Goal: Task Accomplishment & Management: Complete application form

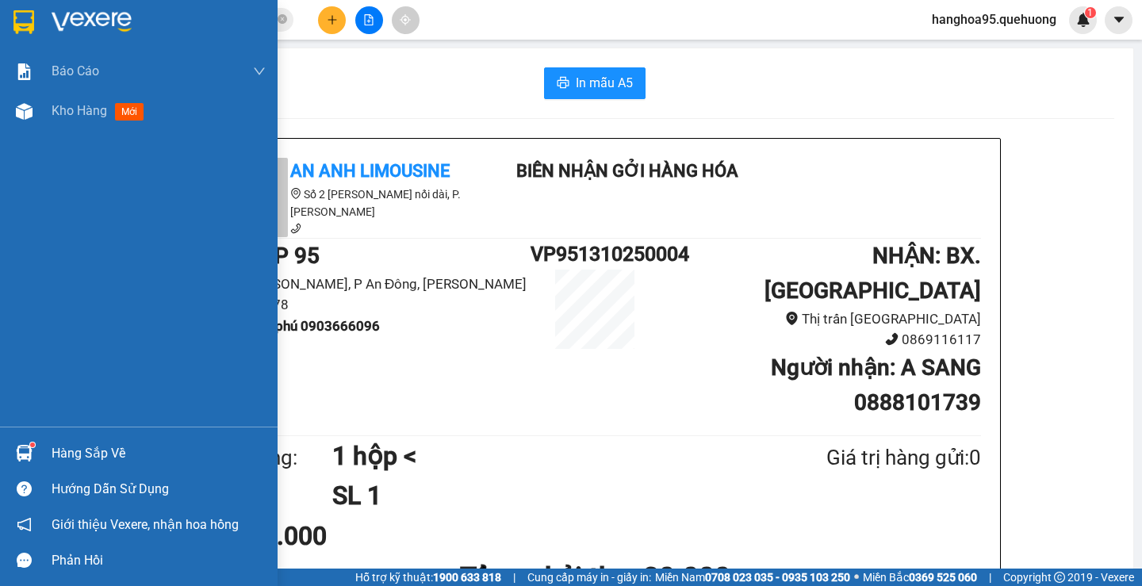
click at [177, 26] on div at bounding box center [159, 22] width 214 height 24
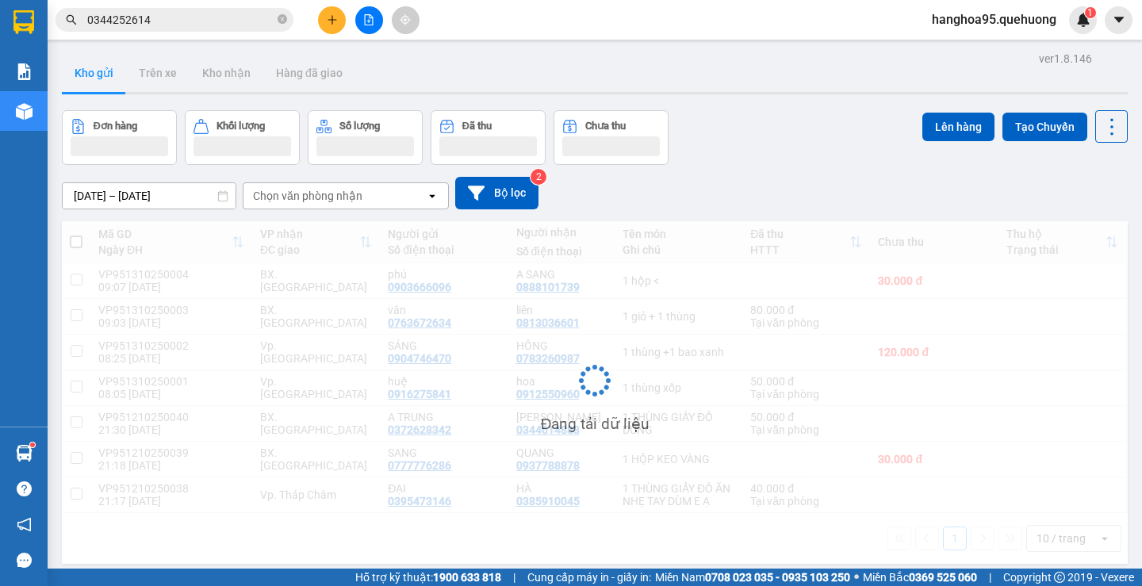
click at [170, 16] on input "0344252614" at bounding box center [180, 19] width 187 height 17
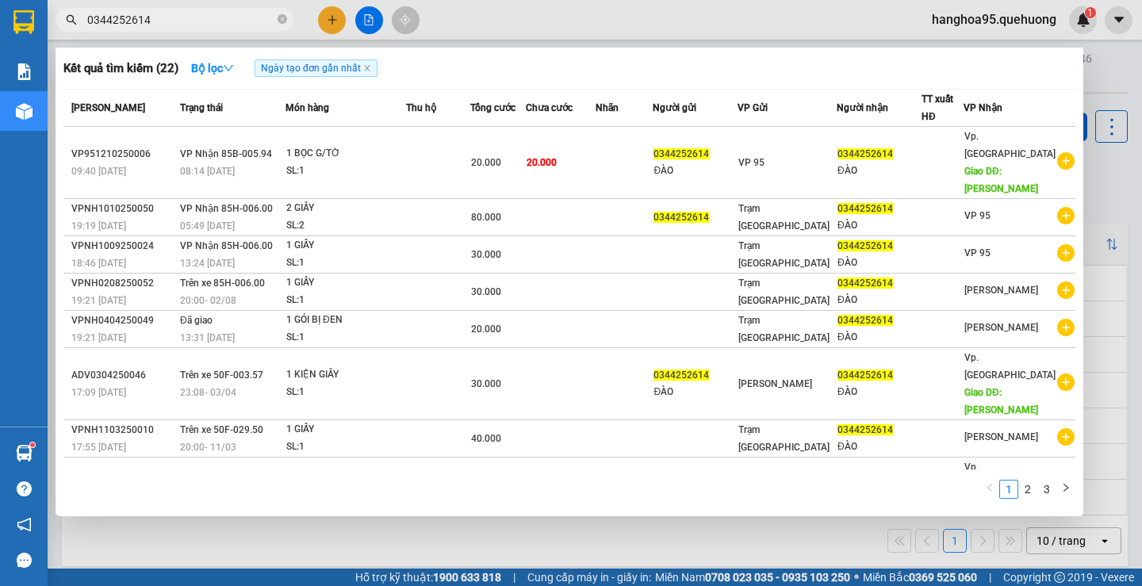
click at [170, 16] on input "0344252614" at bounding box center [180, 19] width 187 height 17
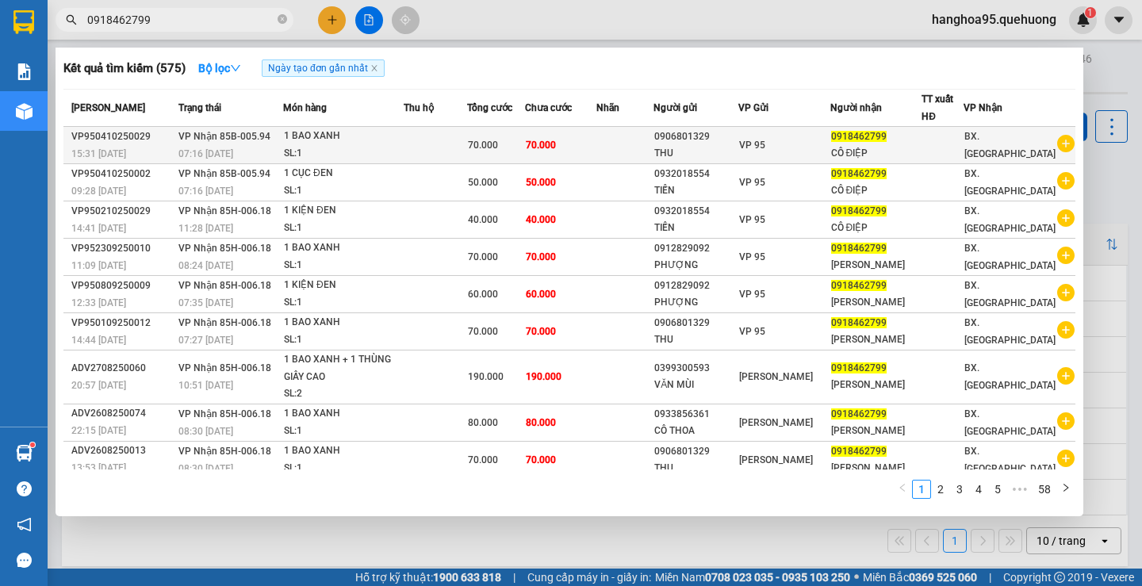
type input "0918462799"
click at [1058, 152] on icon "plus-circle" at bounding box center [1066, 143] width 17 height 17
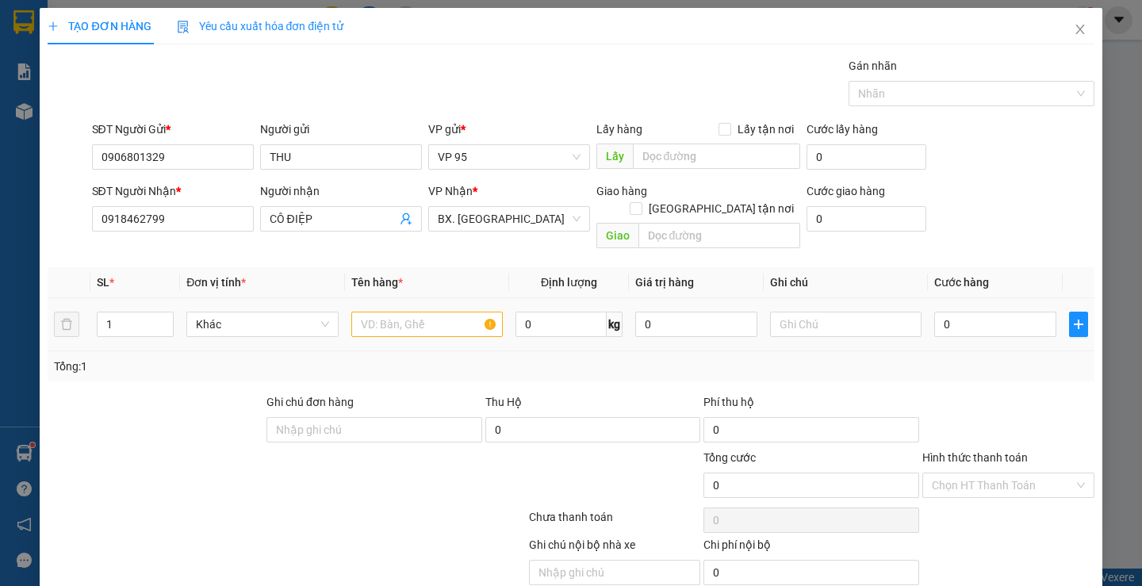
drag, startPoint x: 401, startPoint y: 321, endPoint x: 395, endPoint y: 306, distance: 15.3
click at [401, 321] on div at bounding box center [427, 325] width 152 height 32
click at [395, 312] on input "text" at bounding box center [427, 324] width 152 height 25
type input "1 cục"
click at [1074, 33] on icon "close" at bounding box center [1080, 29] width 13 height 13
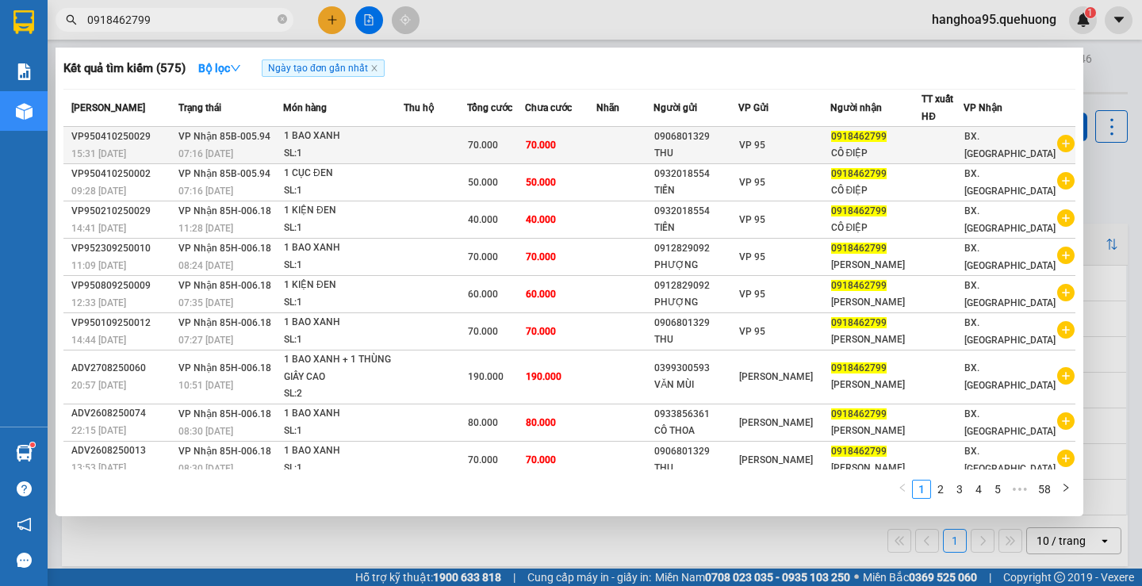
click at [1058, 141] on icon "plus-circle" at bounding box center [1066, 143] width 17 height 17
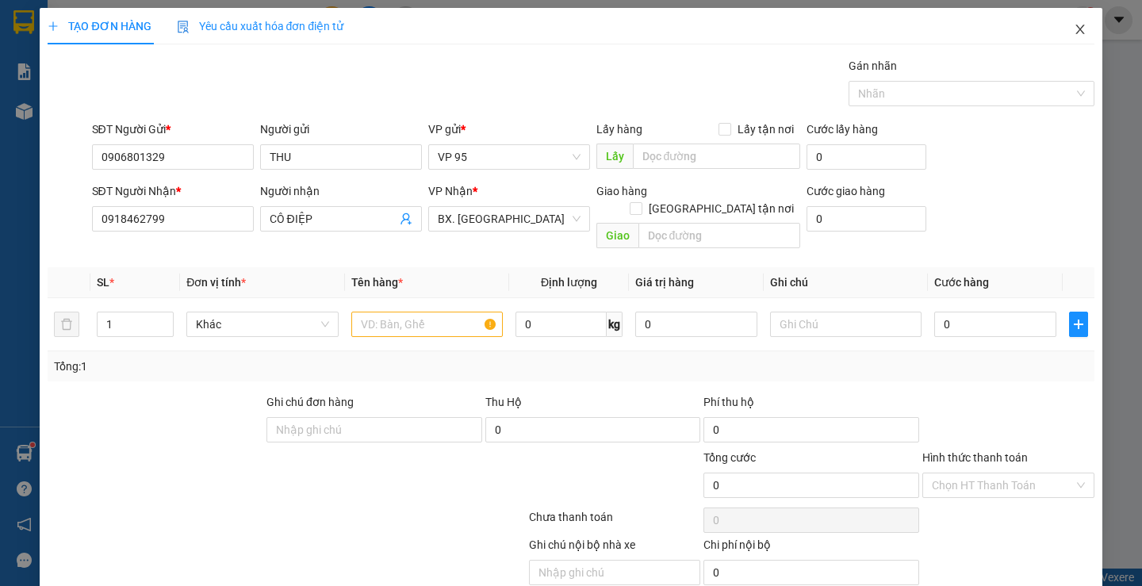
click at [1076, 32] on icon "close" at bounding box center [1080, 30] width 9 height 10
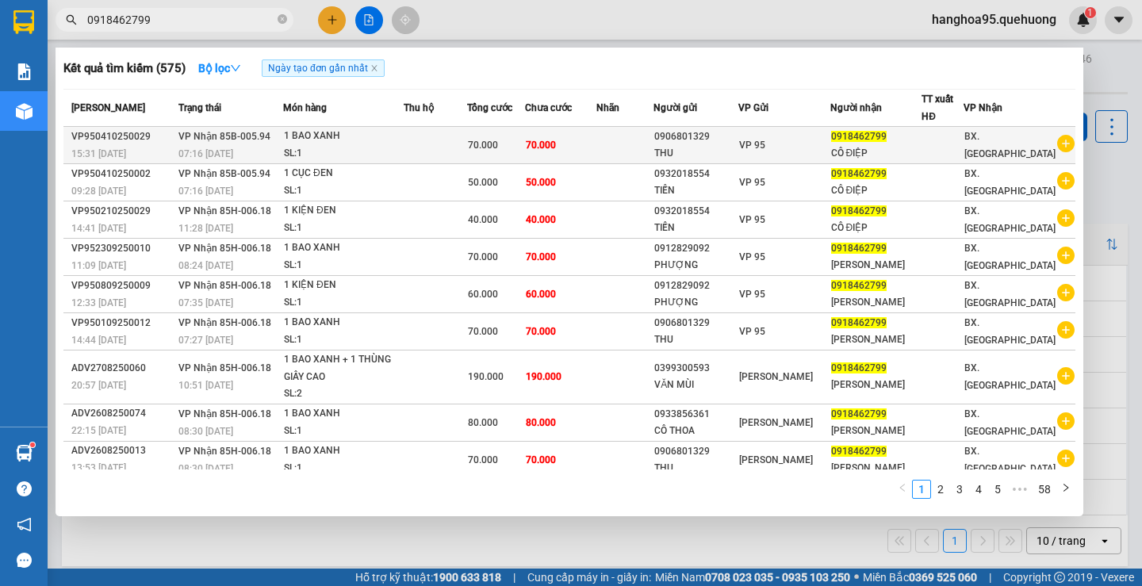
click at [1061, 143] on icon "plus-circle" at bounding box center [1066, 143] width 17 height 17
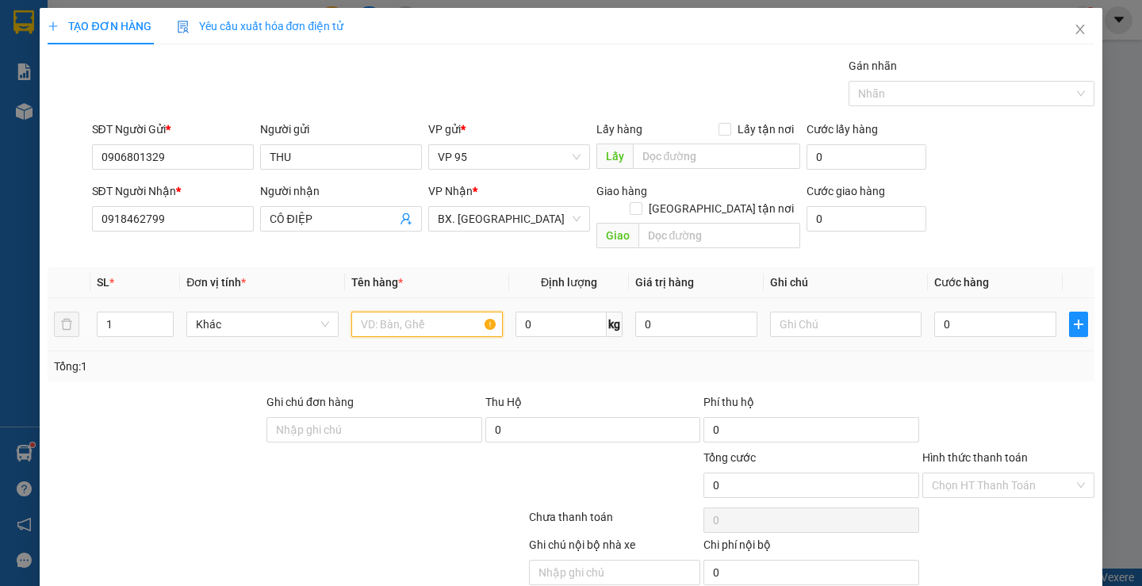
click at [418, 317] on input "text" at bounding box center [427, 324] width 152 height 25
type input "1 cục đen"
click at [946, 312] on input "0" at bounding box center [996, 324] width 122 height 25
type input "7"
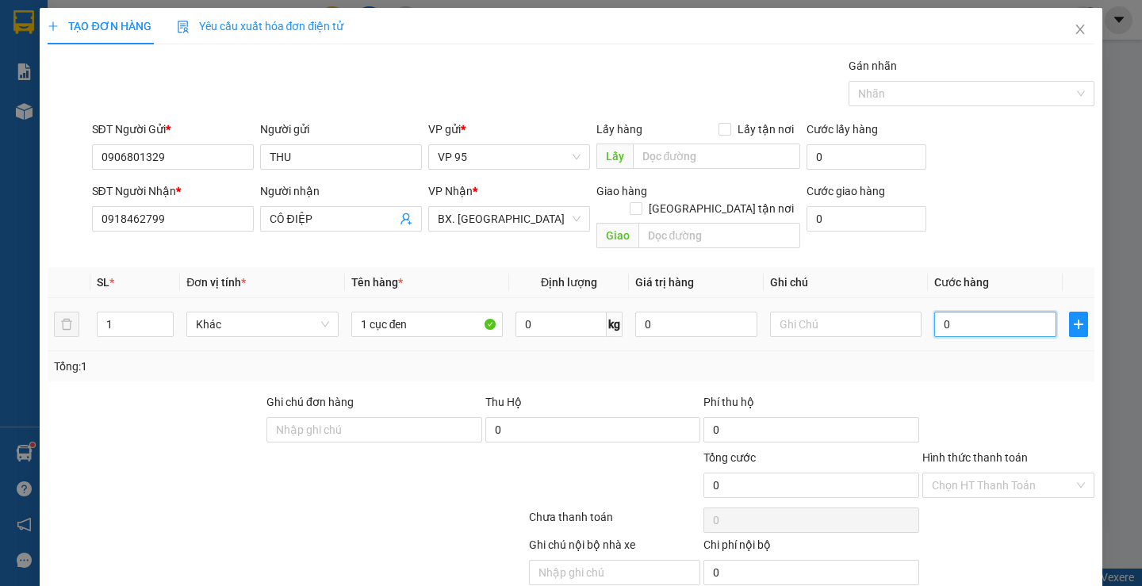
type input "7"
type input "70"
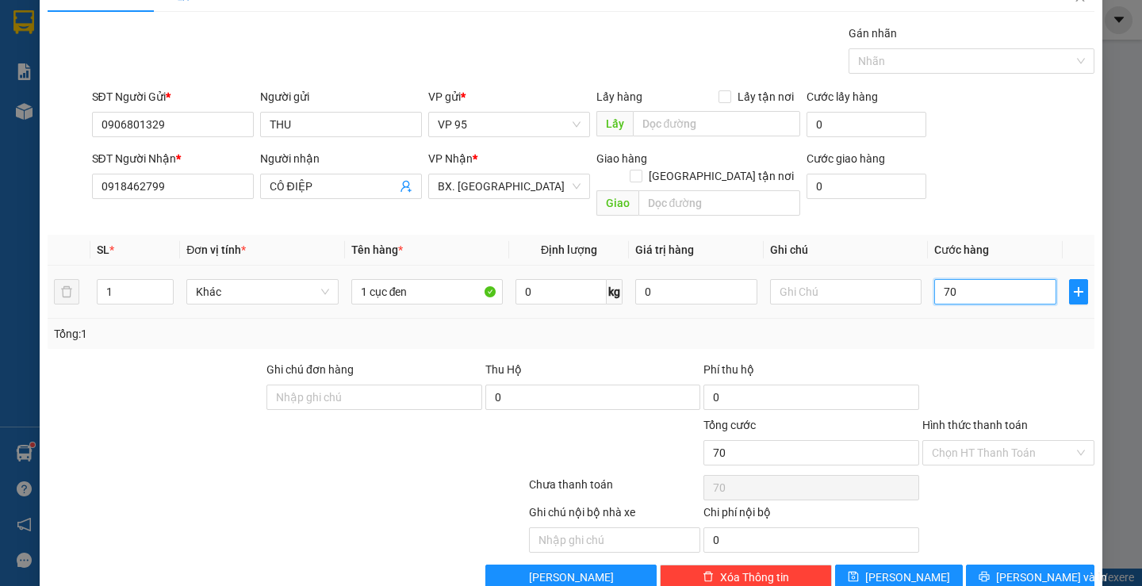
scroll to position [50, 0]
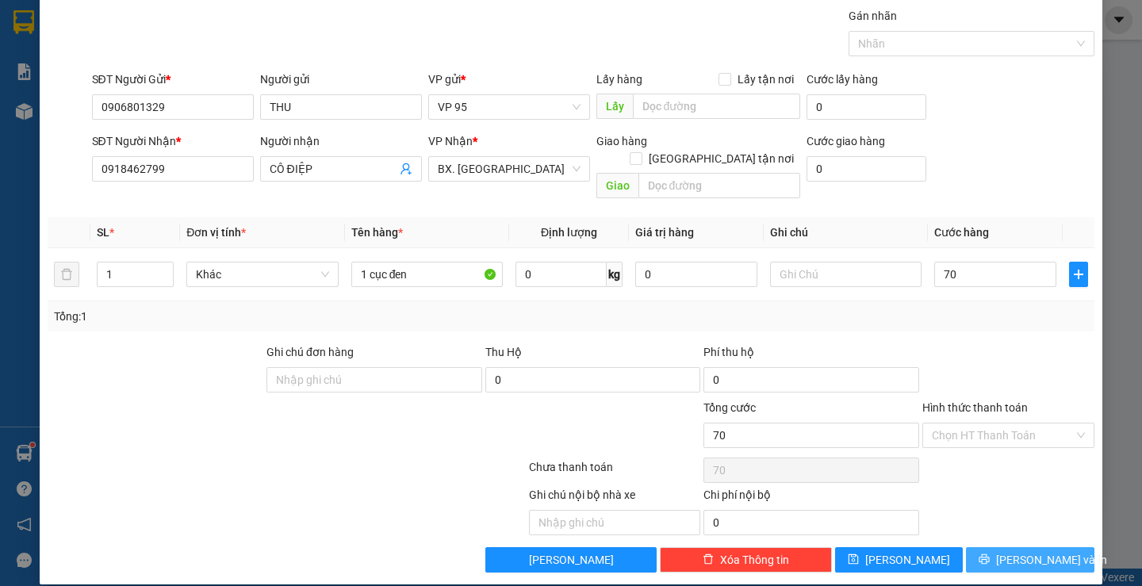
click at [1058, 547] on button "[PERSON_NAME] và In" at bounding box center [1030, 559] width 128 height 25
type input "70.000"
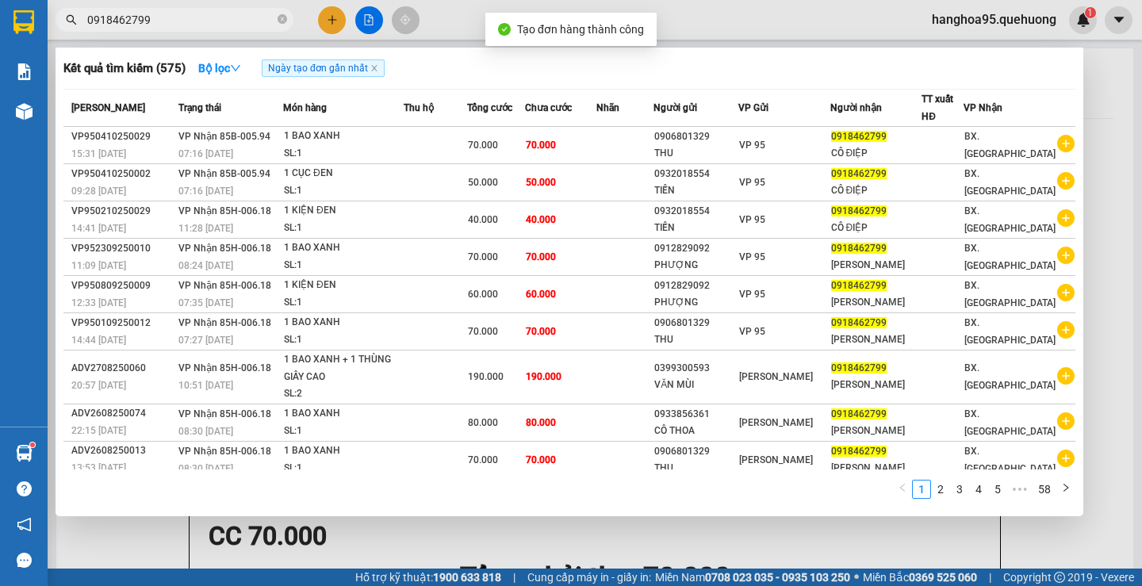
click at [1096, 115] on div at bounding box center [571, 293] width 1142 height 586
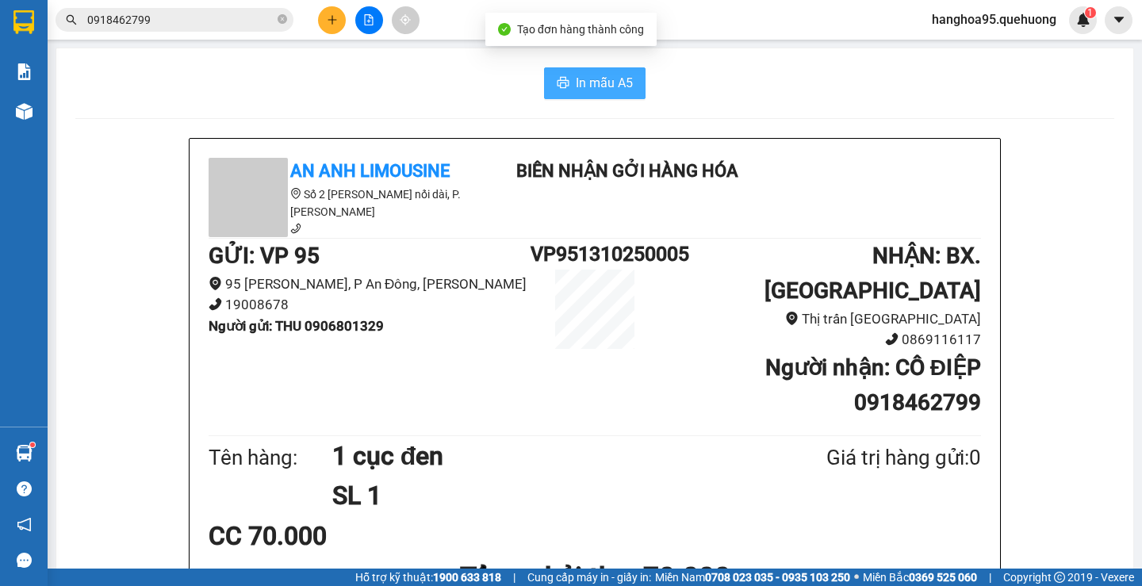
drag, startPoint x: 633, startPoint y: 88, endPoint x: 618, endPoint y: 88, distance: 15.1
click at [628, 87] on button "In mẫu A5" at bounding box center [595, 83] width 102 height 32
click at [618, 88] on span "In mẫu A5" at bounding box center [604, 83] width 57 height 20
click at [207, 14] on input "0918462799" at bounding box center [180, 19] width 187 height 17
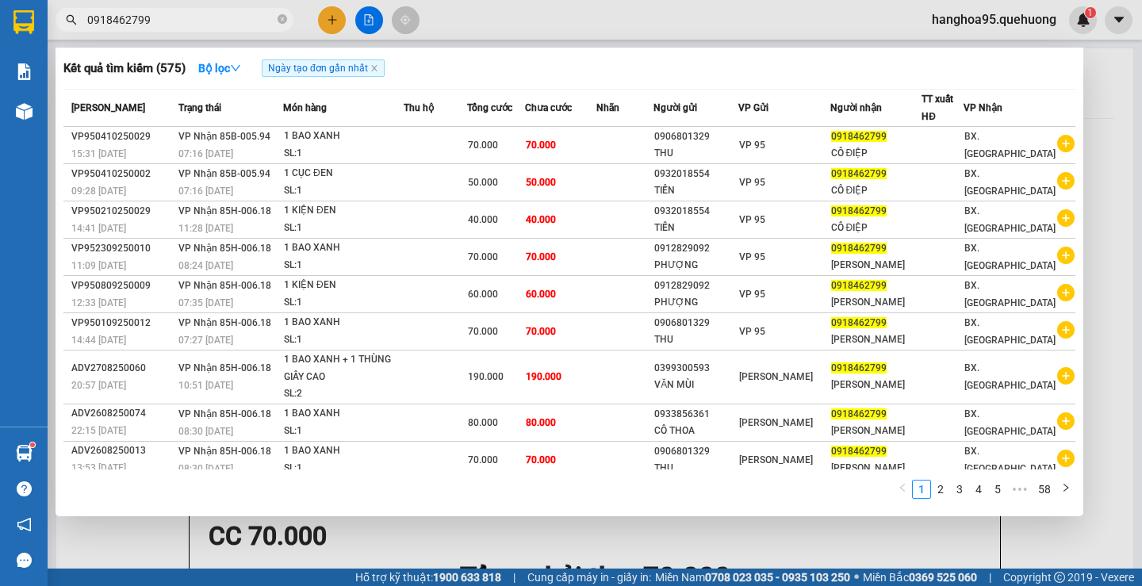
click at [206, 14] on input "0918462799" at bounding box center [180, 19] width 187 height 17
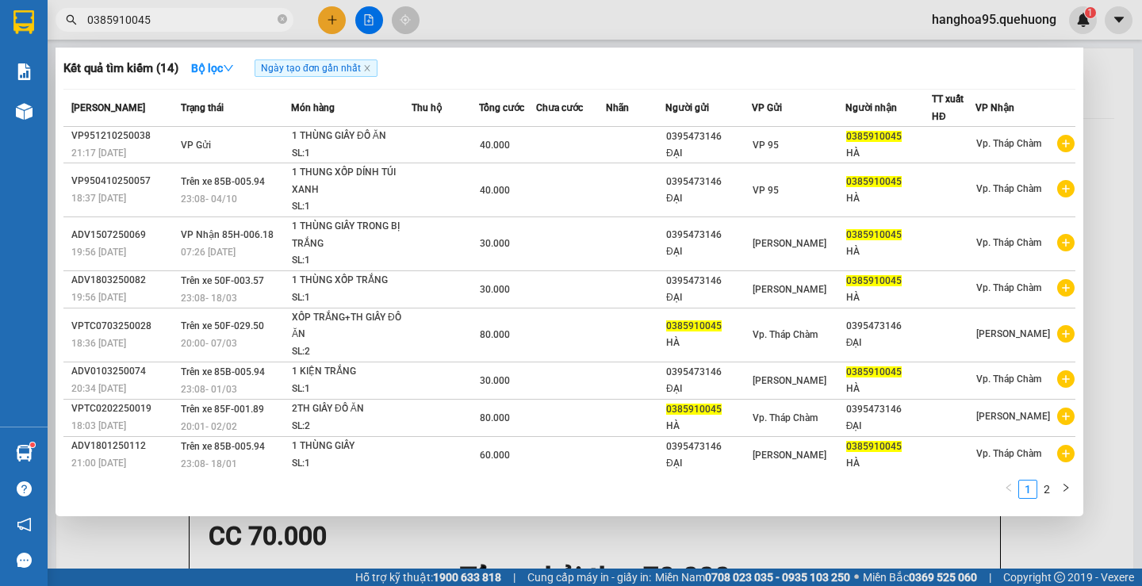
type input "0385910045"
click at [327, 26] on div at bounding box center [571, 293] width 1142 height 586
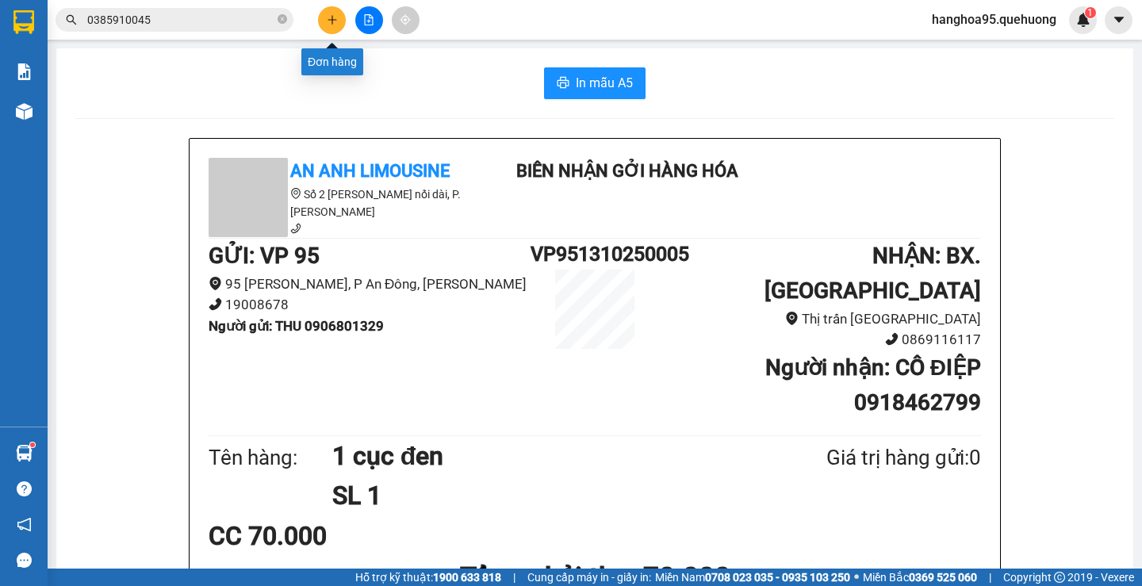
click at [326, 28] on button at bounding box center [332, 20] width 28 height 28
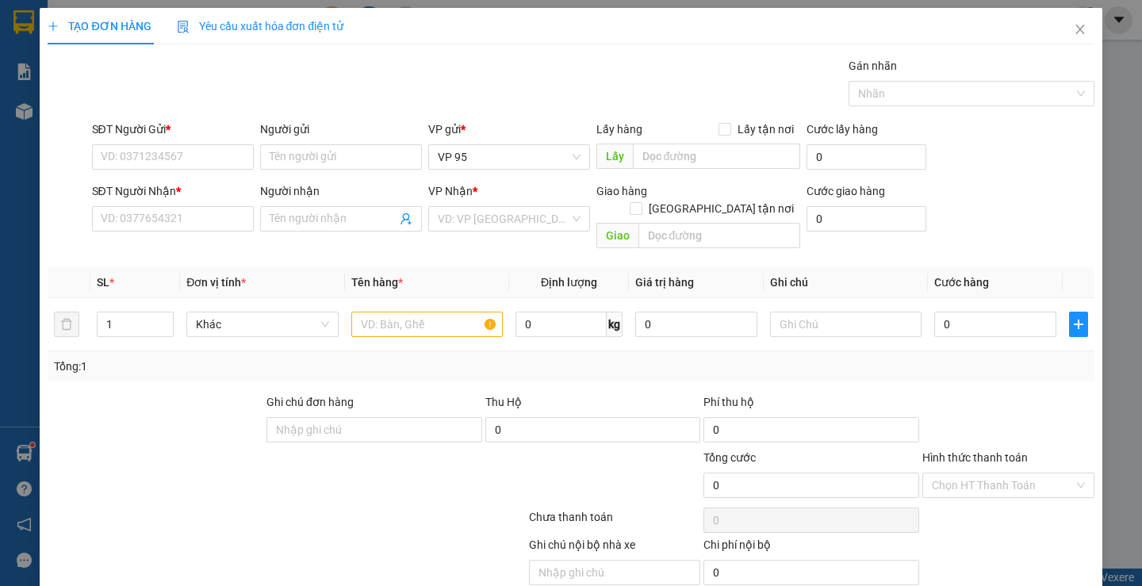
click at [147, 139] on div "SĐT Người Gửi *" at bounding box center [173, 133] width 162 height 24
drag, startPoint x: 1071, startPoint y: 28, endPoint x: 1027, endPoint y: 37, distance: 44.7
click at [1074, 28] on icon "close" at bounding box center [1080, 29] width 13 height 13
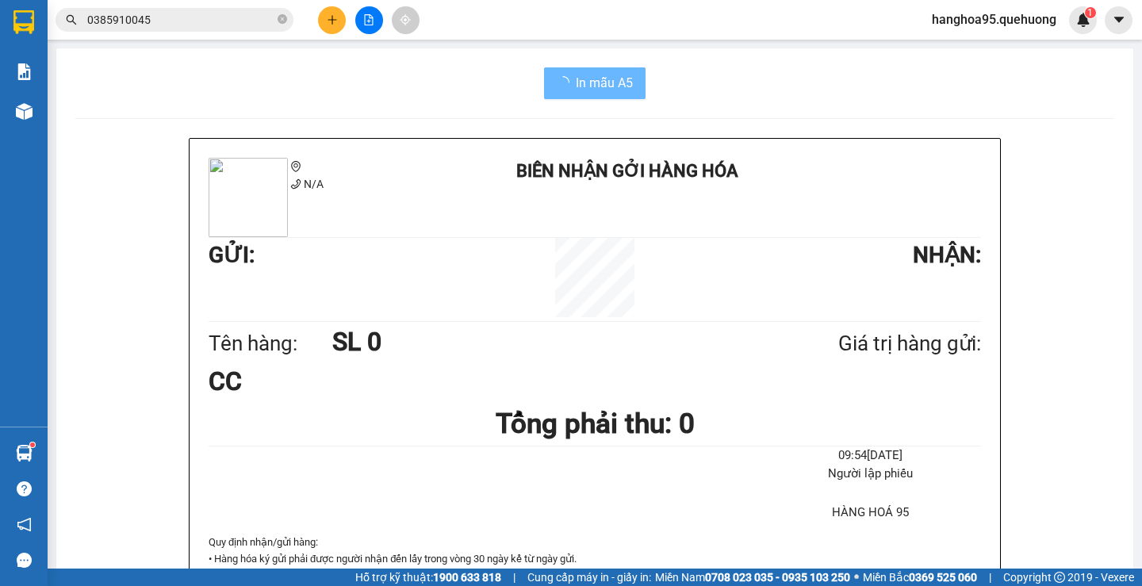
click at [205, 28] on input "0385910045" at bounding box center [180, 19] width 187 height 17
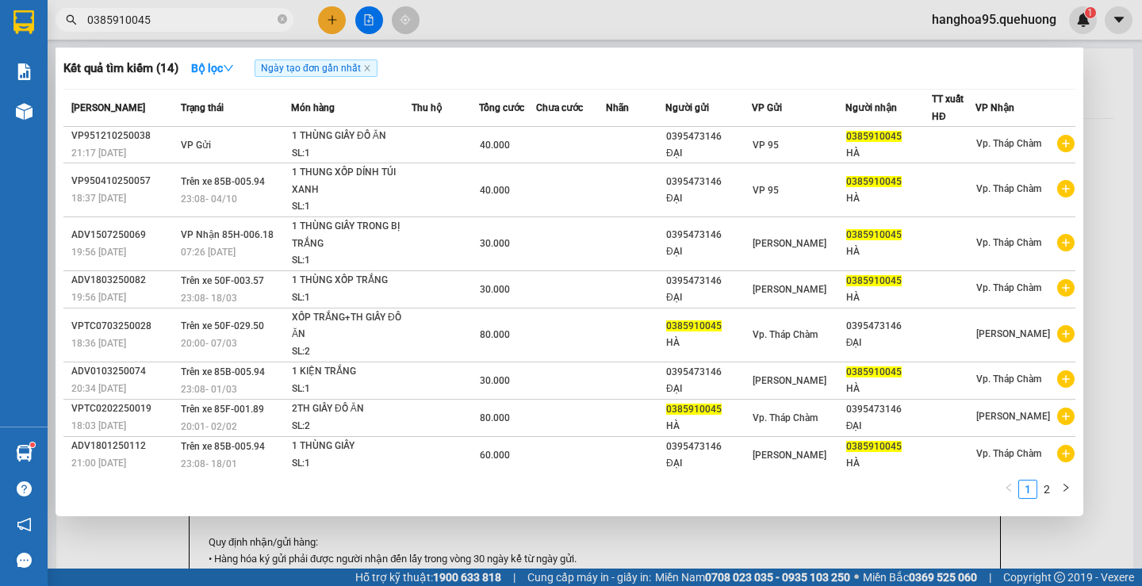
click at [205, 28] on input "0385910045" at bounding box center [180, 19] width 187 height 17
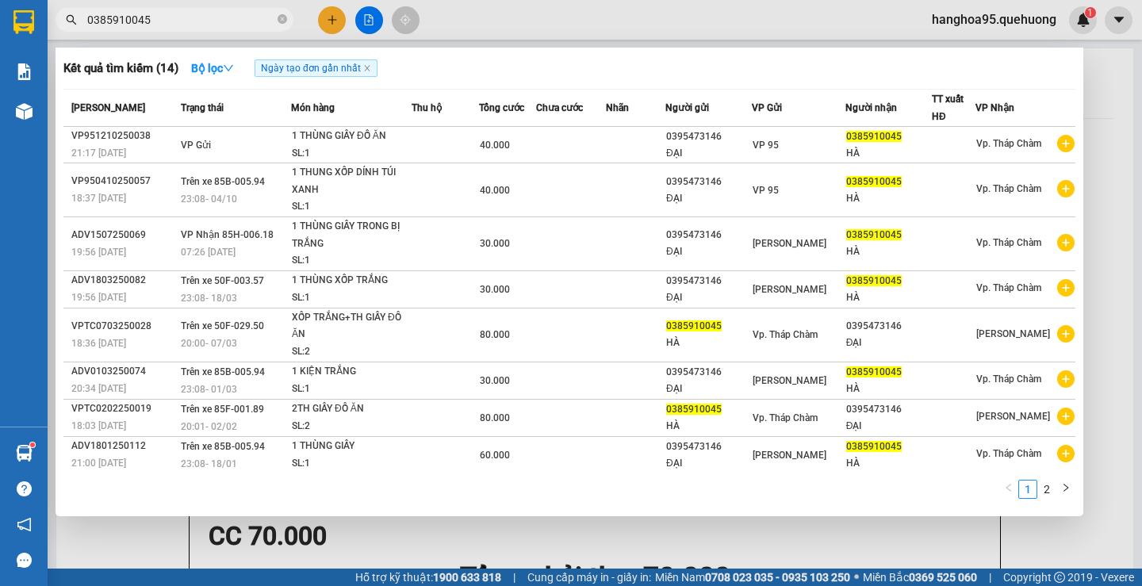
click at [339, 21] on div at bounding box center [571, 293] width 1142 height 586
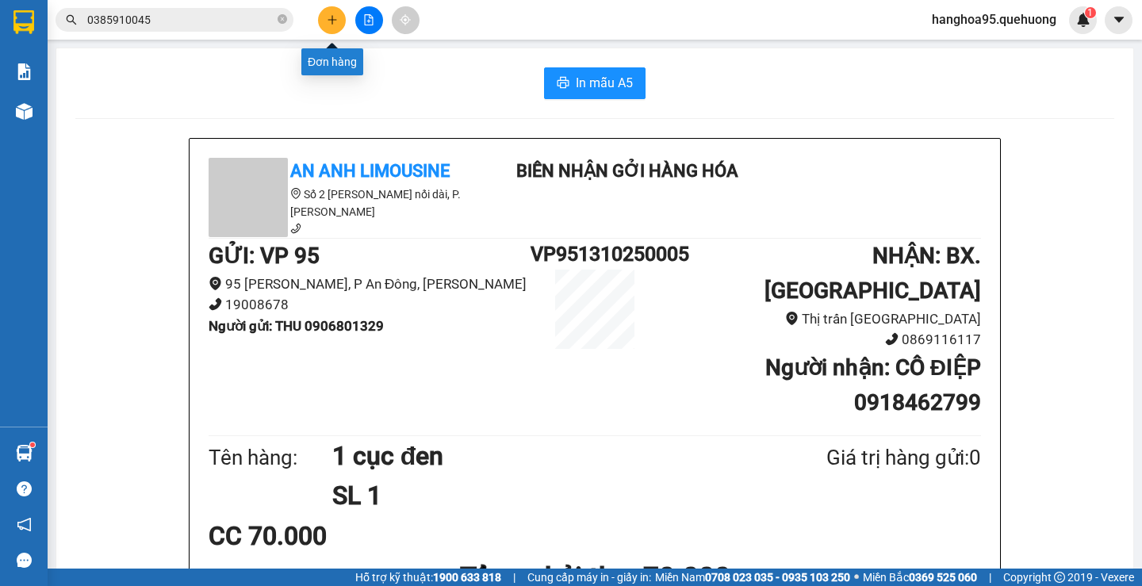
click at [336, 21] on icon "plus" at bounding box center [332, 19] width 11 height 11
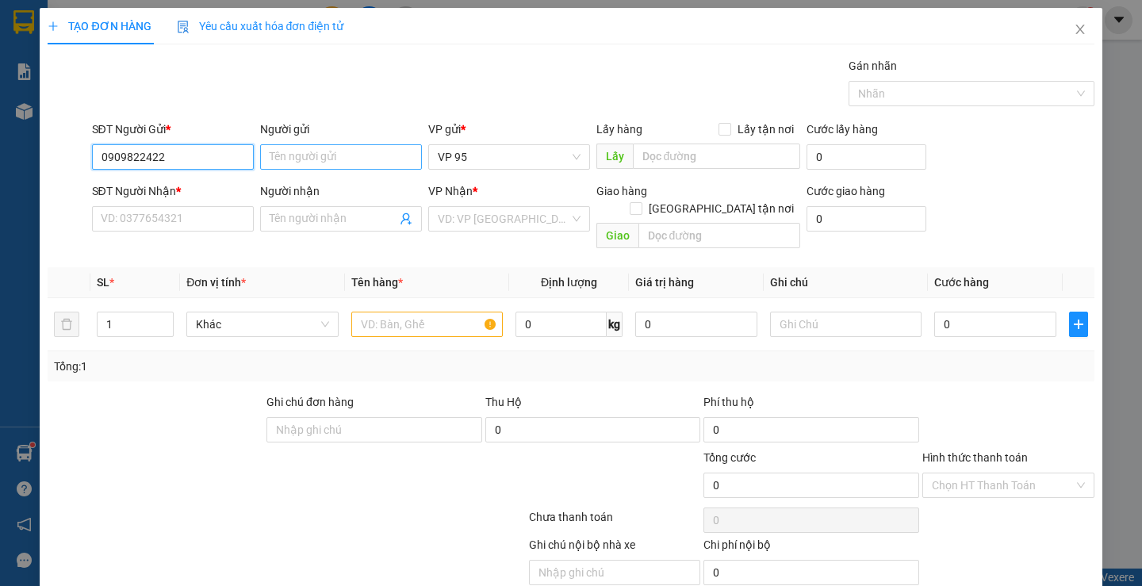
type input "0909822422"
click at [298, 159] on input "Người gửi" at bounding box center [341, 156] width 162 height 25
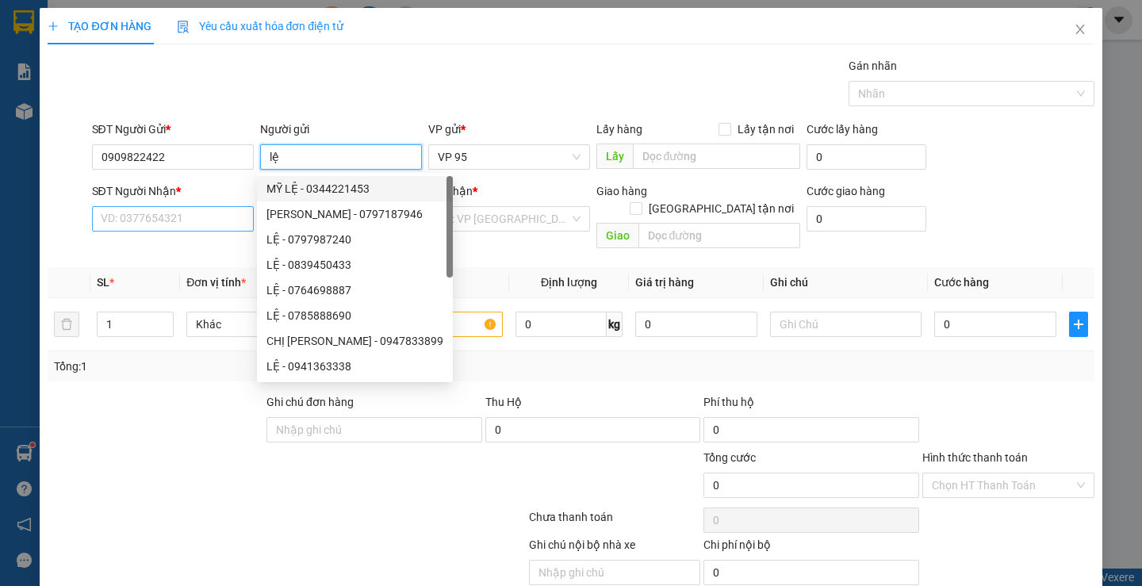
type input "lệ"
click at [193, 228] on input "SĐT Người Nhận *" at bounding box center [173, 218] width 162 height 25
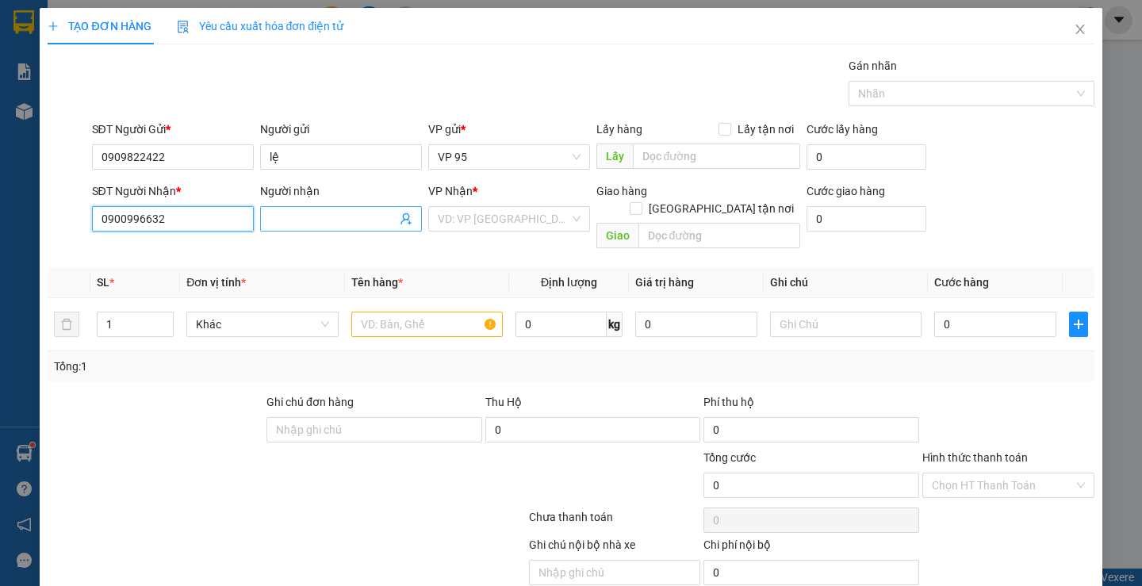
type input "0900996632"
click at [278, 214] on input "Người nhận" at bounding box center [333, 218] width 127 height 17
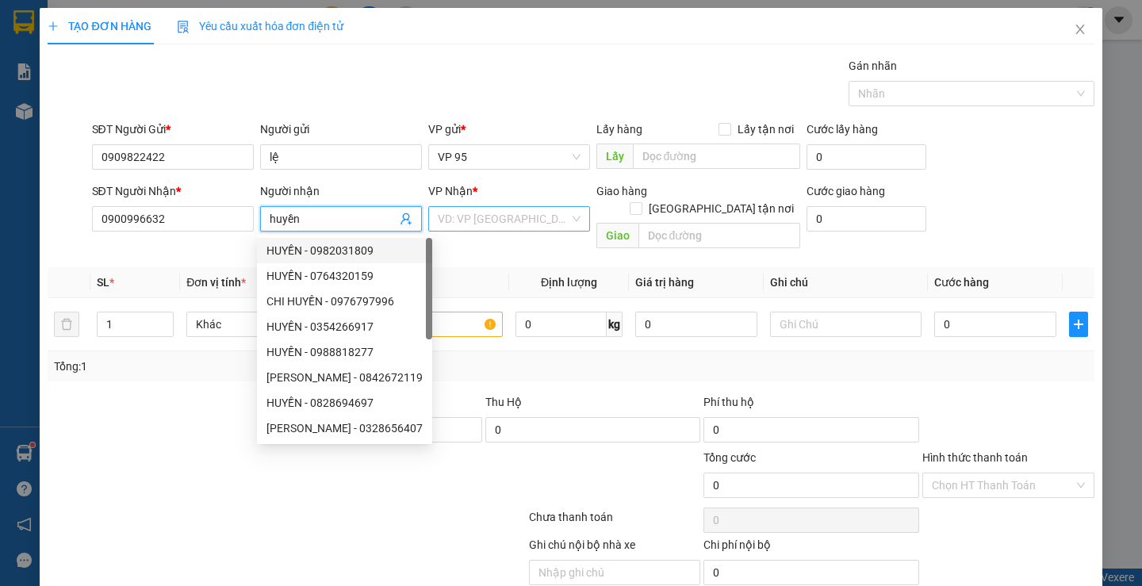
type input "huyền"
click at [501, 223] on input "search" at bounding box center [504, 219] width 132 height 24
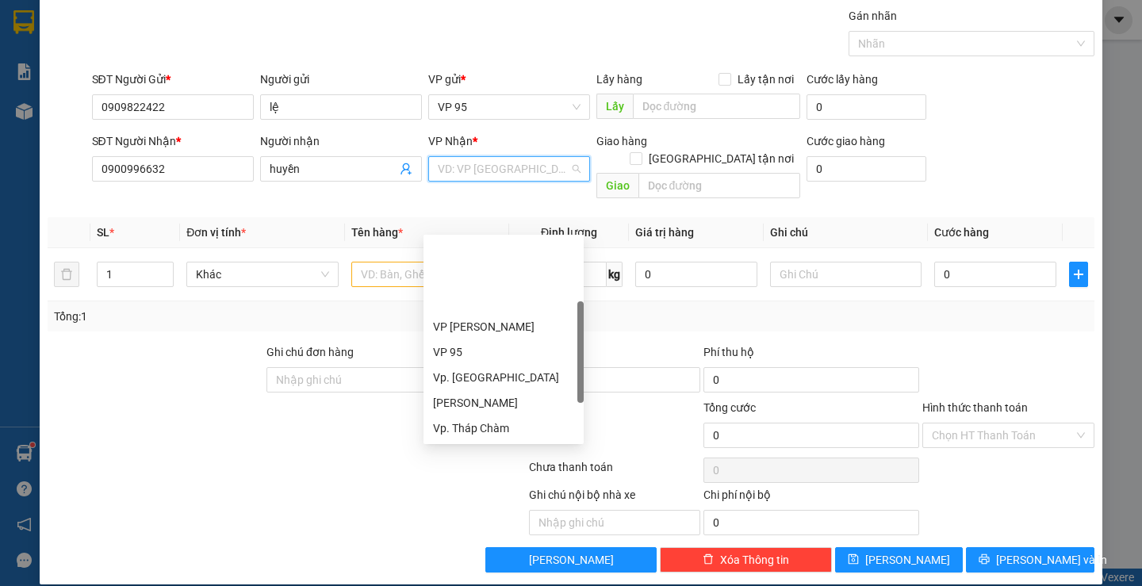
scroll to position [127, 0]
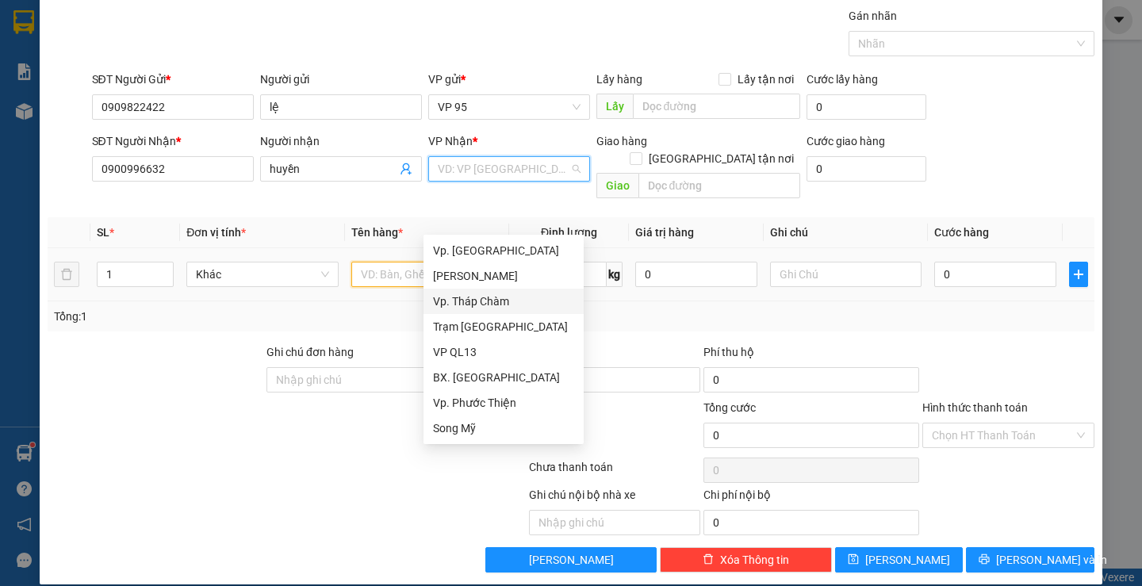
click at [398, 262] on input "text" at bounding box center [427, 274] width 152 height 25
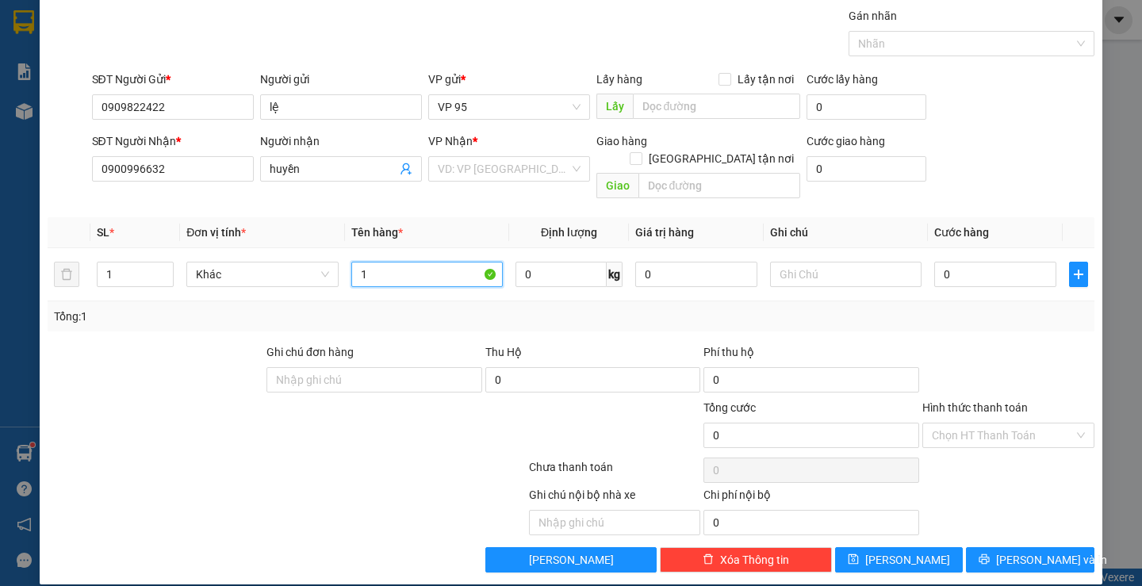
type input "1"
type input "1 cái bàn"
click at [512, 179] on input "search" at bounding box center [504, 169] width 132 height 24
click at [292, 112] on input "lệ" at bounding box center [341, 106] width 162 height 25
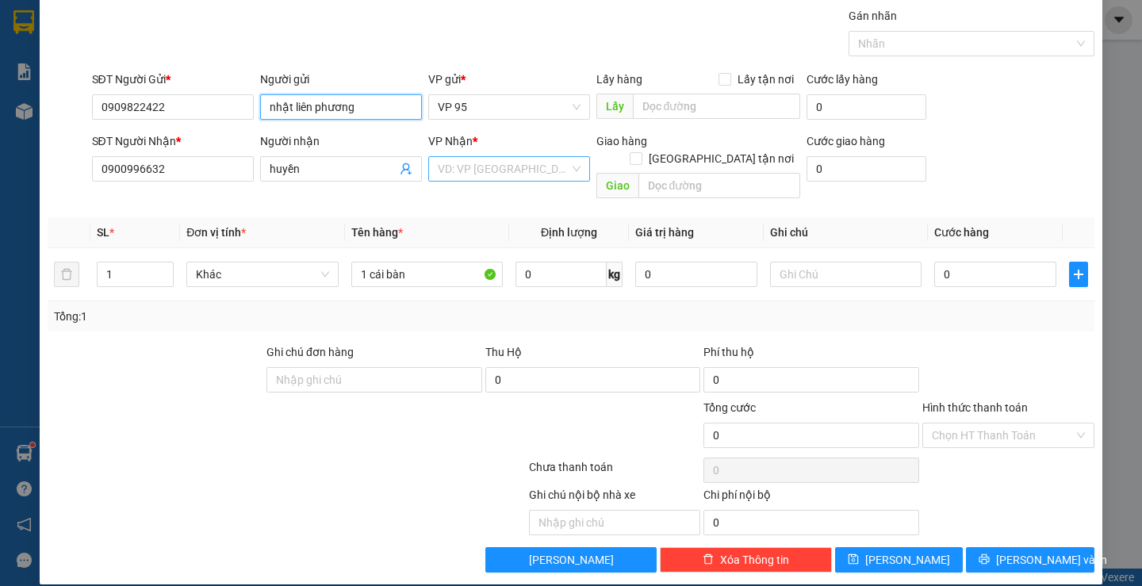
type input "nhật liên phương"
click at [511, 165] on input "search" at bounding box center [504, 169] width 132 height 24
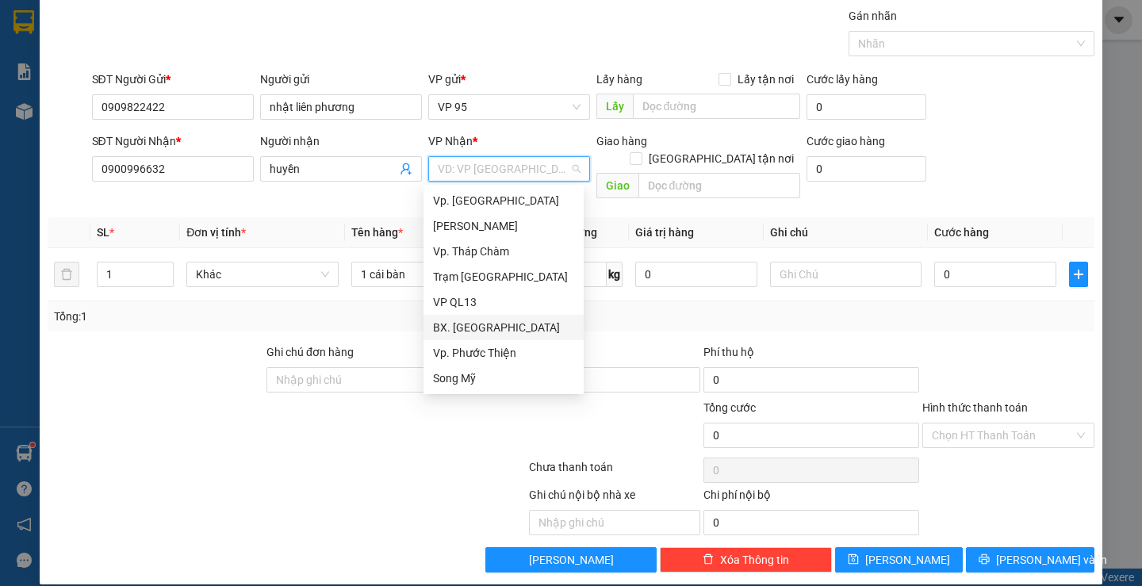
click at [486, 324] on div "BX. [GEOGRAPHIC_DATA]" at bounding box center [503, 327] width 141 height 17
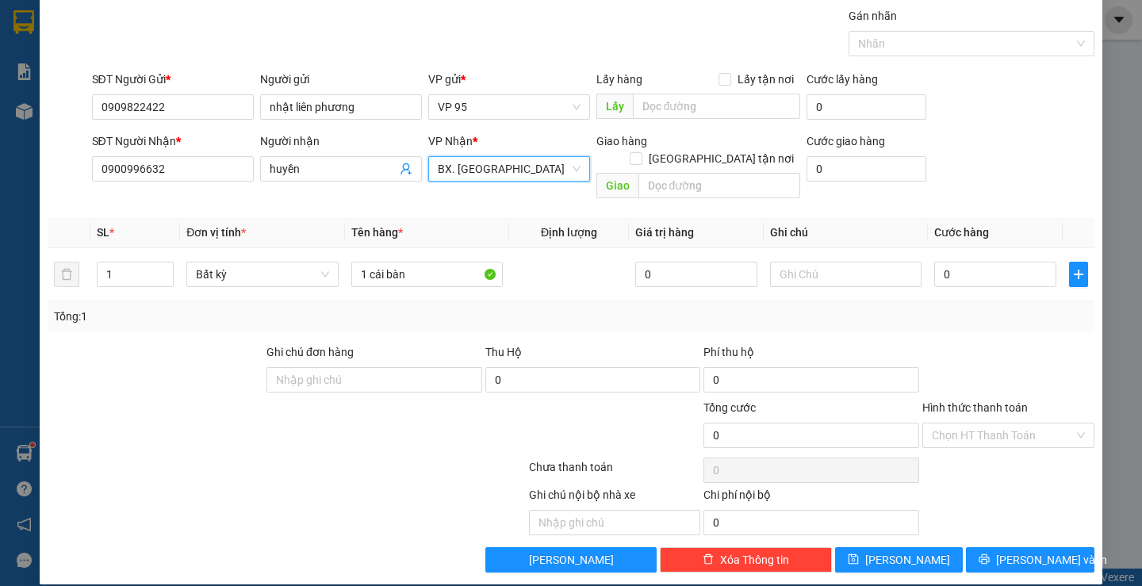
click at [511, 167] on span "BX. [GEOGRAPHIC_DATA]" at bounding box center [509, 169] width 143 height 24
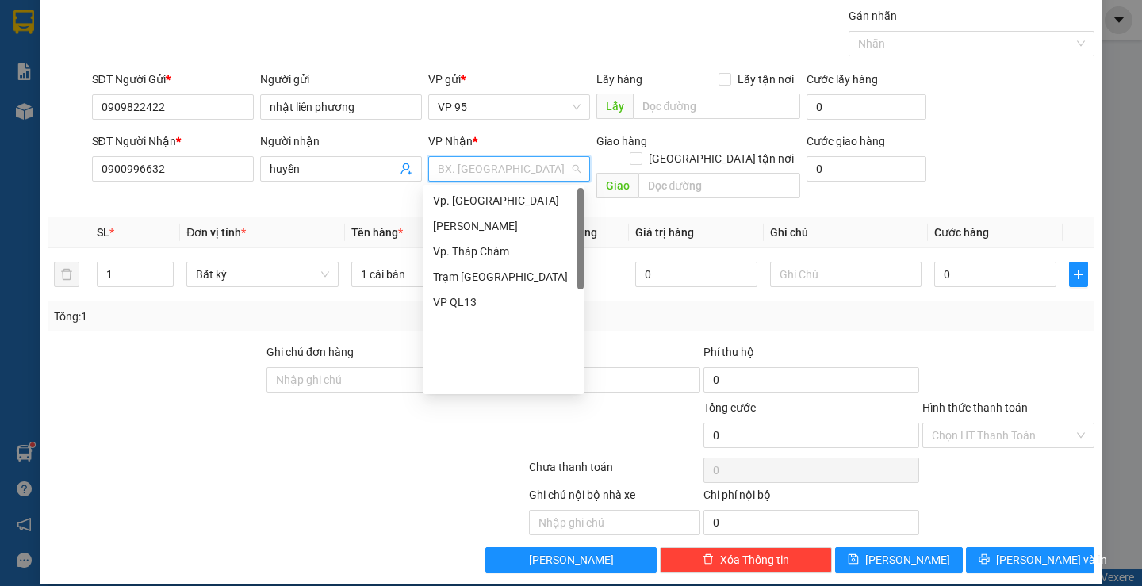
scroll to position [0, 0]
click at [487, 205] on div "Vp. [GEOGRAPHIC_DATA]" at bounding box center [503, 200] width 141 height 17
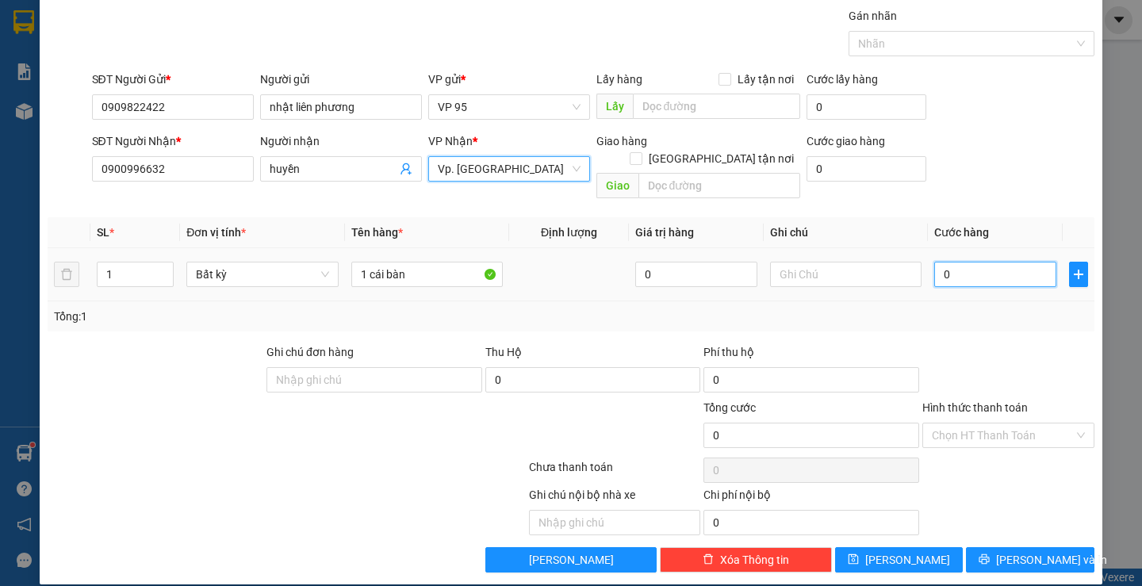
click at [956, 264] on input "0" at bounding box center [996, 274] width 122 height 25
type input "8"
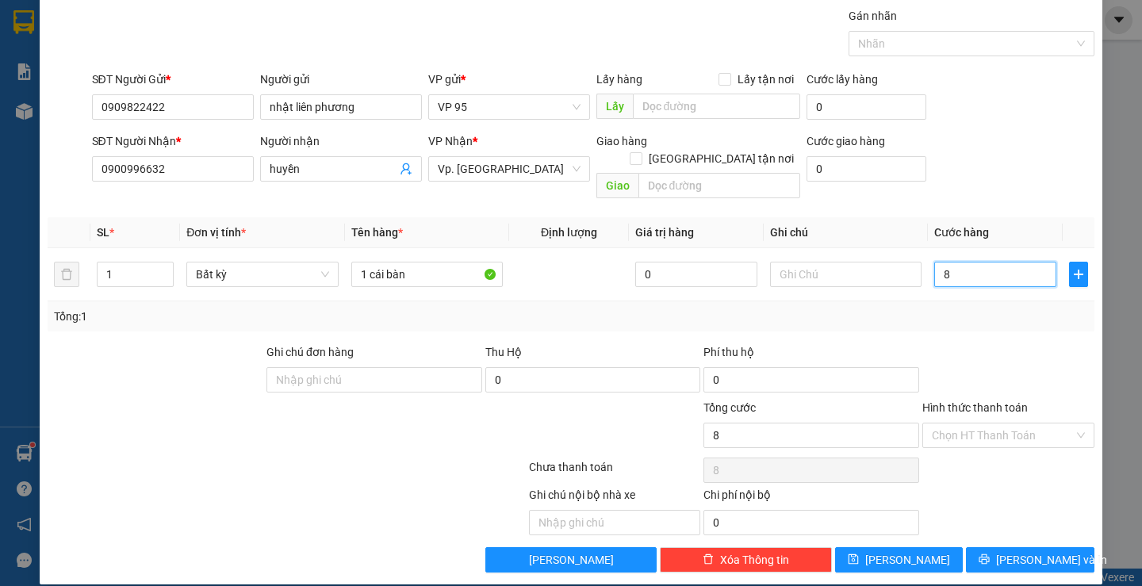
type input "80"
type input "80.000"
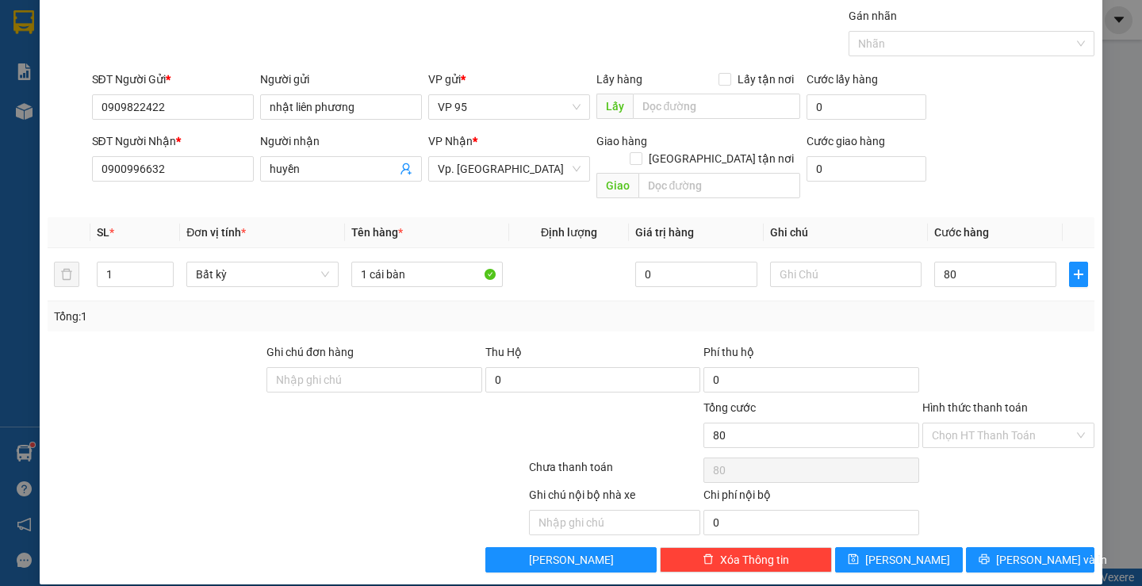
type input "80.000"
click at [1035, 526] on div "Transit Pickup Surcharge Ids Transit Deliver Surcharge Ids Transit Deliver Surc…" at bounding box center [571, 290] width 1046 height 566
click at [1033, 551] on span "[PERSON_NAME] và In" at bounding box center [1051, 559] width 111 height 17
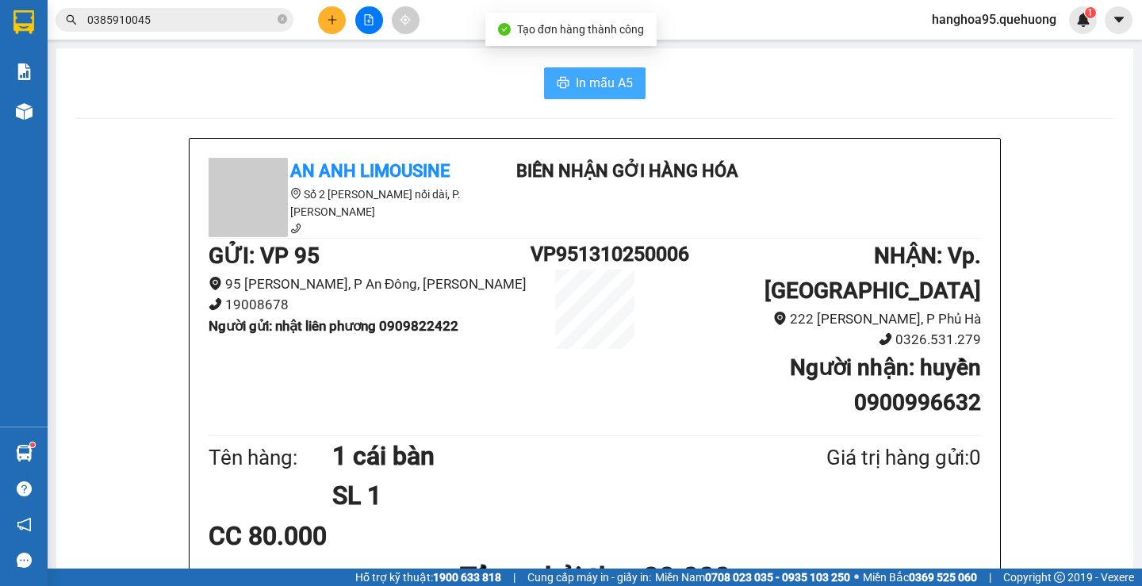
click at [612, 77] on span "In mẫu A5" at bounding box center [604, 83] width 57 height 20
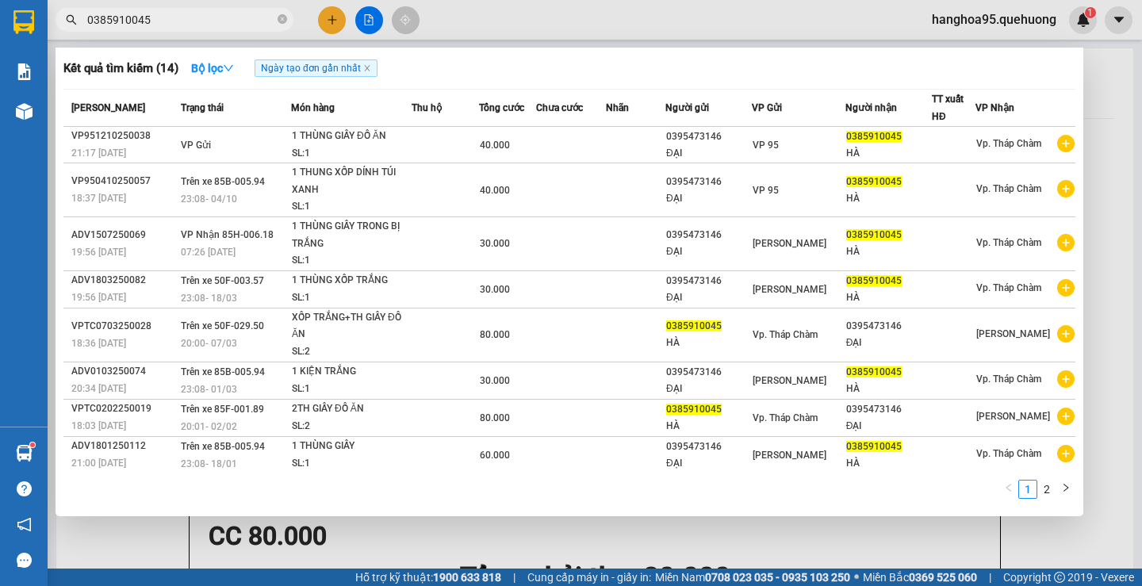
click at [192, 23] on input "0385910045" at bounding box center [180, 19] width 187 height 17
click at [181, 24] on input "0385910045" at bounding box center [180, 19] width 187 height 17
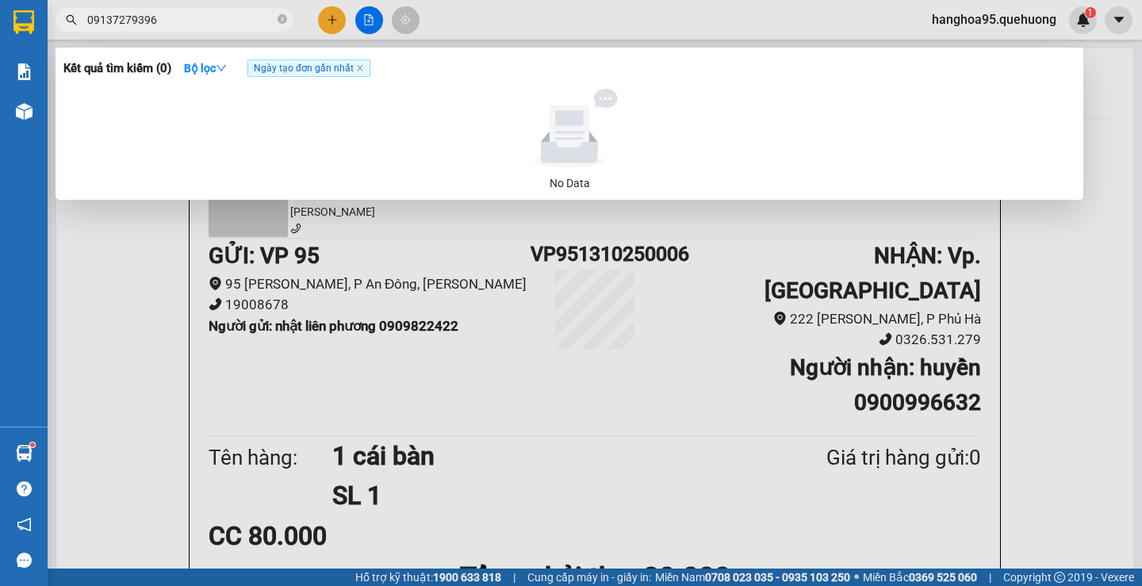
click at [131, 17] on input "09137279396" at bounding box center [180, 19] width 187 height 17
click at [138, 20] on input "09137279396" at bounding box center [180, 19] width 187 height 17
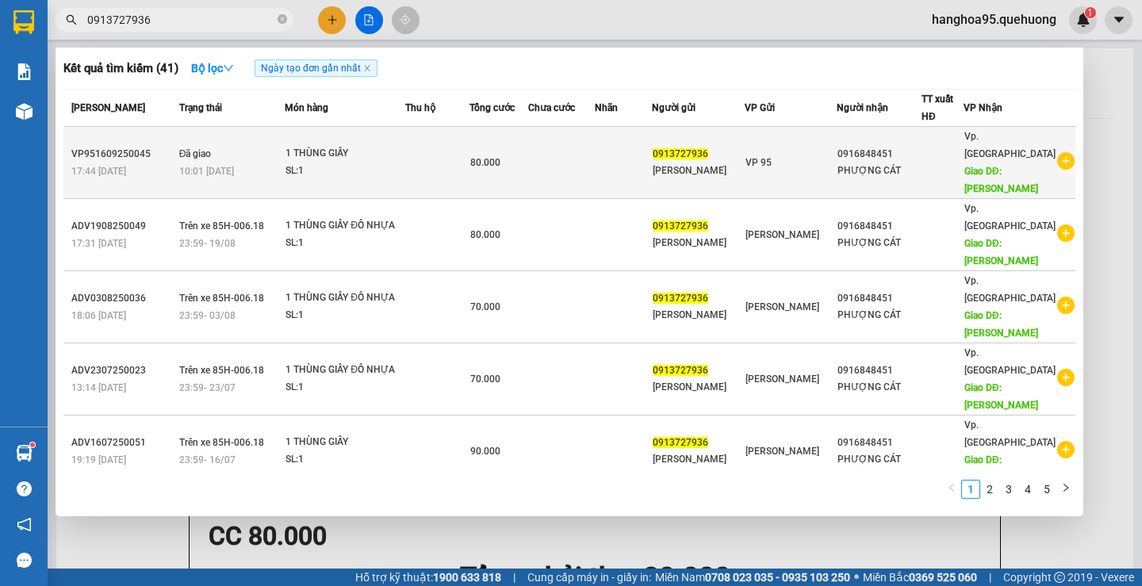
type input "0913727936"
click at [1058, 154] on icon "plus-circle" at bounding box center [1066, 160] width 17 height 17
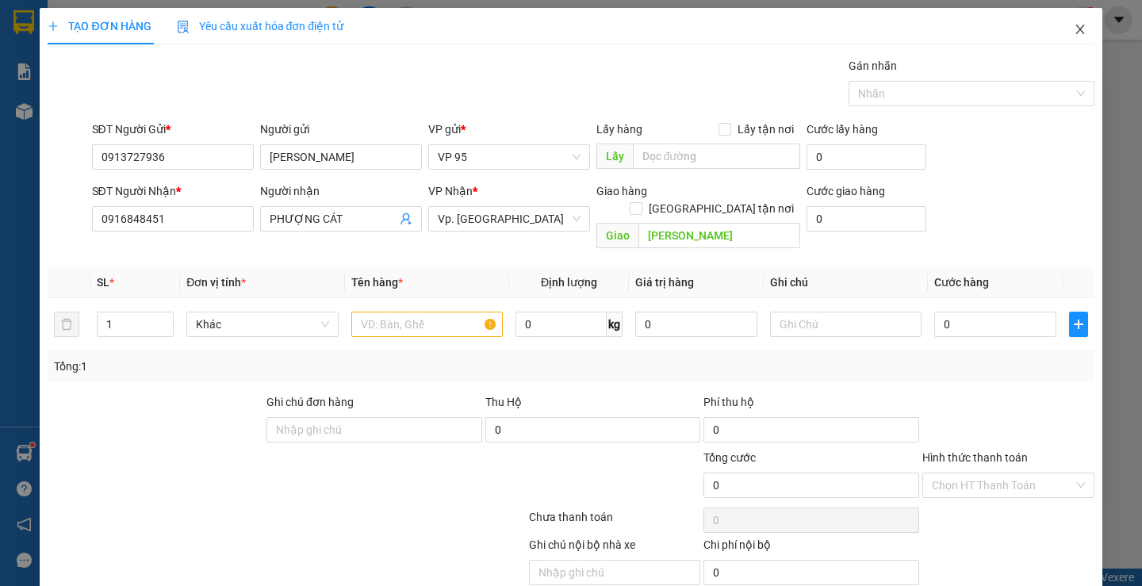
click at [1076, 29] on icon "close" at bounding box center [1080, 30] width 9 height 10
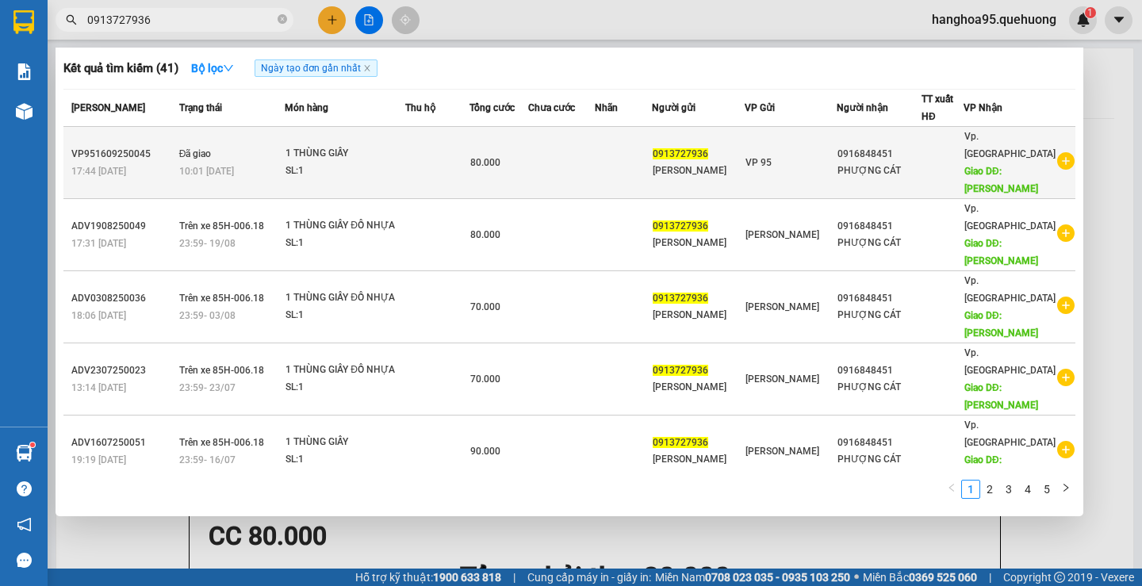
click at [1058, 152] on icon "plus-circle" at bounding box center [1066, 160] width 17 height 17
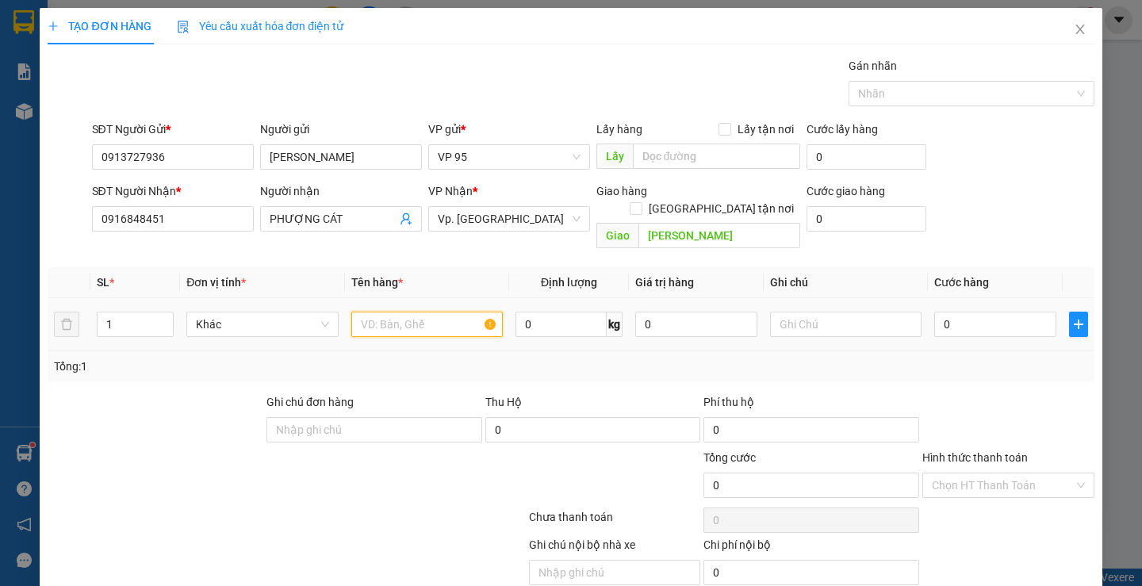
click at [392, 312] on input "text" at bounding box center [427, 324] width 152 height 25
type input "1 thùng"
click at [973, 312] on input "0" at bounding box center [996, 324] width 122 height 25
type input "8"
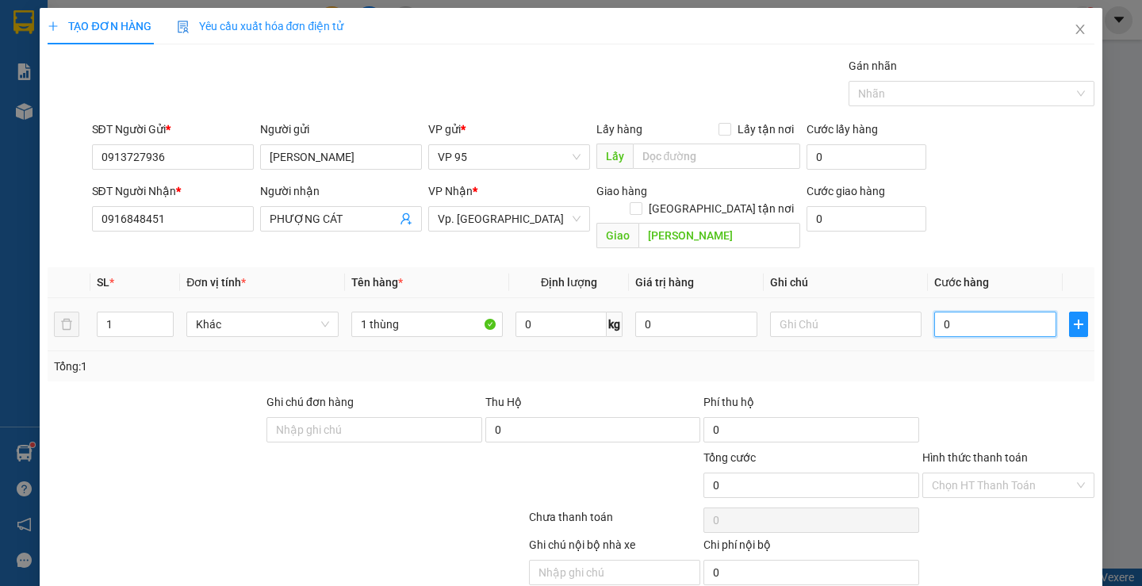
type input "8"
type input "80"
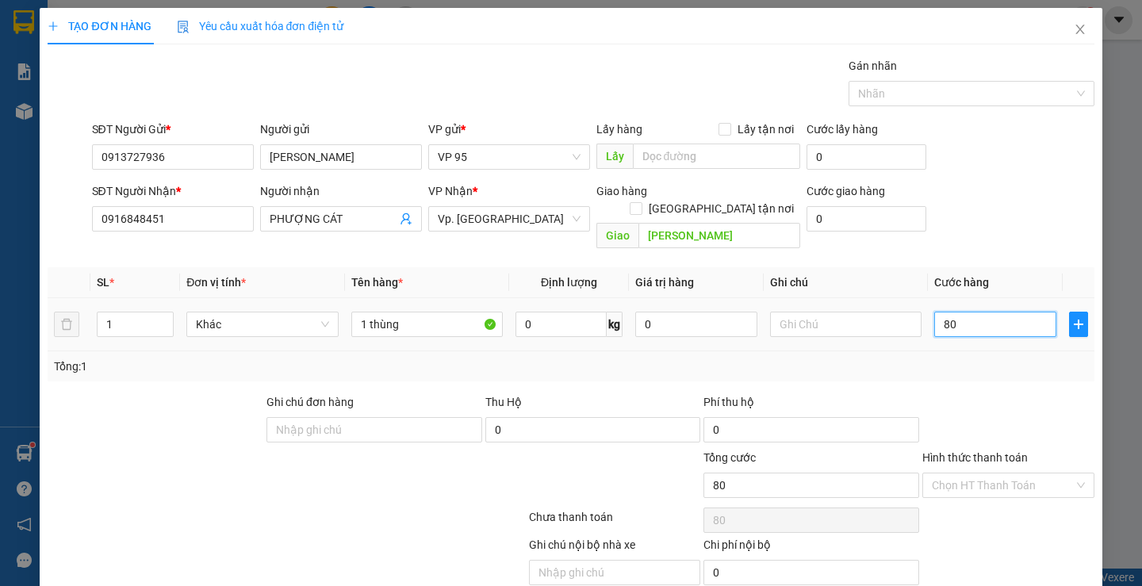
scroll to position [50, 0]
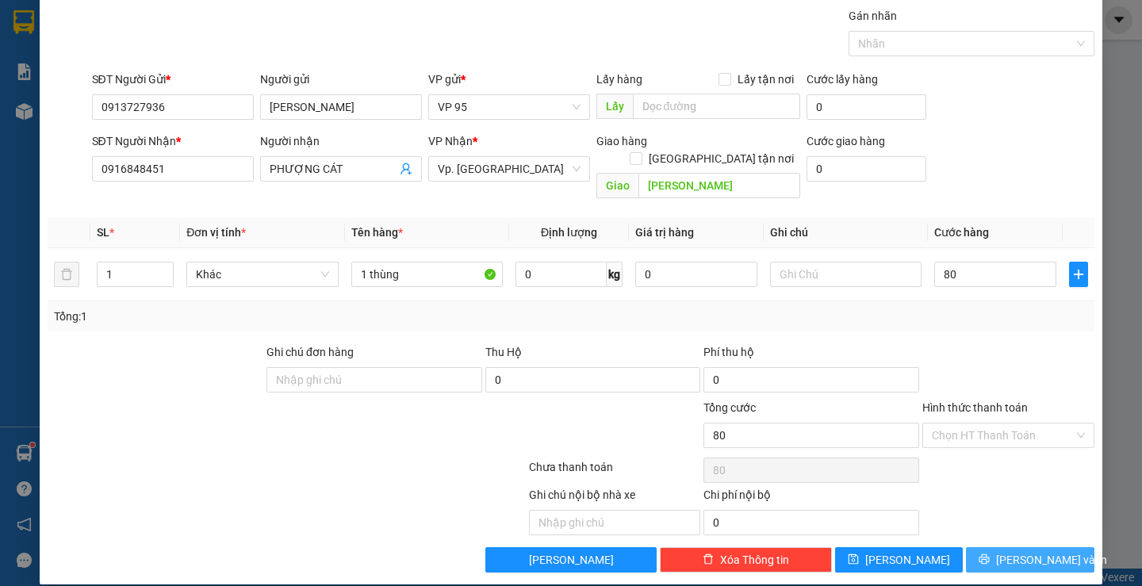
type input "80.000"
click at [1019, 551] on span "[PERSON_NAME] và In" at bounding box center [1051, 559] width 111 height 17
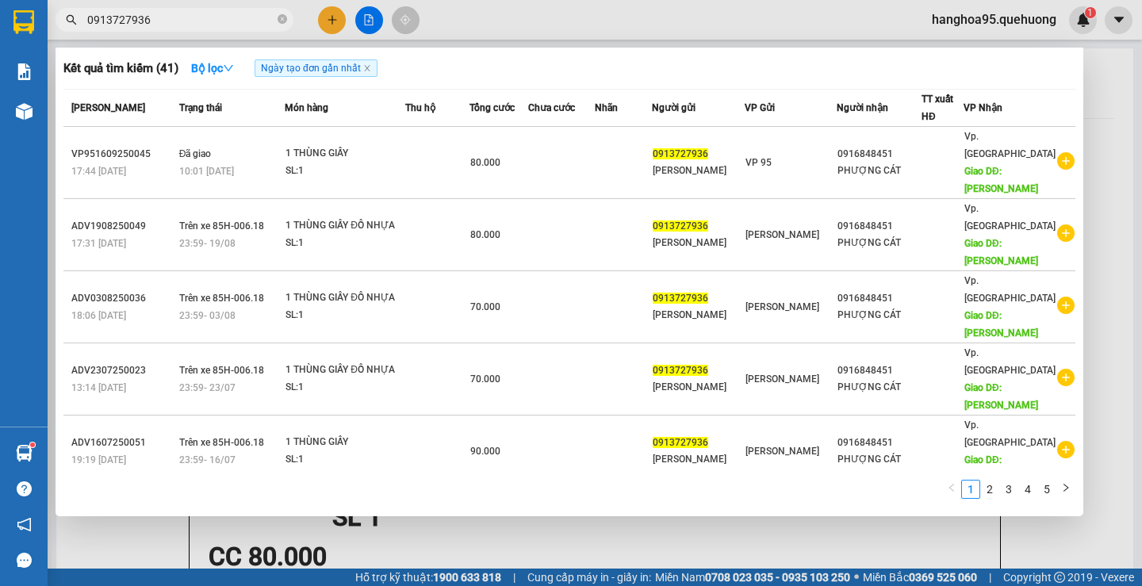
click at [1106, 126] on div at bounding box center [571, 293] width 1142 height 586
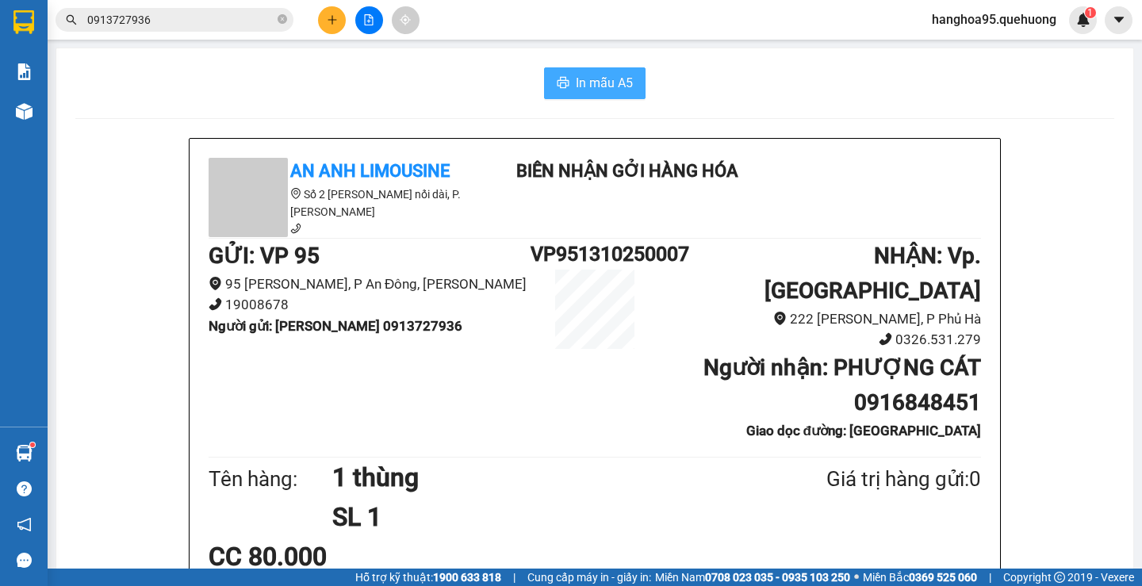
click at [584, 76] on span "In mẫu A5" at bounding box center [604, 83] width 57 height 20
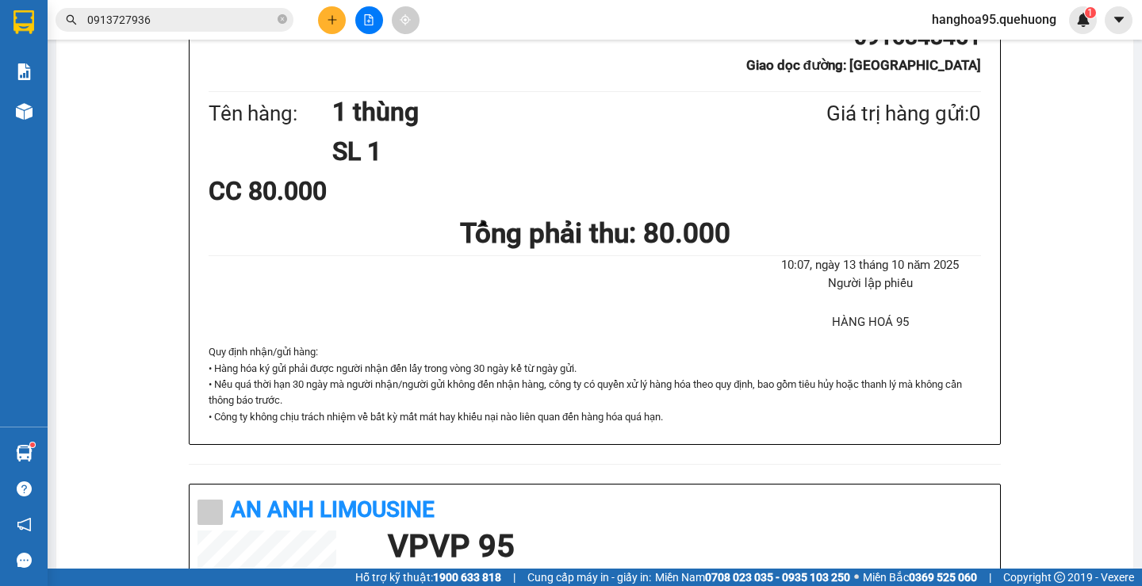
scroll to position [79, 0]
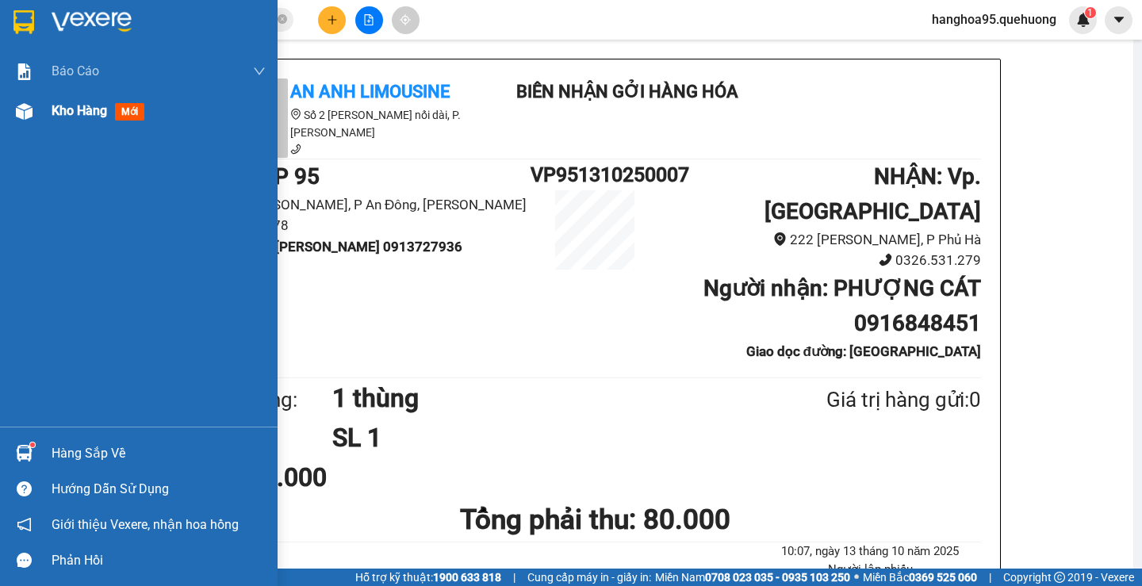
click at [52, 117] on span "Kho hàng" at bounding box center [80, 110] width 56 height 15
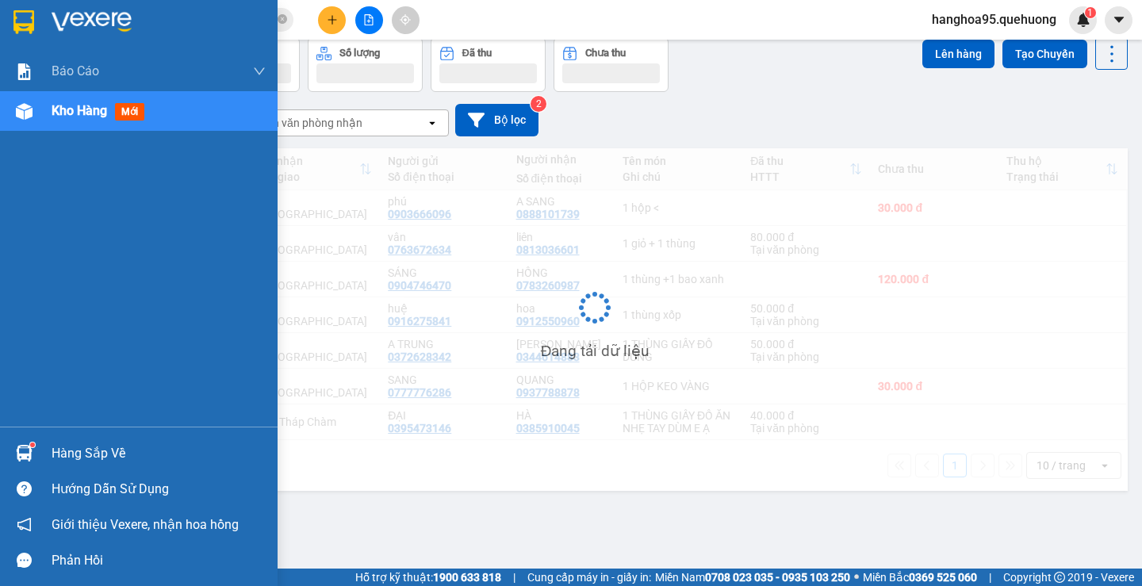
scroll to position [73, 0]
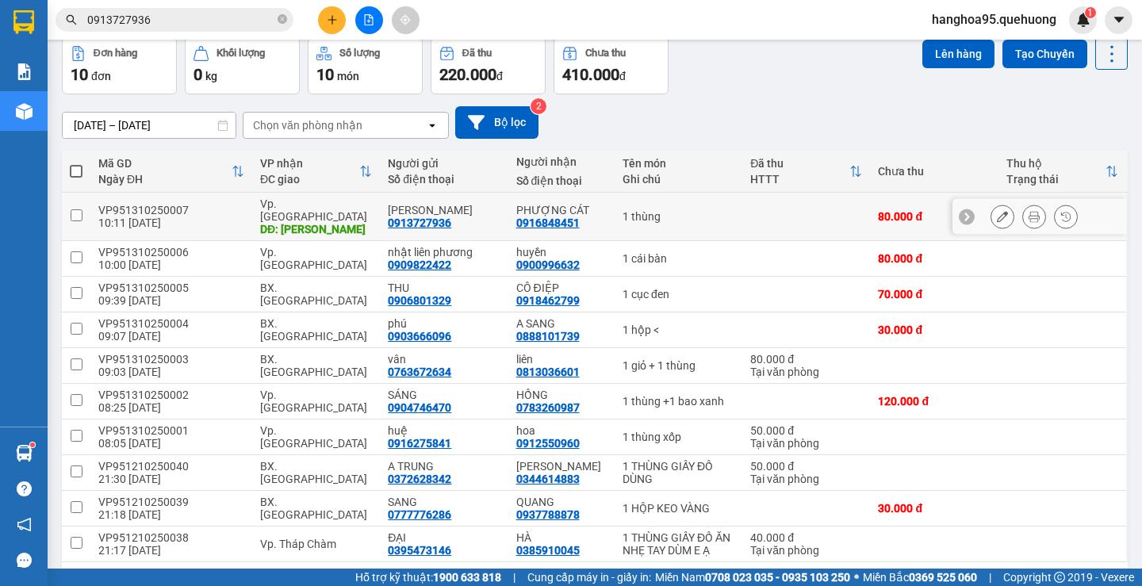
click at [997, 213] on icon at bounding box center [1002, 216] width 11 height 11
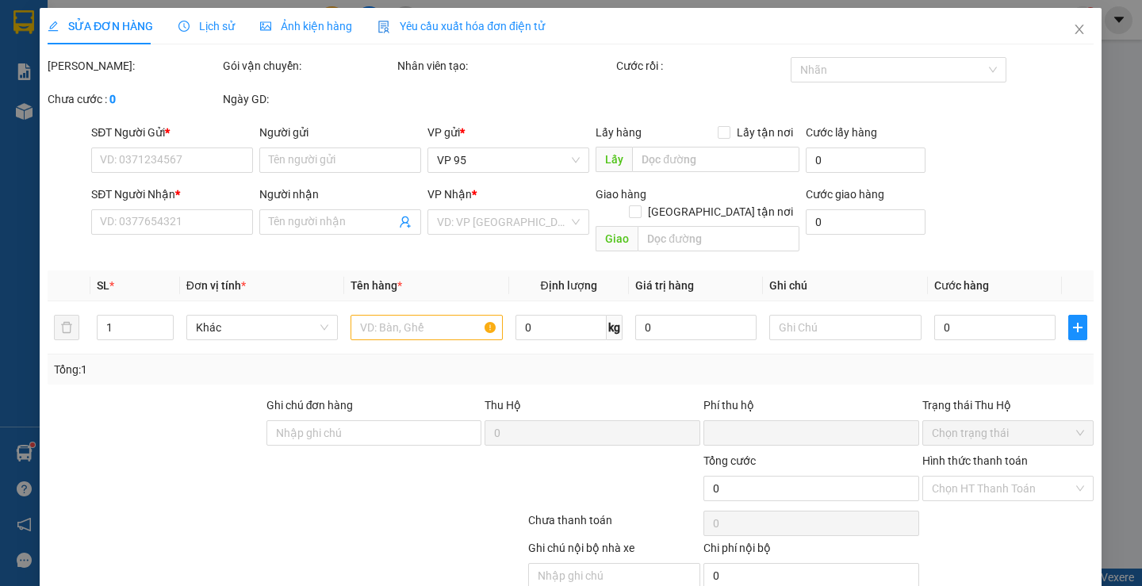
type input "0913727936"
type input "[PERSON_NAME]"
type input "0916848451"
type input "PHƯỢNG CÁT"
type input "[PERSON_NAME]"
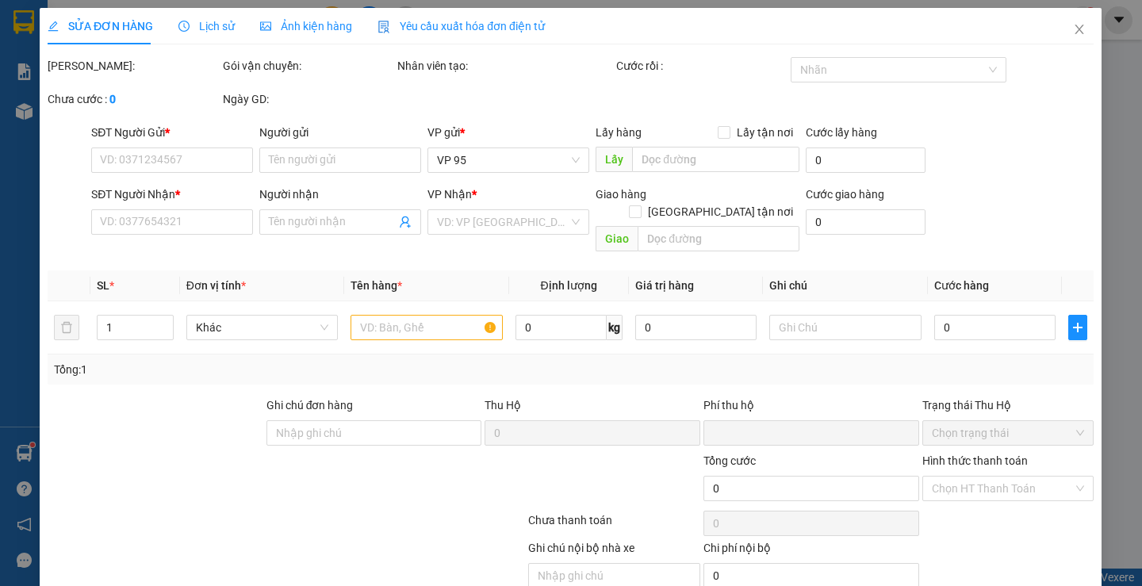
type input "0"
type input "80.000"
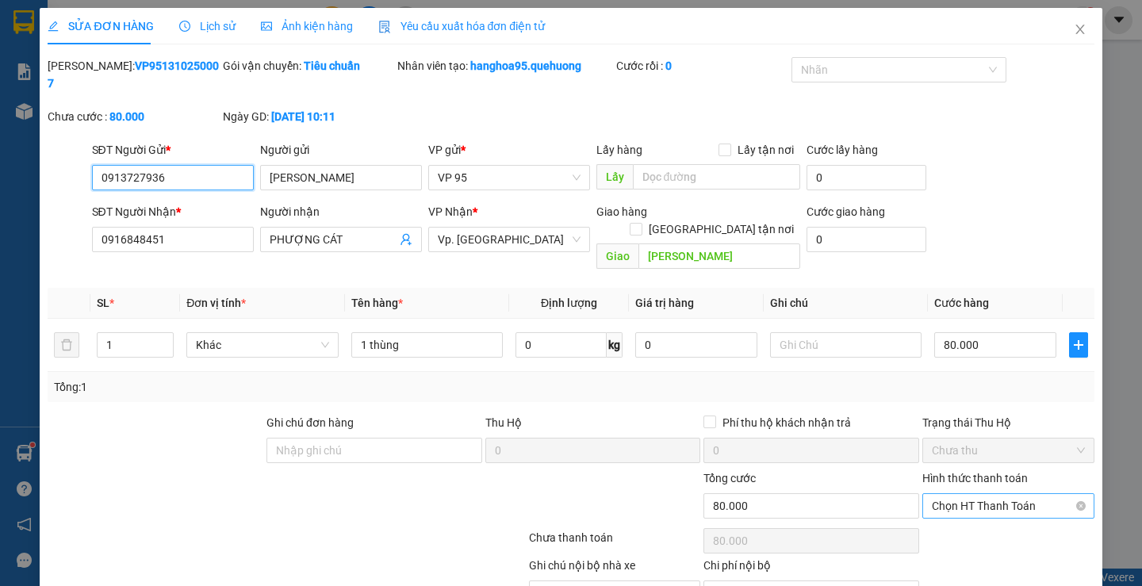
click at [1003, 494] on span "Chọn HT Thanh Toán" at bounding box center [1008, 506] width 153 height 24
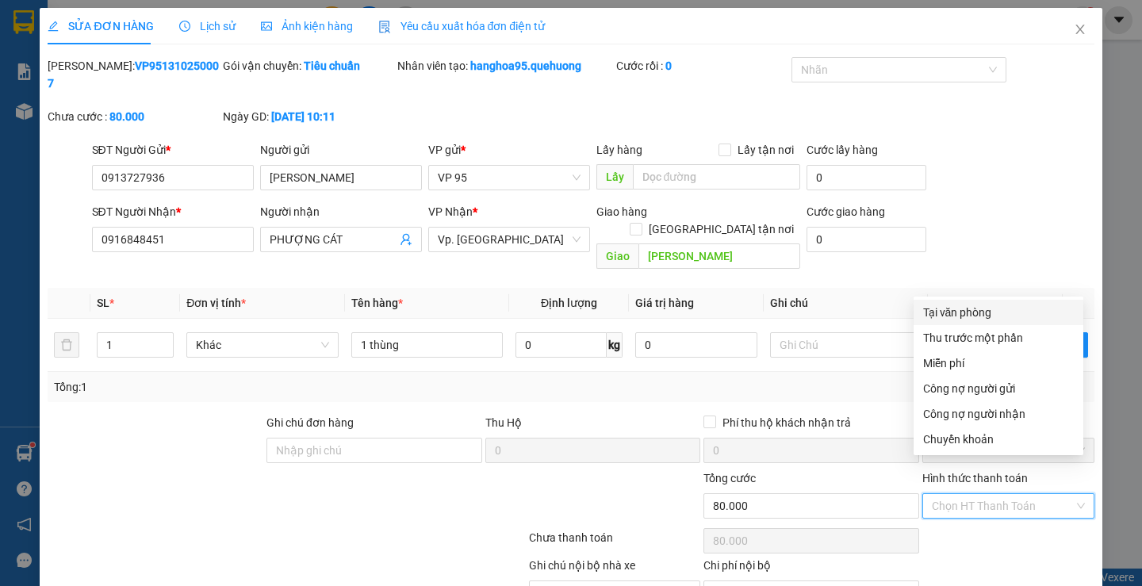
click at [958, 316] on div "Tại văn phòng" at bounding box center [998, 312] width 151 height 17
type input "0"
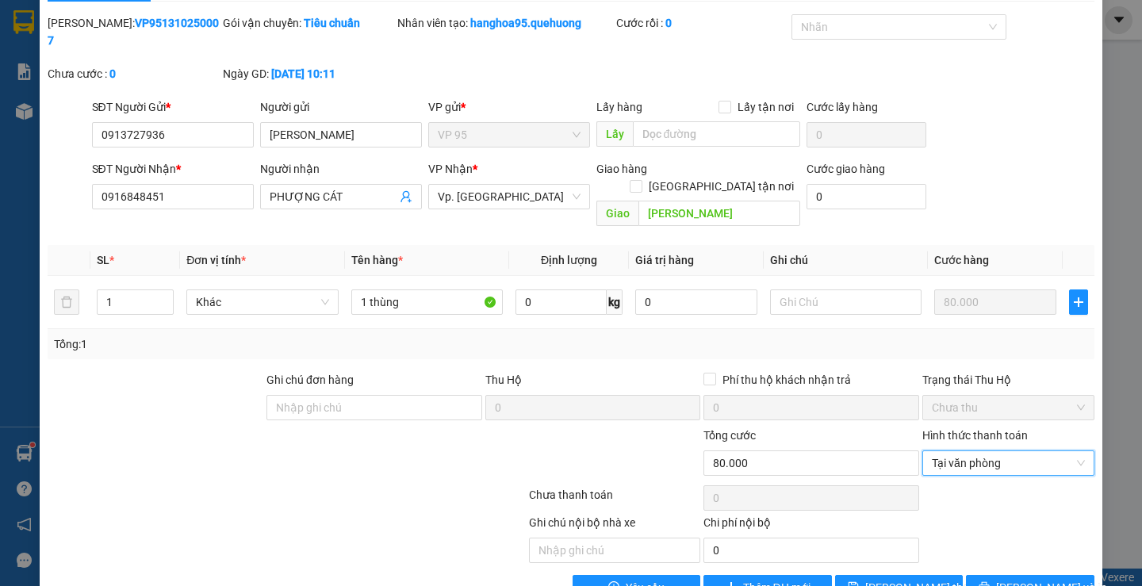
scroll to position [53, 0]
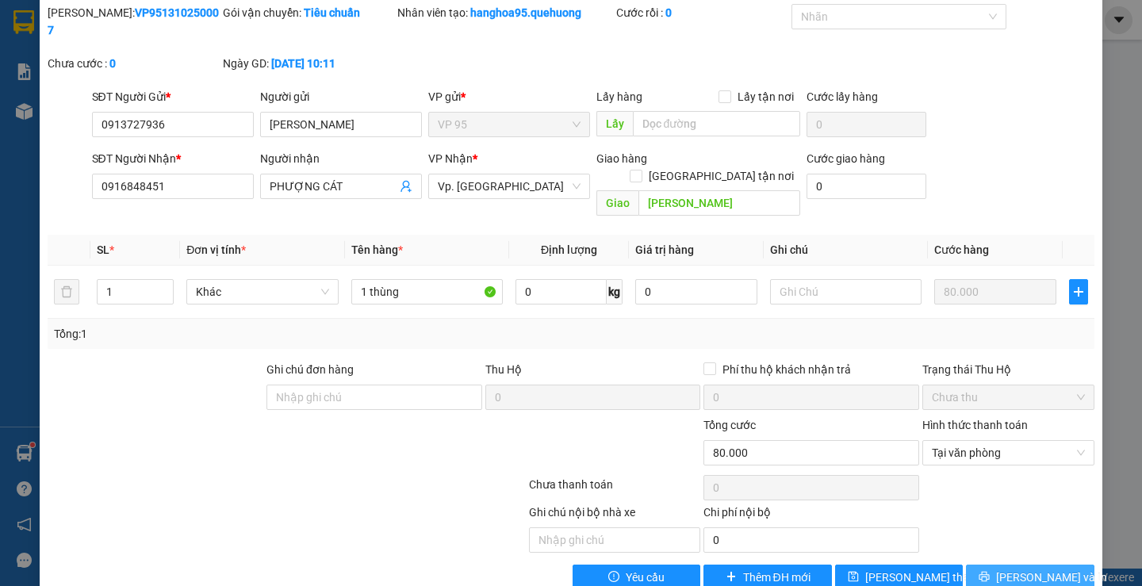
click at [1032, 565] on button "[PERSON_NAME] và In" at bounding box center [1030, 577] width 128 height 25
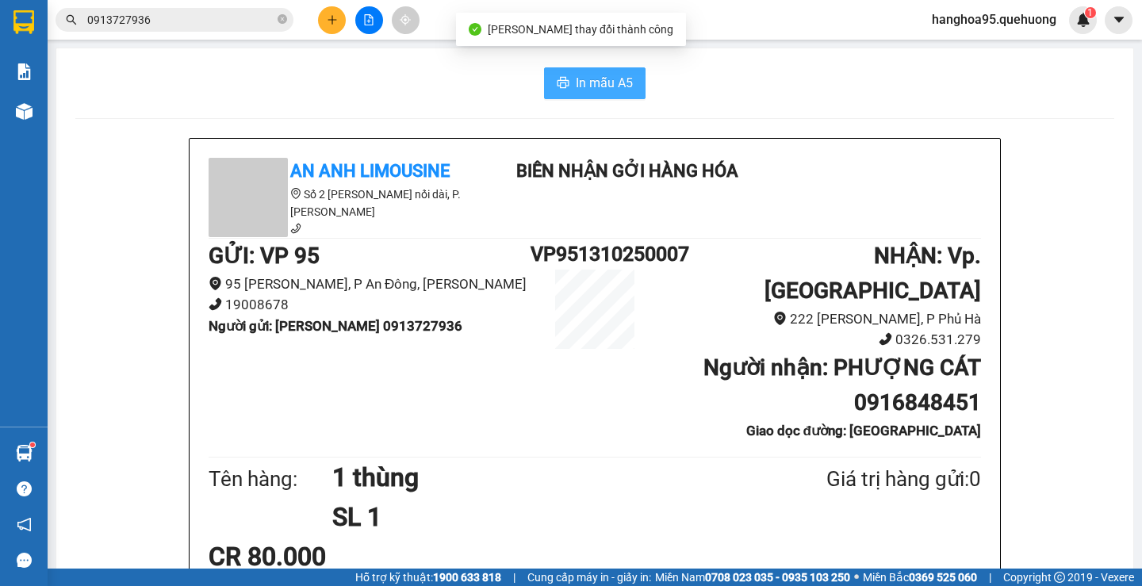
click at [593, 83] on span "In mẫu A5" at bounding box center [604, 83] width 57 height 20
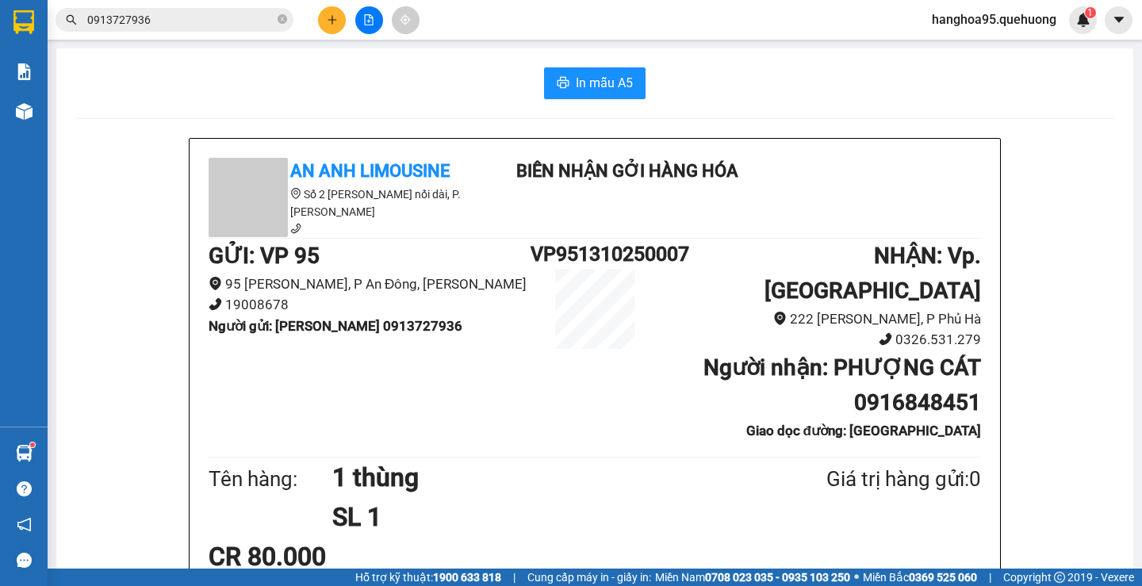
click at [332, 11] on button at bounding box center [332, 20] width 28 height 28
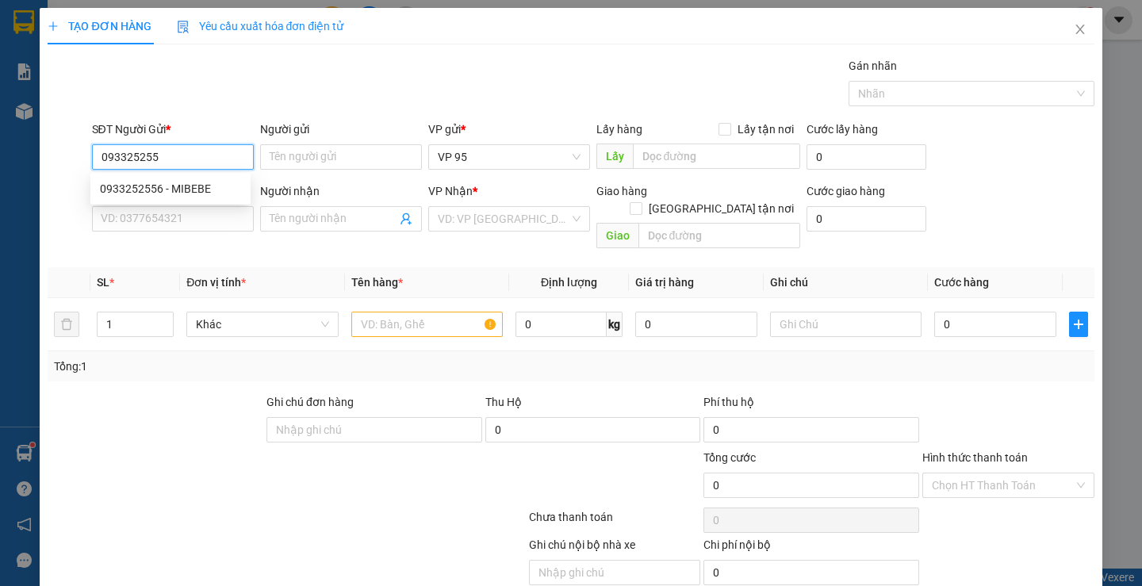
type input "0933252556"
click at [173, 186] on div "0933252556 - MIBEBE" at bounding box center [170, 188] width 141 height 17
type input "MIBEBE"
type input "0918370433"
type input "BS PHƯỢNG"
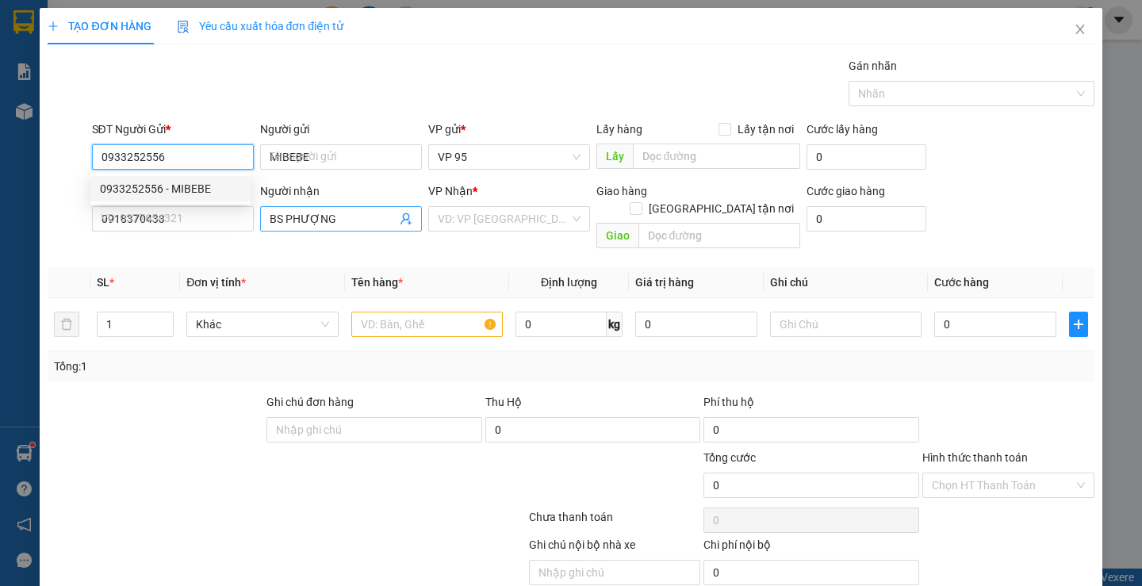
type input "30.000"
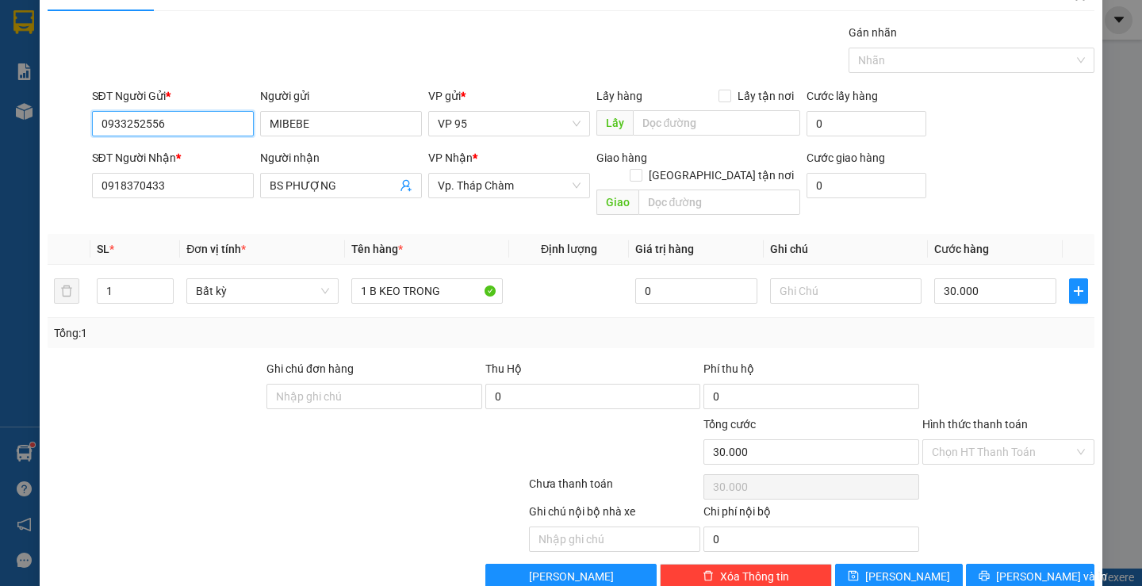
scroll to position [50, 0]
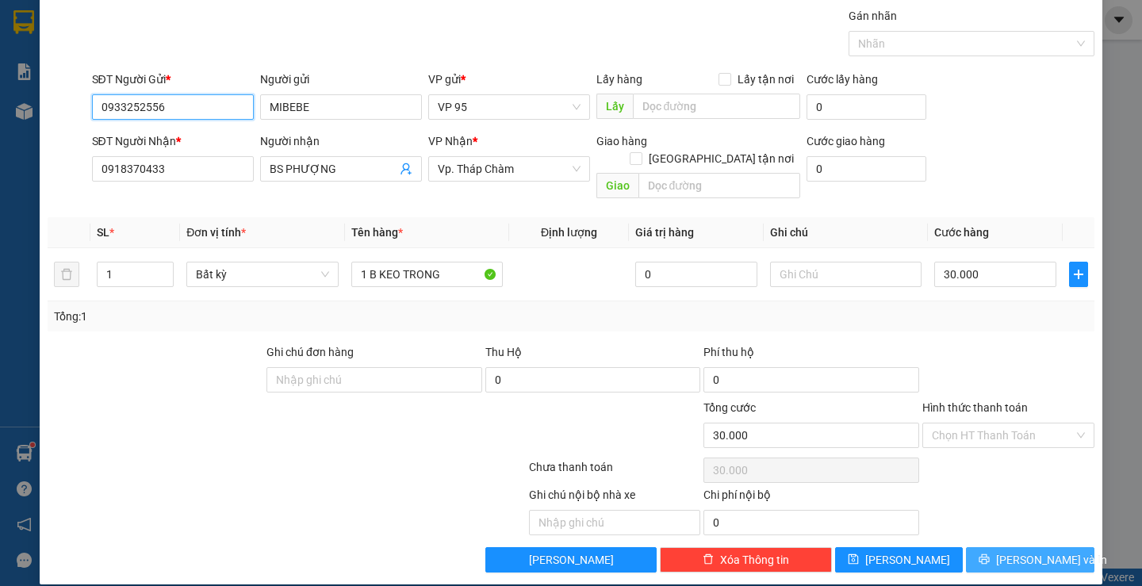
type input "0933252556"
click at [990, 554] on icon "printer" at bounding box center [984, 559] width 11 height 11
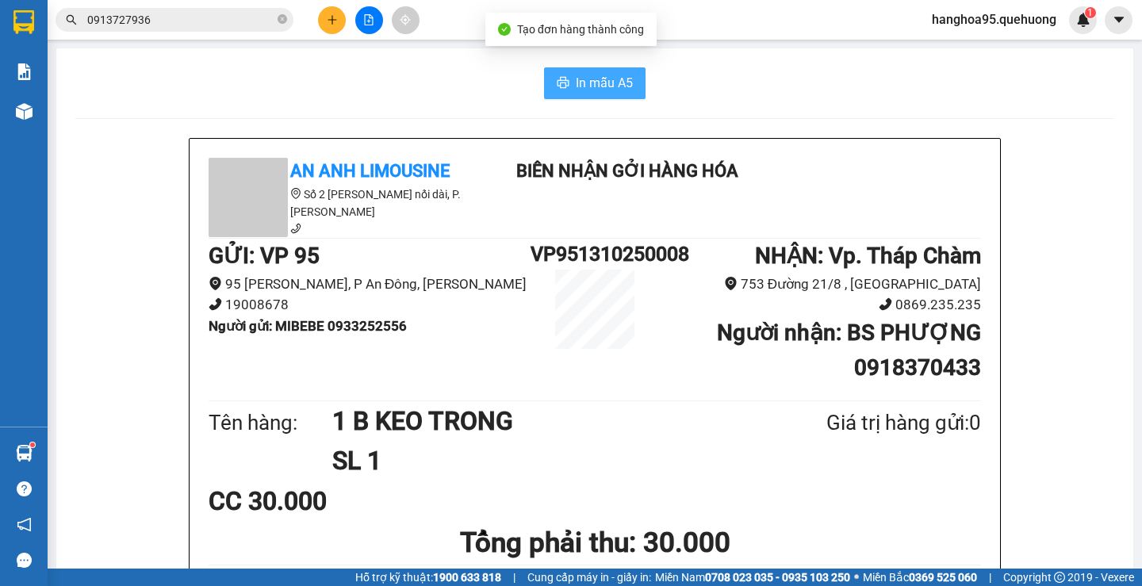
click at [587, 85] on span "In mẫu A5" at bounding box center [604, 83] width 57 height 20
click at [341, 23] on button at bounding box center [332, 20] width 28 height 28
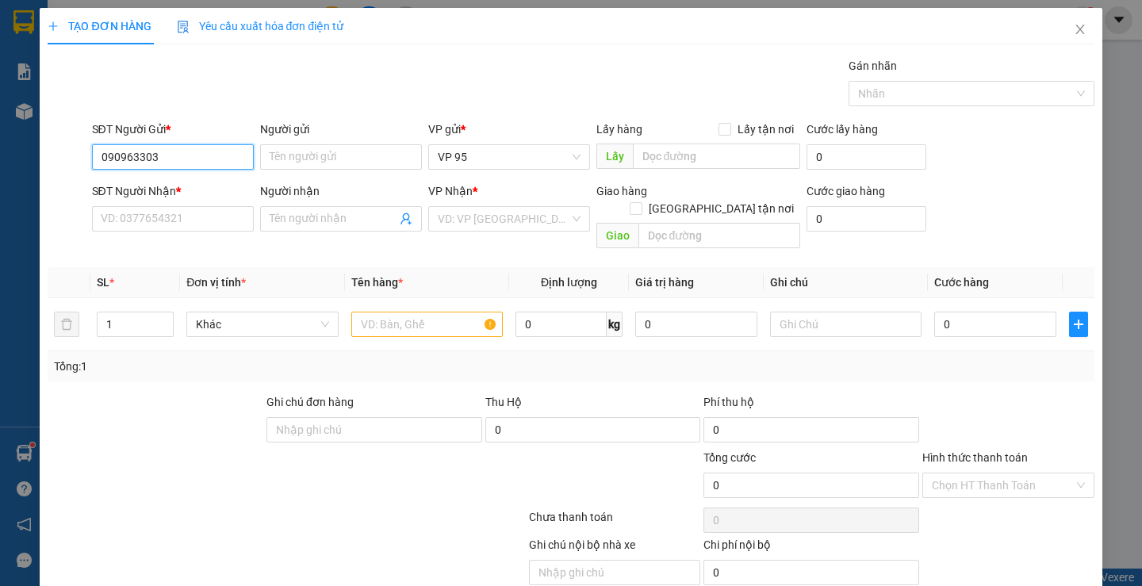
type input "0909633036"
click at [201, 154] on input "0909633036" at bounding box center [173, 156] width 162 height 25
click at [1061, 29] on span "Close" at bounding box center [1080, 30] width 44 height 44
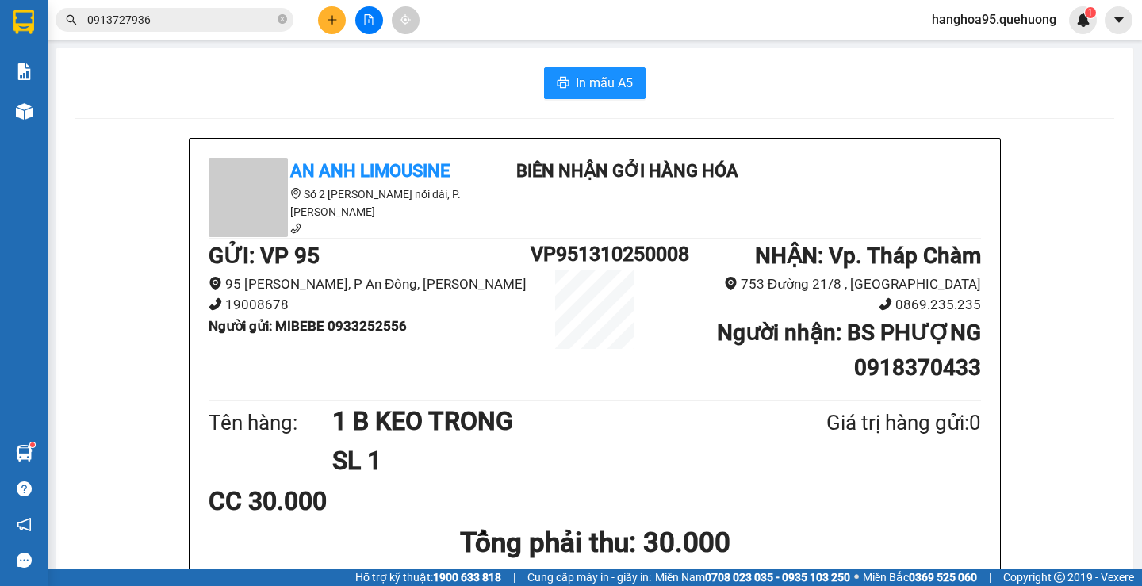
click at [170, 7] on div "Kết quả tìm kiếm ( 41 ) Bộ lọc Ngày tạo đơn gần nhất Mã ĐH Trạng thái Món hàng …" at bounding box center [154, 20] width 309 height 28
click at [169, 21] on input "0913727936" at bounding box center [180, 19] width 187 height 17
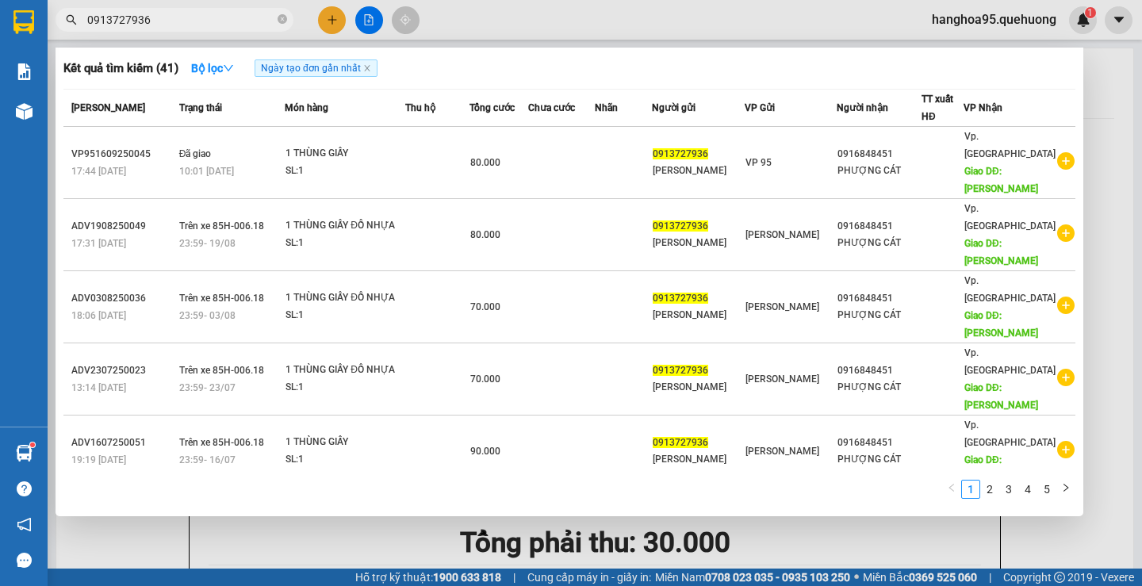
paste input "096330"
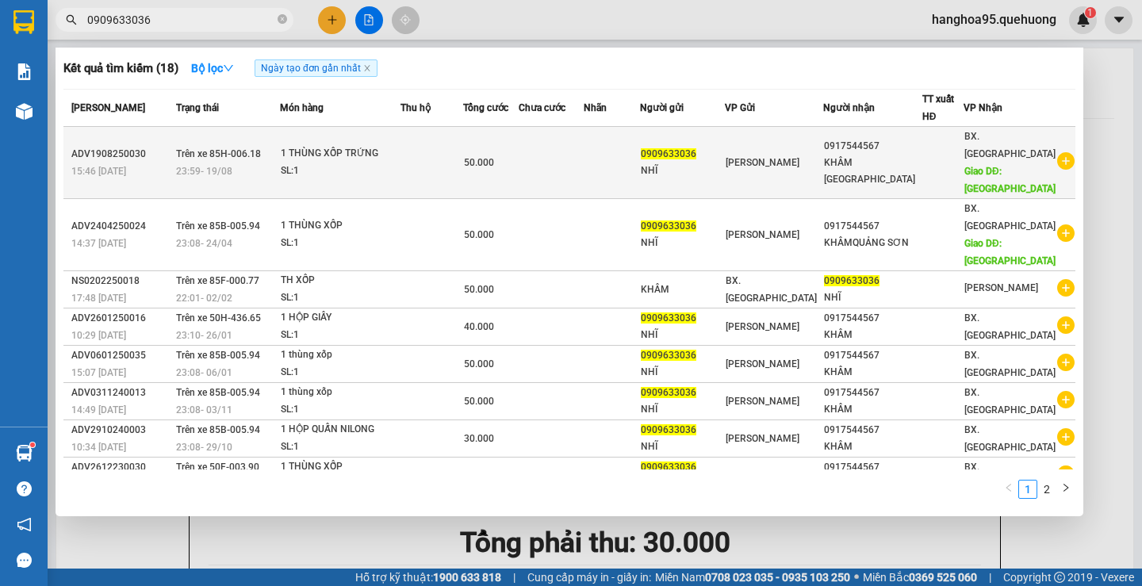
type input "0909633036"
click at [1058, 152] on icon "plus-circle" at bounding box center [1066, 160] width 17 height 17
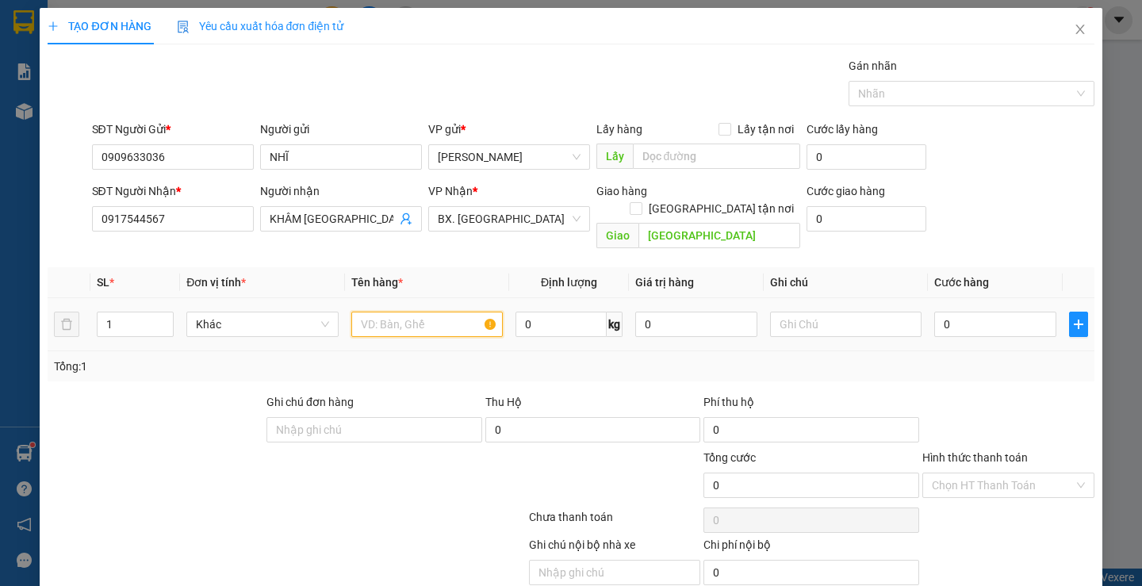
click at [423, 312] on input "text" at bounding box center [427, 324] width 152 height 25
type input "1 kiện"
click at [958, 312] on input "0" at bounding box center [996, 324] width 122 height 25
type input "5"
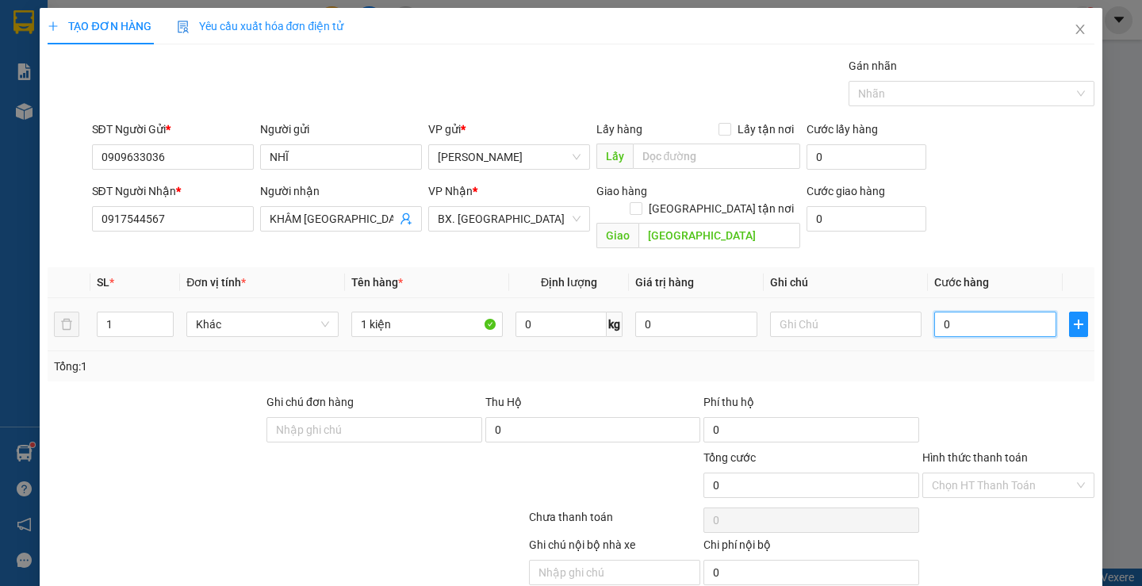
type input "5"
type input "50"
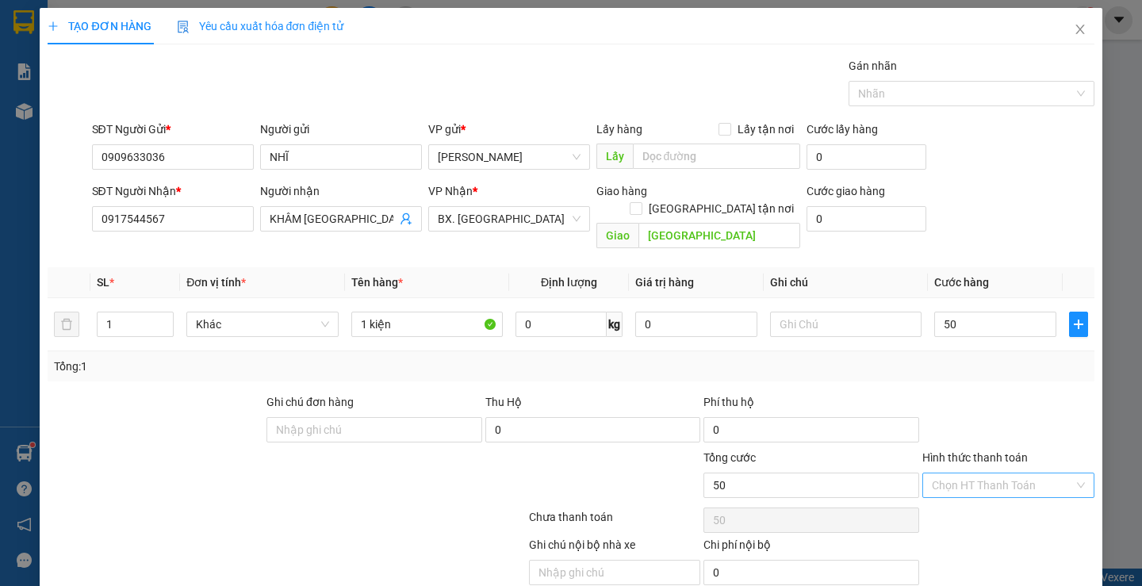
type input "50.000"
click at [950, 474] on input "Hình thức thanh toán" at bounding box center [1003, 486] width 142 height 24
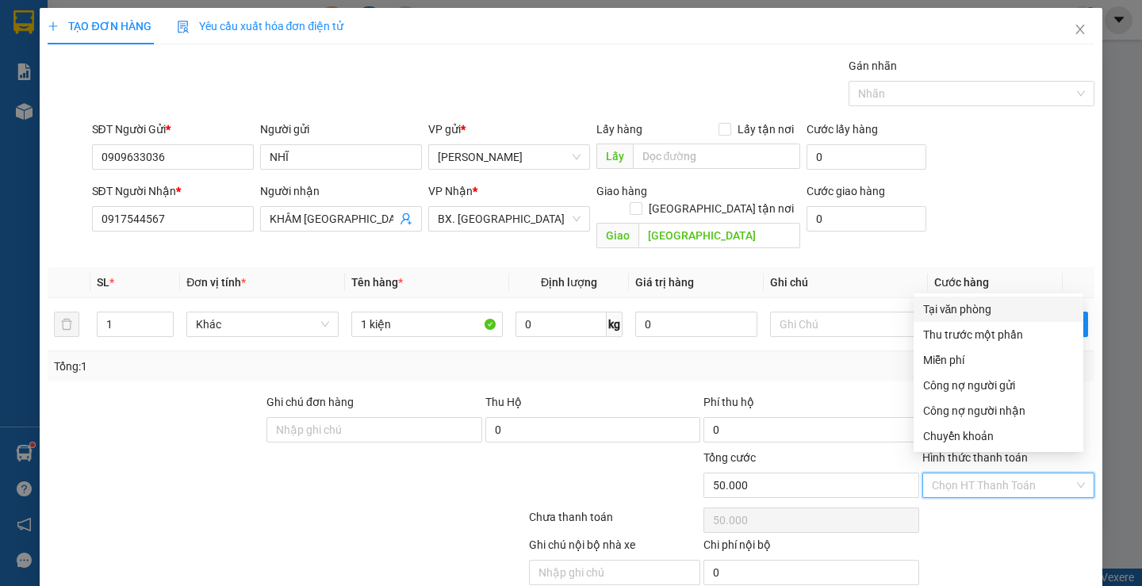
click at [964, 301] on div "Tại văn phòng" at bounding box center [998, 309] width 151 height 17
type input "0"
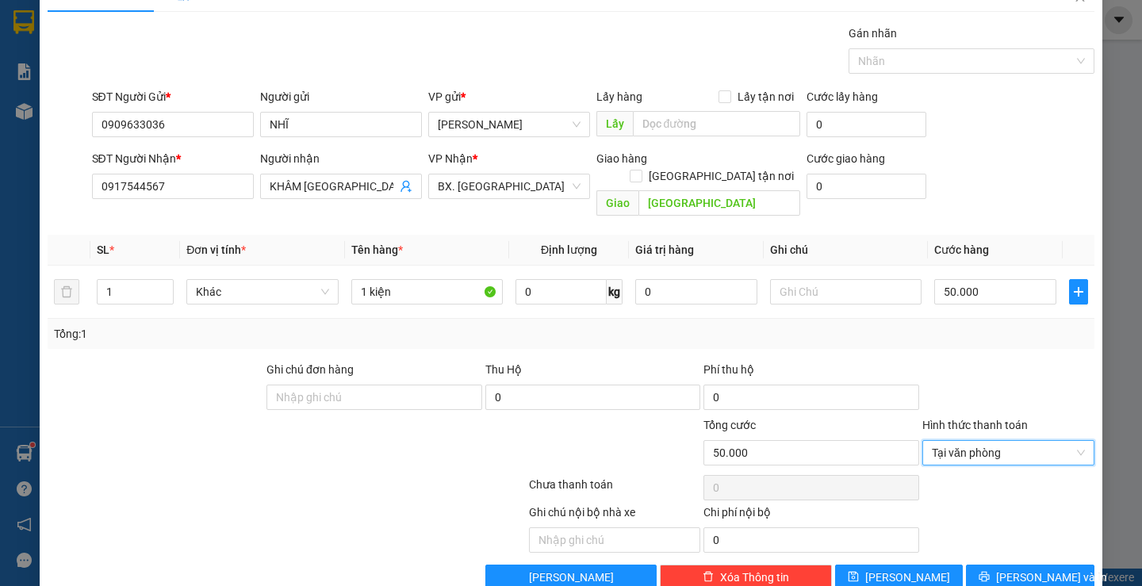
scroll to position [50, 0]
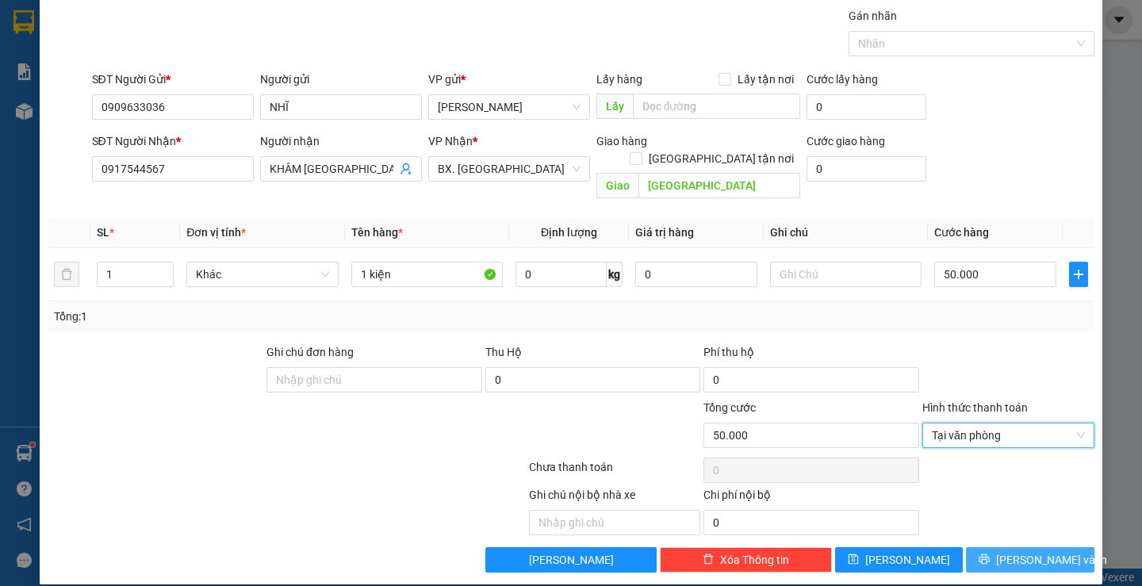
click at [1020, 551] on span "[PERSON_NAME] và In" at bounding box center [1051, 559] width 111 height 17
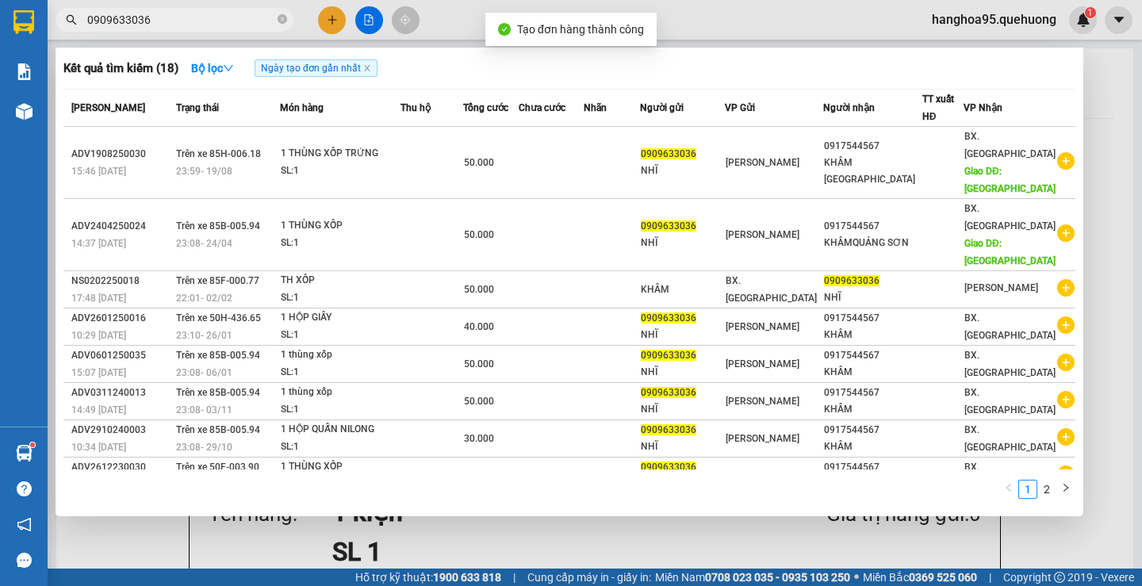
click at [1109, 177] on div at bounding box center [571, 293] width 1142 height 586
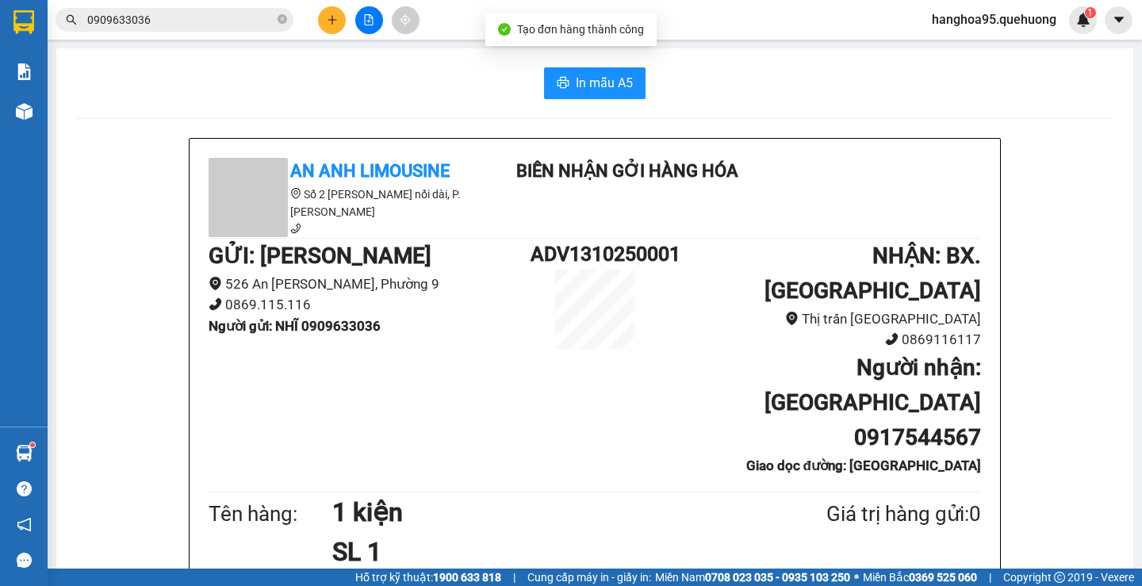
click at [576, 93] on span "In mẫu A5" at bounding box center [604, 83] width 57 height 20
click at [332, 16] on icon "plus" at bounding box center [332, 19] width 1 height 9
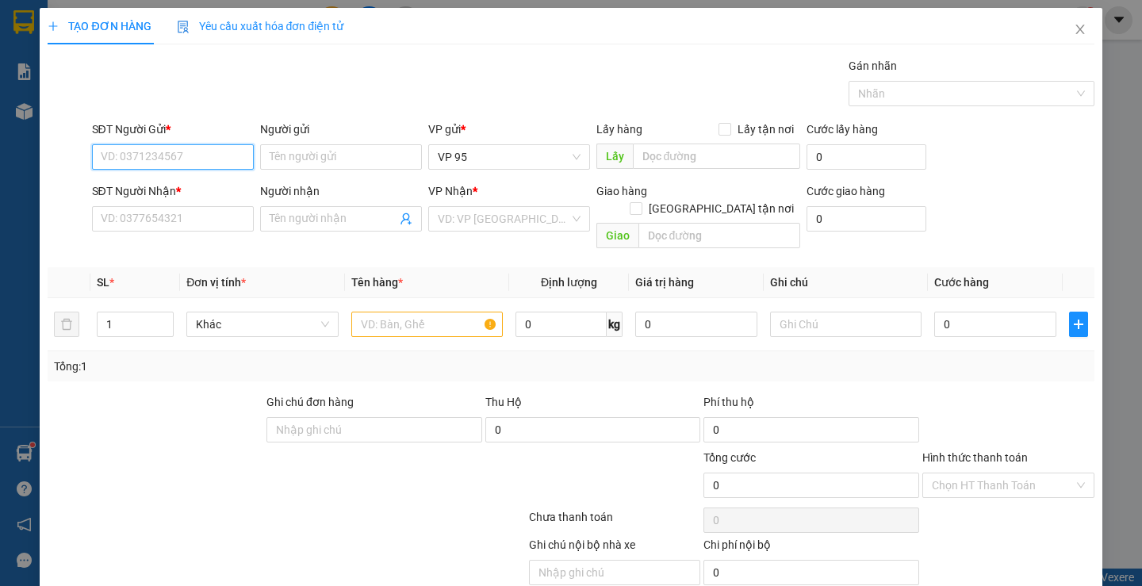
click at [170, 146] on input "SĐT Người Gửi *" at bounding box center [173, 156] width 162 height 25
type input "0937886338"
click at [296, 153] on input "Người gửi" at bounding box center [341, 156] width 162 height 25
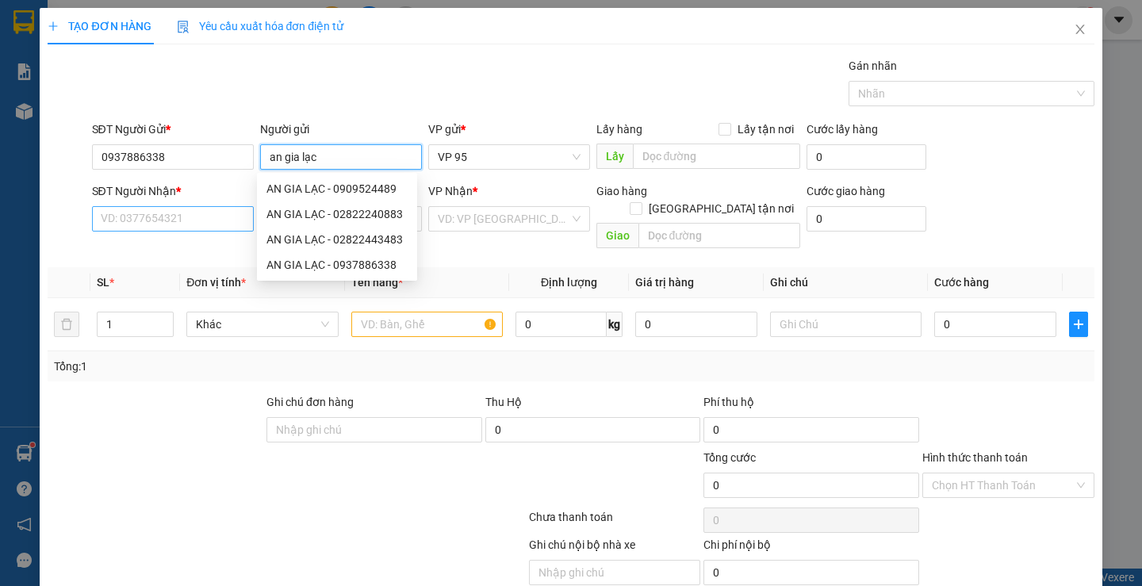
type input "an gia lạc"
click at [162, 220] on input "SĐT Người Nhận *" at bounding box center [173, 218] width 162 height 25
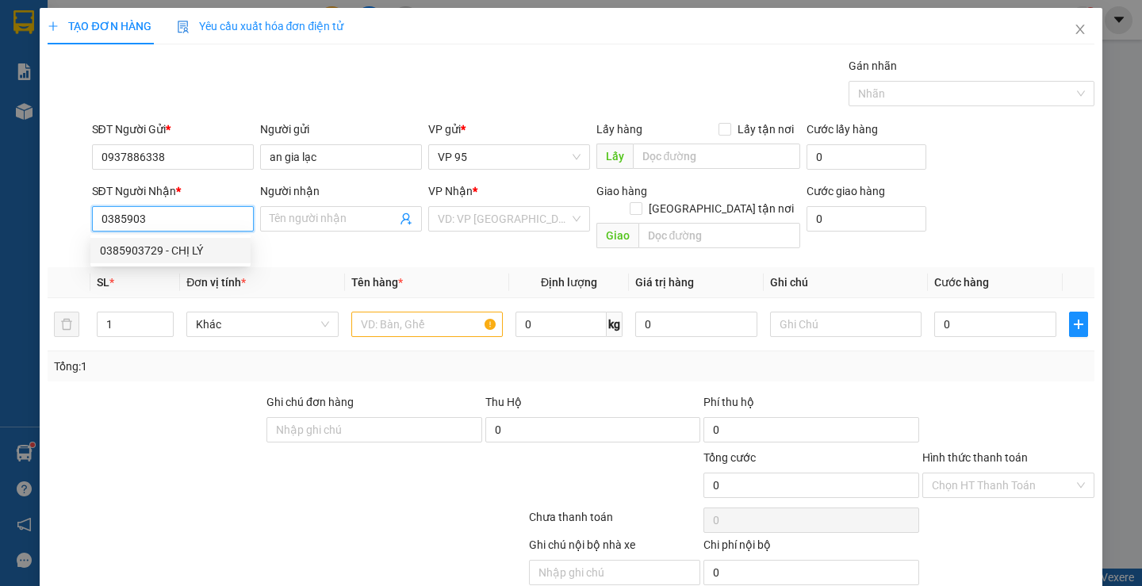
click at [162, 247] on div "0385903729 - CHỊ LÝ" at bounding box center [170, 250] width 141 height 17
type input "0385903729"
type input "CHỊ LÝ"
type input "50.000"
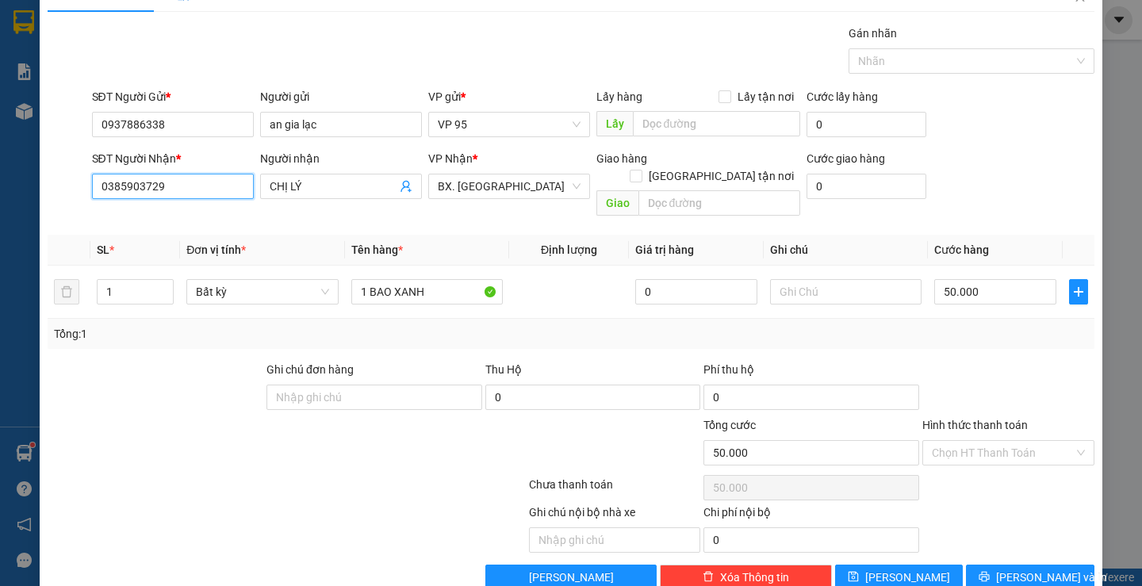
scroll to position [50, 0]
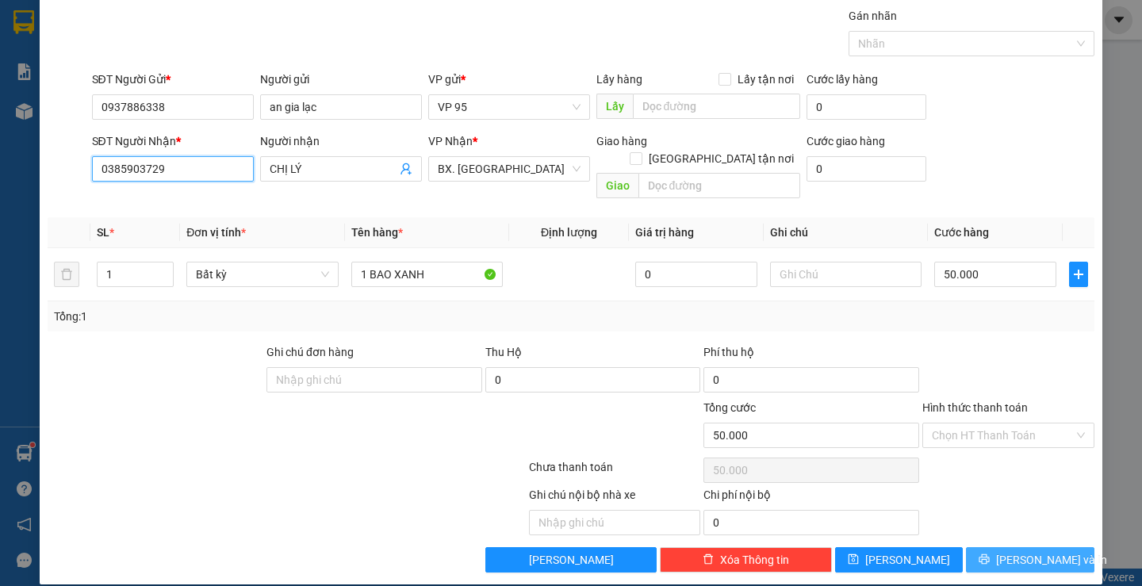
type input "0385903729"
click at [1027, 551] on span "[PERSON_NAME] và In" at bounding box center [1051, 559] width 111 height 17
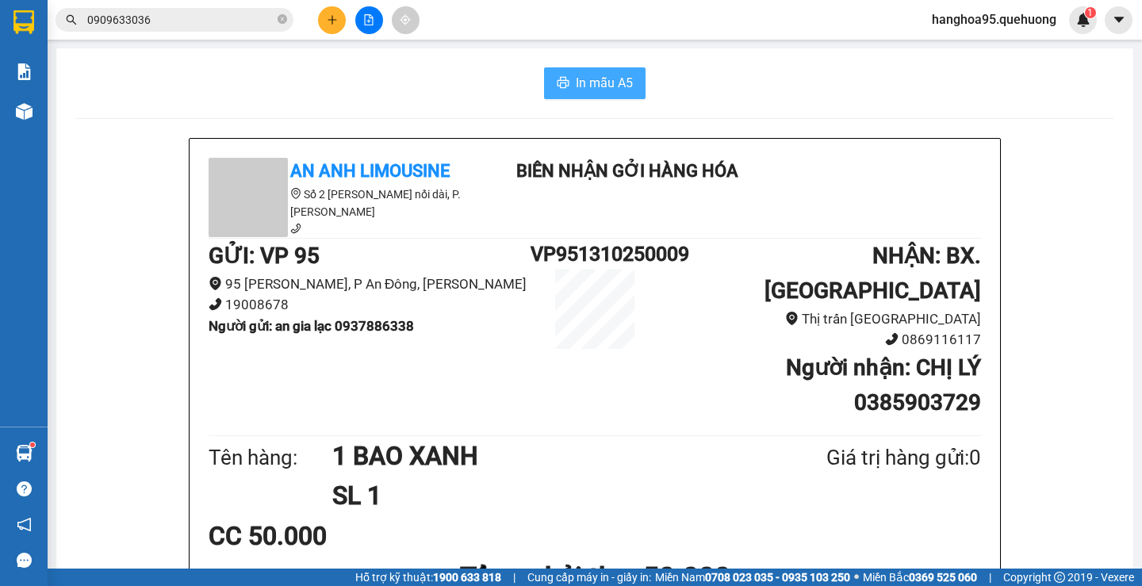
click at [605, 90] on span "In mẫu A5" at bounding box center [604, 83] width 57 height 20
click at [332, 22] on icon "plus" at bounding box center [332, 19] width 11 height 11
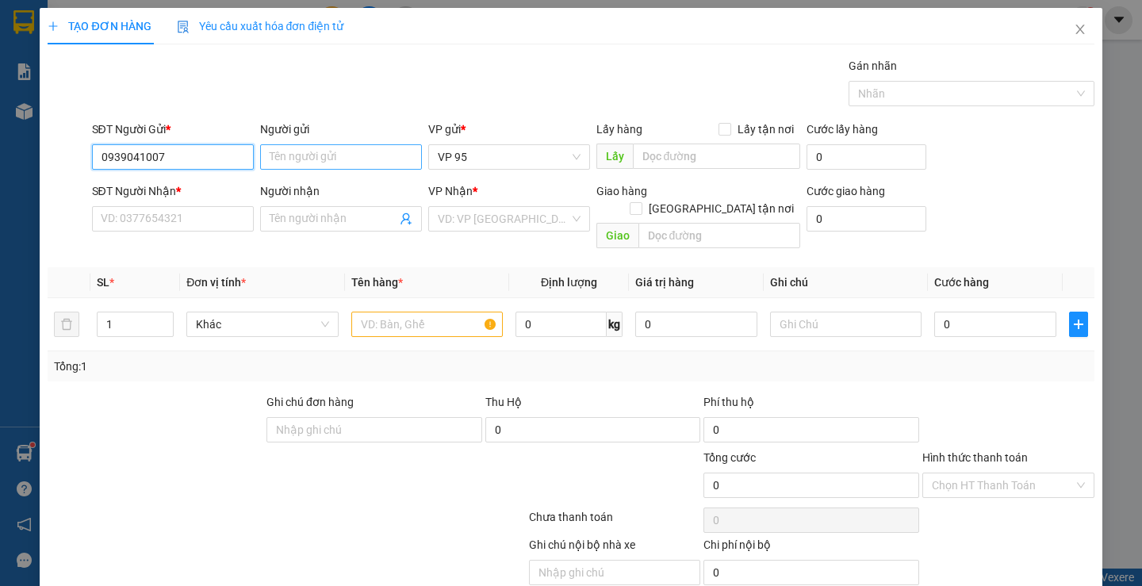
type input "0939041007"
click at [301, 152] on input "Người gửi" at bounding box center [341, 156] width 162 height 25
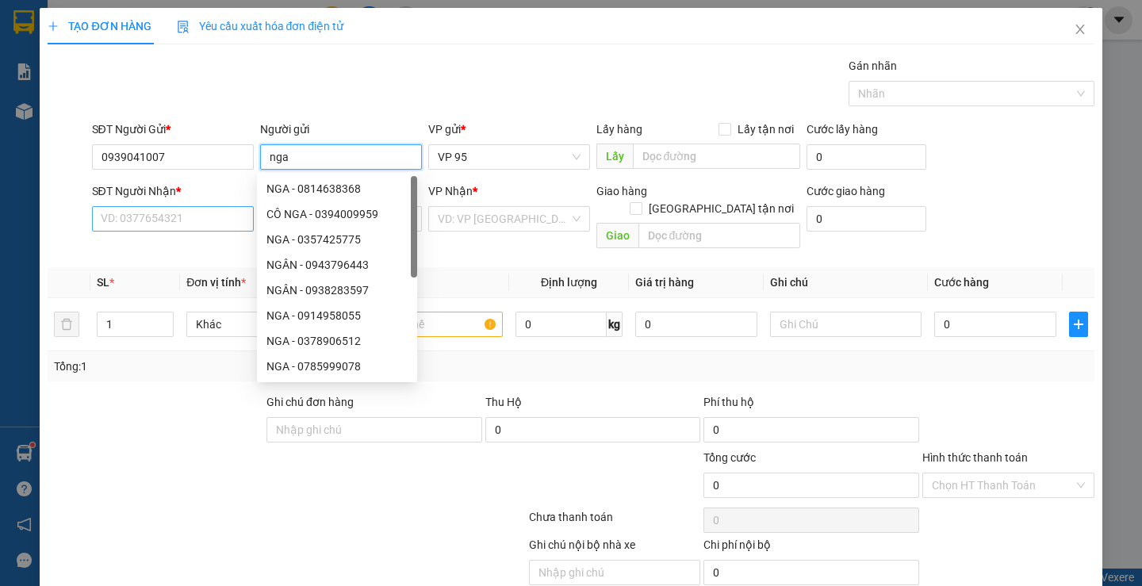
type input "nga"
click at [156, 228] on input "SĐT Người Nhận *" at bounding box center [173, 218] width 162 height 25
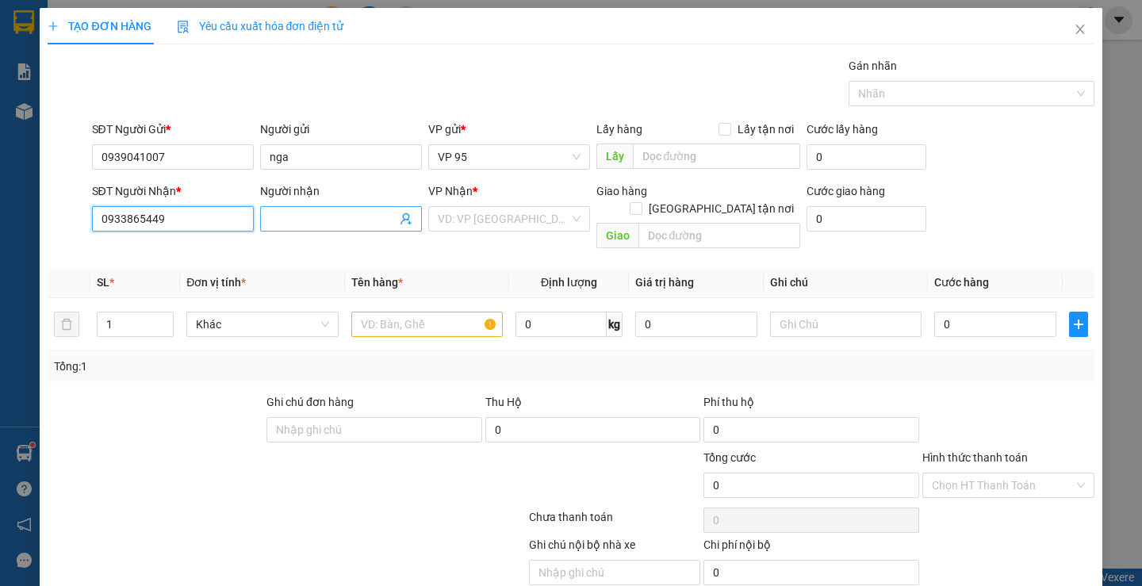
type input "0933865449"
click at [344, 211] on input "Người nhận" at bounding box center [333, 218] width 127 height 17
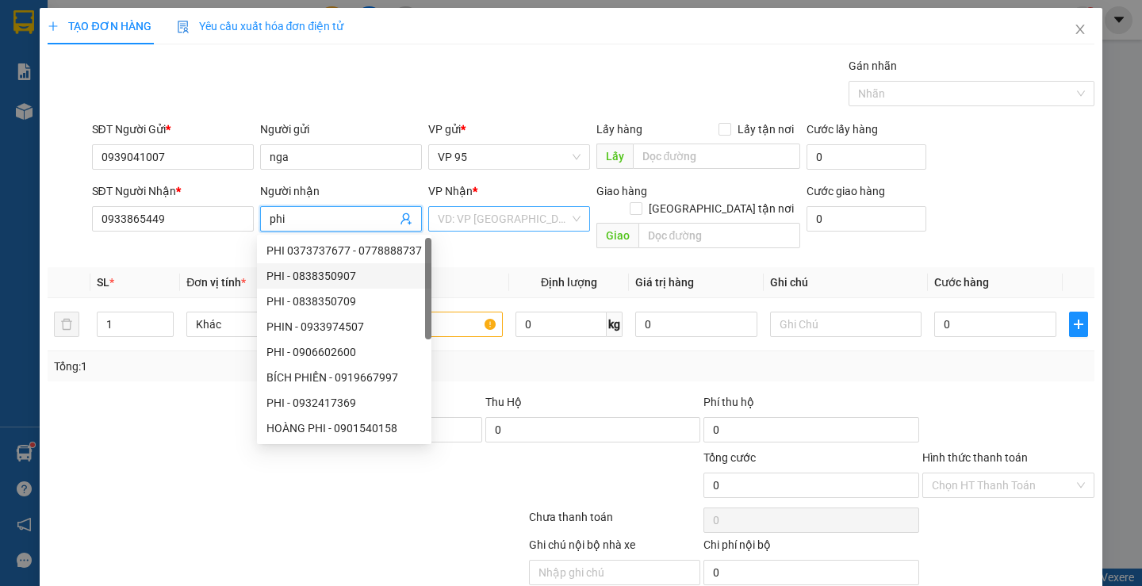
type input "phi"
click at [528, 211] on input "search" at bounding box center [504, 219] width 132 height 24
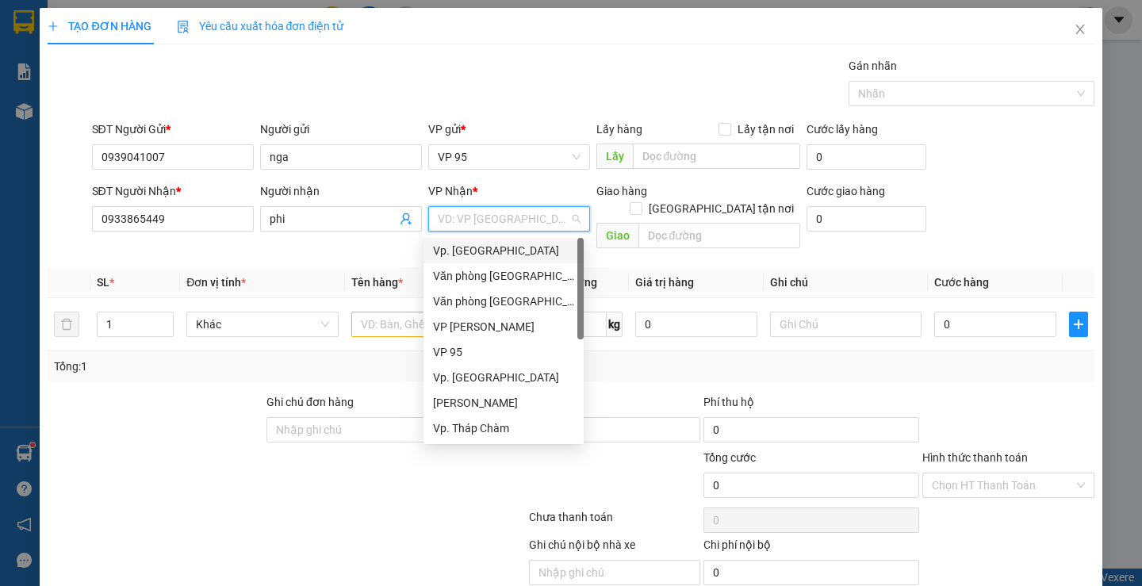
click at [508, 252] on div "Vp. [GEOGRAPHIC_DATA]" at bounding box center [503, 250] width 141 height 17
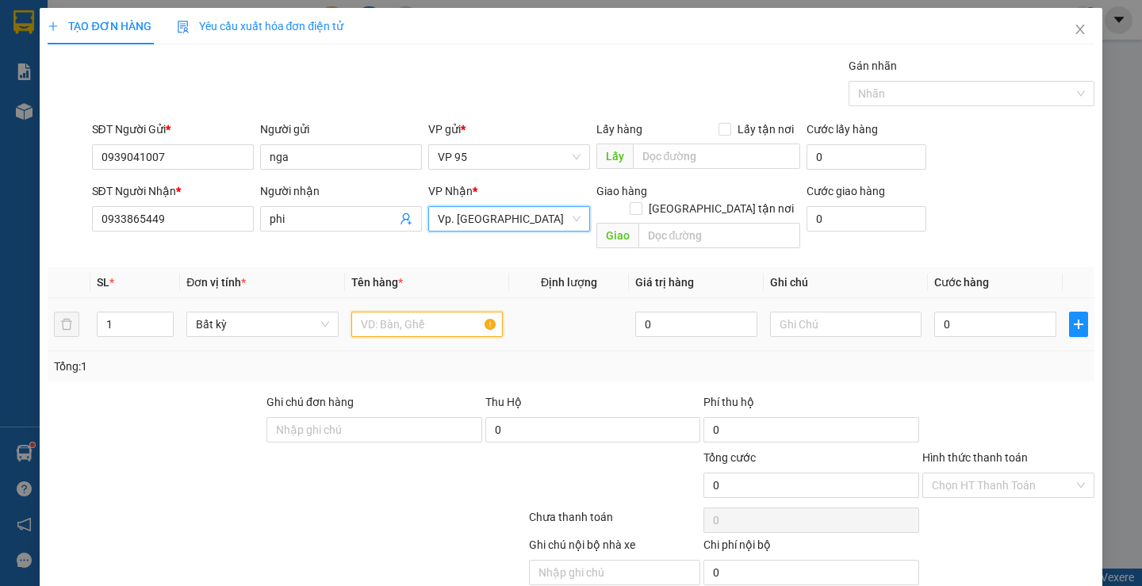
click at [383, 312] on input "text" at bounding box center [427, 324] width 152 height 25
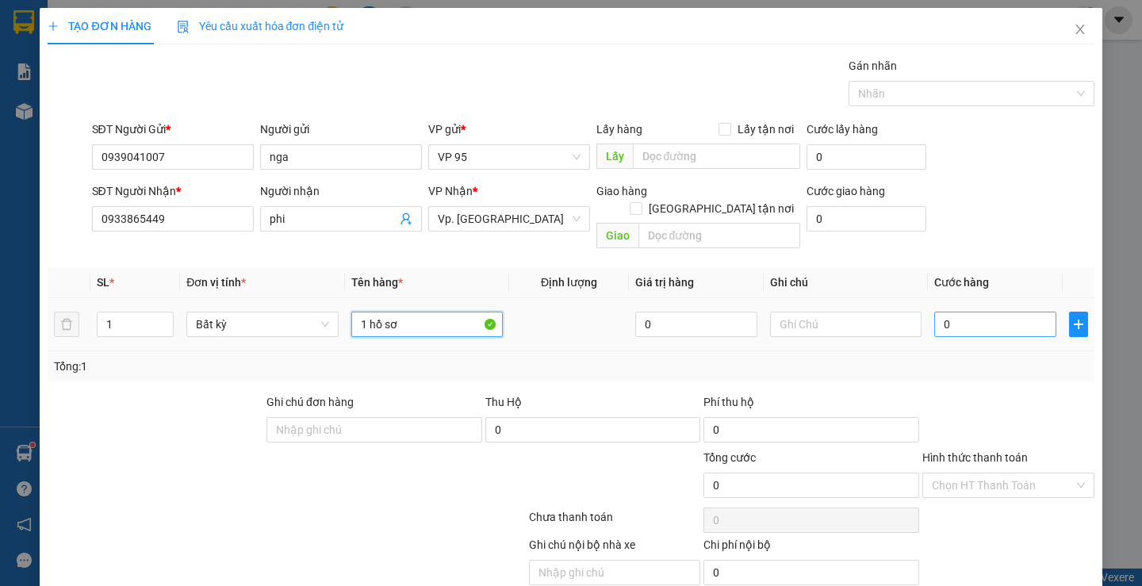
type input "1 hồ sơ"
click at [968, 315] on input "0" at bounding box center [996, 324] width 122 height 25
type input "3"
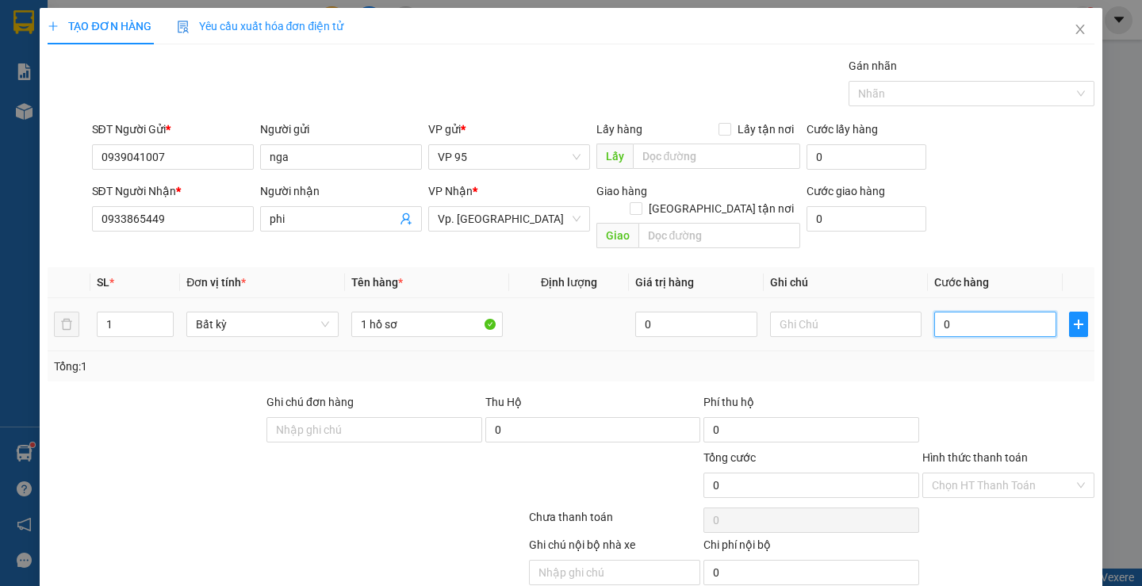
type input "3"
type input "30"
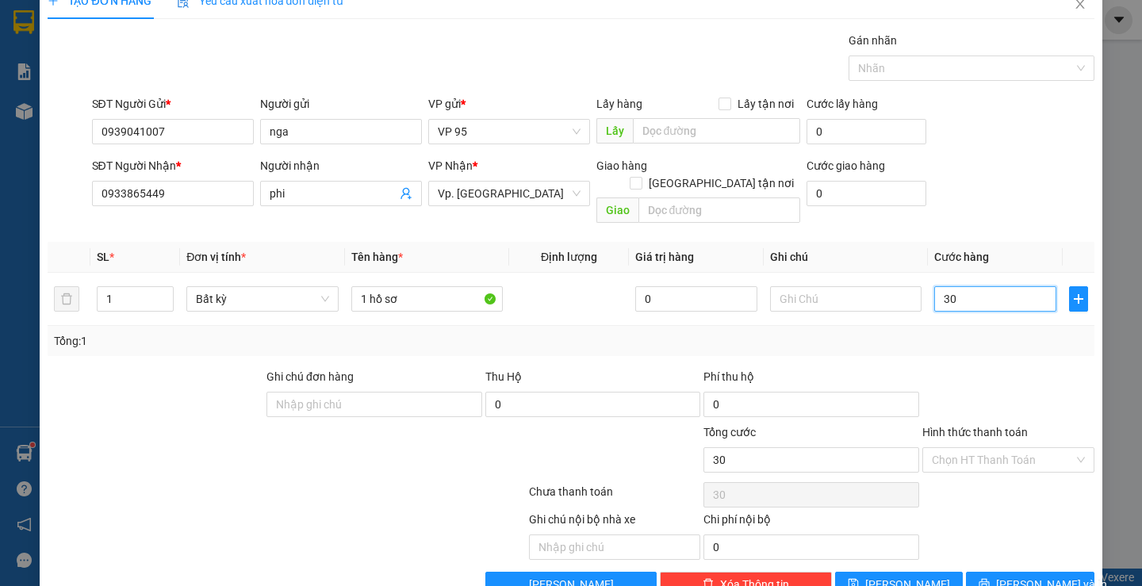
scroll to position [50, 0]
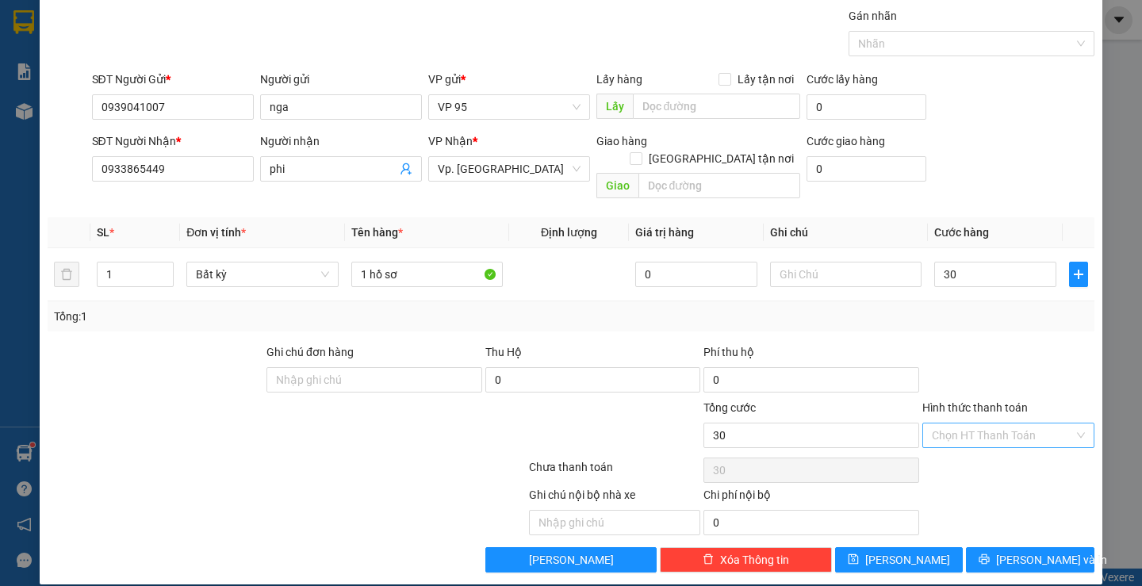
click at [986, 424] on input "Hình thức thanh toán" at bounding box center [1003, 436] width 142 height 24
type input "30.000"
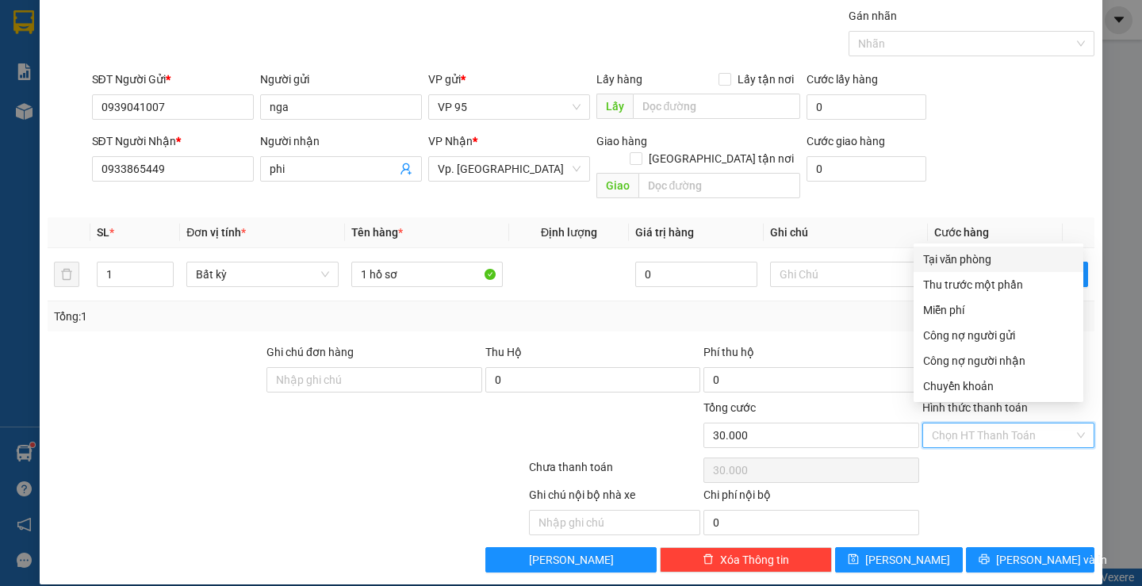
click at [966, 262] on div "Tại văn phòng" at bounding box center [998, 259] width 151 height 17
type input "0"
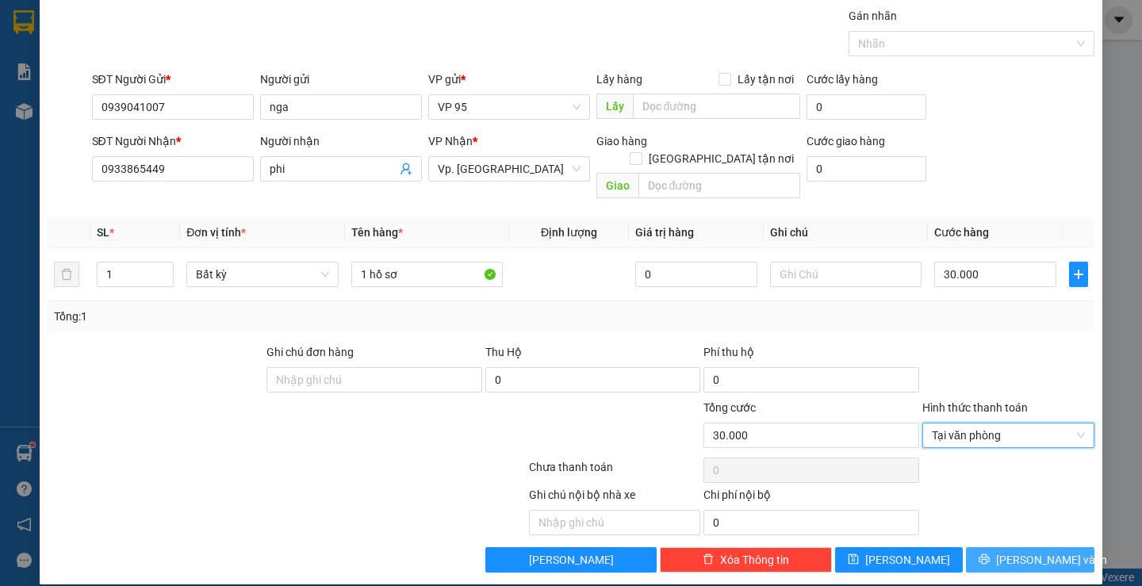
click at [990, 554] on icon "printer" at bounding box center [984, 559] width 11 height 11
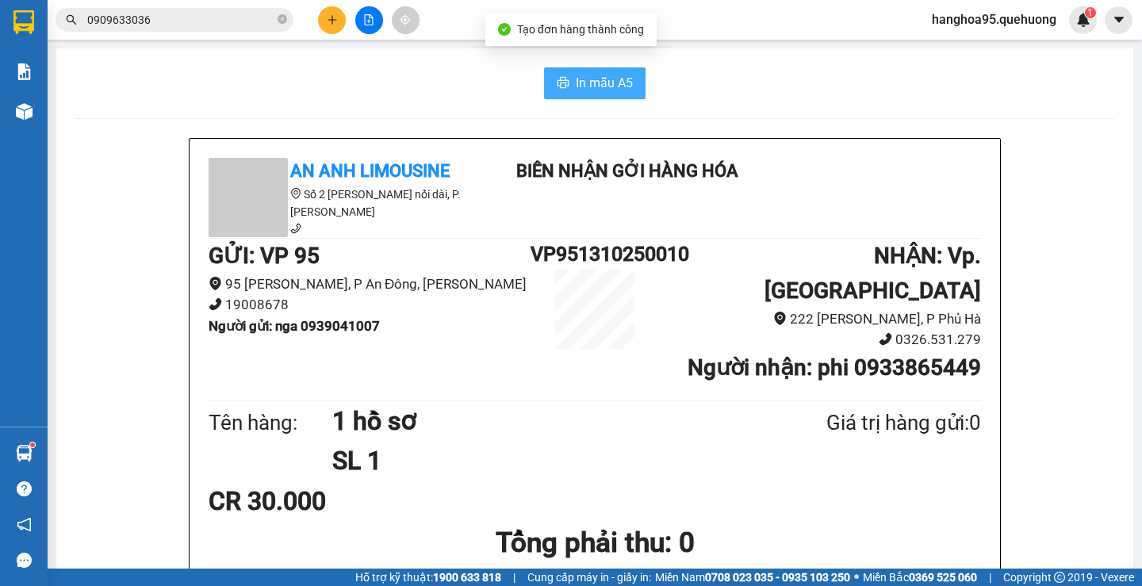
click at [582, 87] on span "In mẫu A5" at bounding box center [604, 83] width 57 height 20
click at [340, 25] on button at bounding box center [332, 20] width 28 height 28
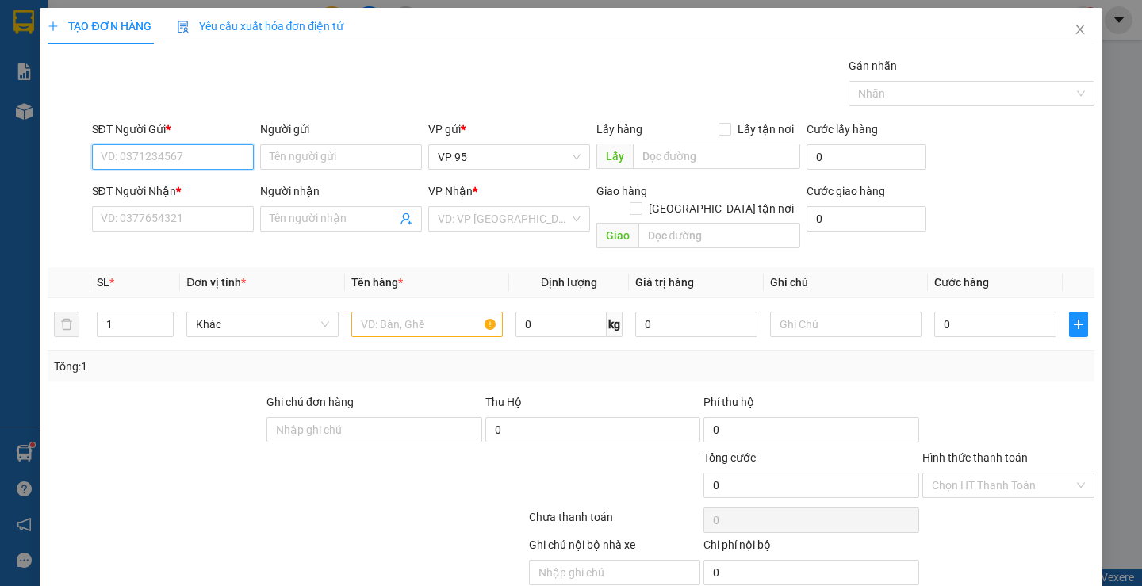
click at [172, 166] on input "SĐT Người Gửi *" at bounding box center [173, 156] width 162 height 25
type input "0941912586"
click at [309, 127] on div "Người gửi" at bounding box center [341, 129] width 162 height 17
click at [309, 144] on input "Người gửi" at bounding box center [341, 156] width 162 height 25
click at [301, 158] on input "Người gửi" at bounding box center [341, 156] width 162 height 25
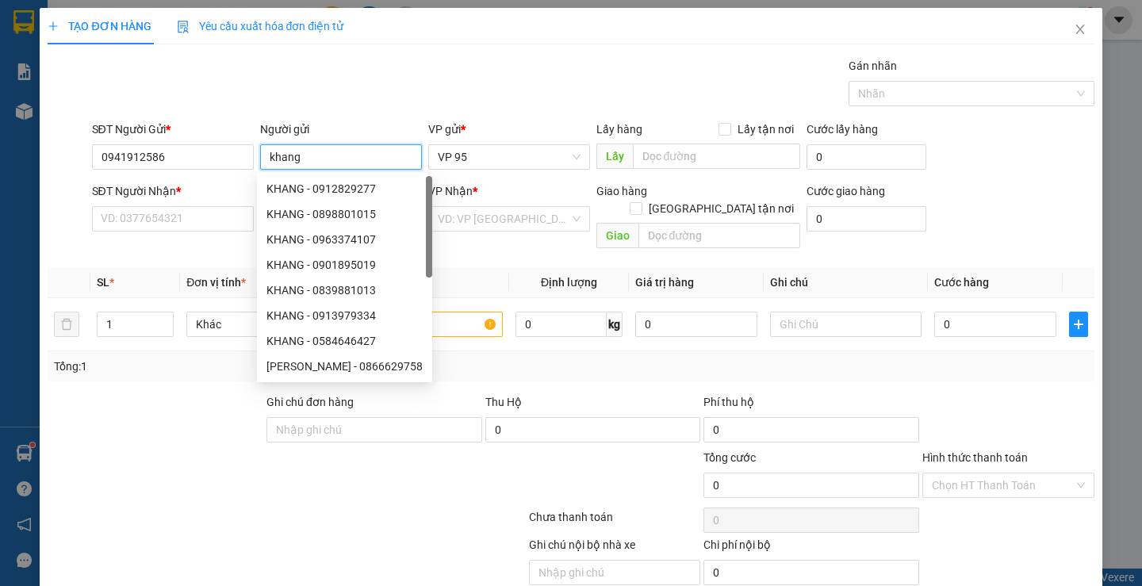
type input "khang"
click at [195, 205] on div "SĐT Người Nhận *" at bounding box center [173, 194] width 162 height 24
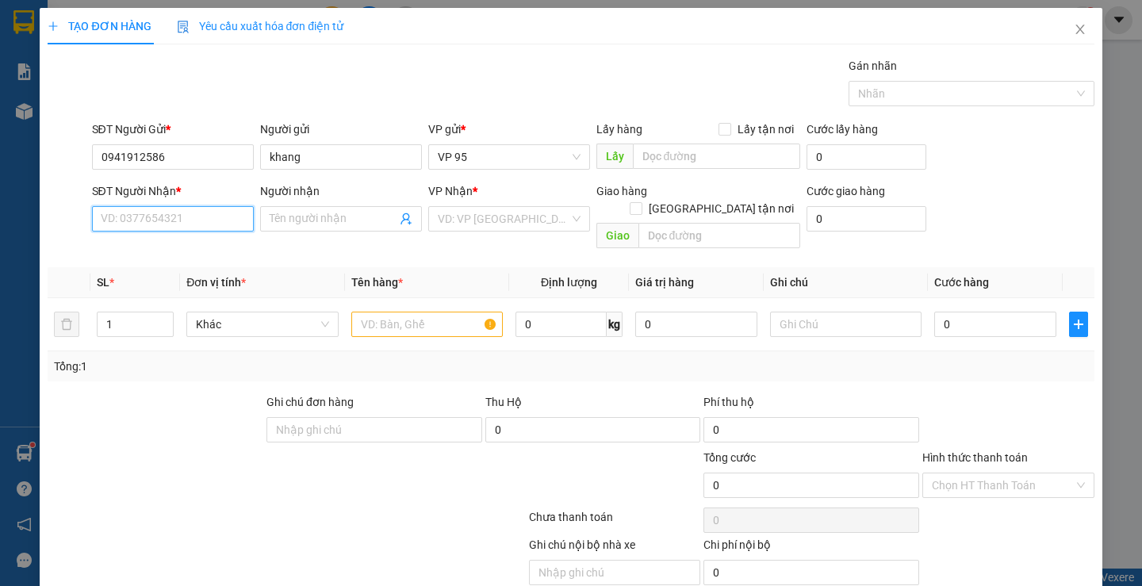
click at [189, 209] on input "SĐT Người Nhận *" at bounding box center [173, 218] width 162 height 25
type input "0903632725"
click at [331, 213] on input "Người nhận" at bounding box center [333, 218] width 127 height 17
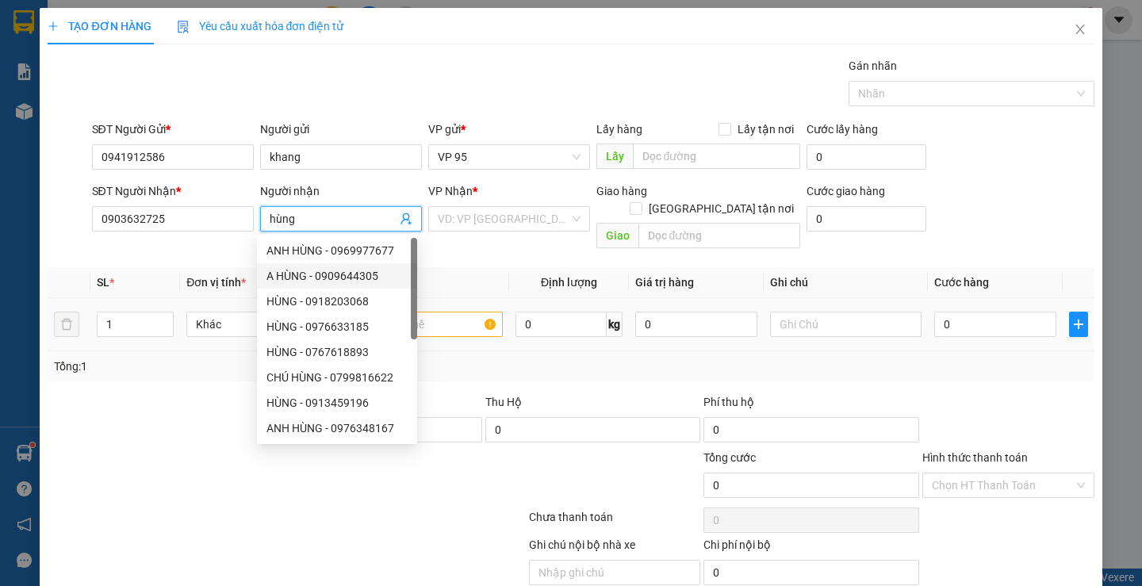
type input "hùng"
click at [448, 312] on input "text" at bounding box center [427, 324] width 152 height 25
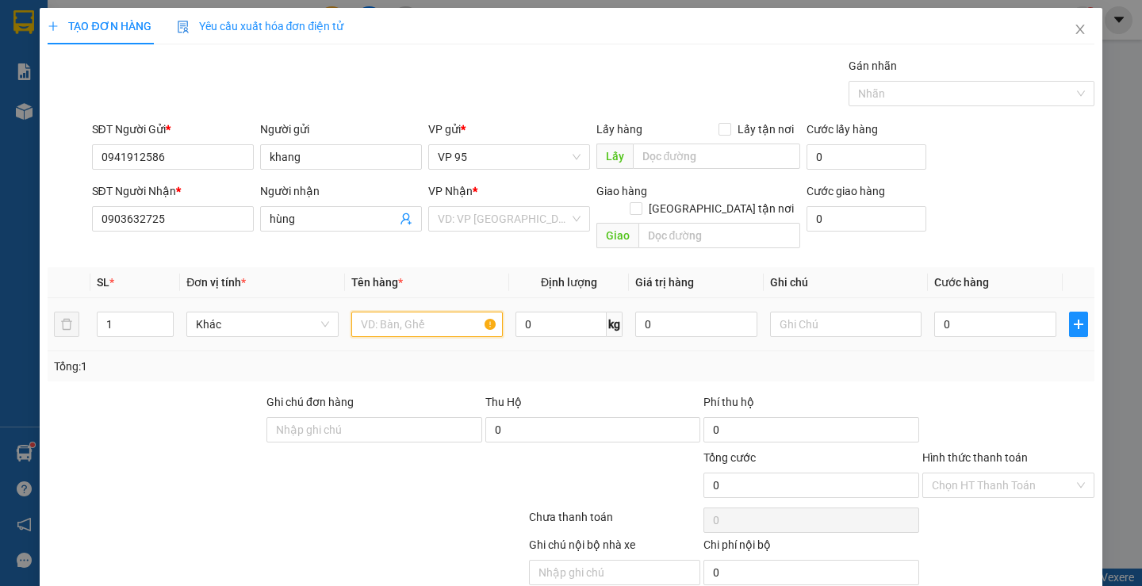
click at [446, 312] on input "text" at bounding box center [427, 324] width 152 height 25
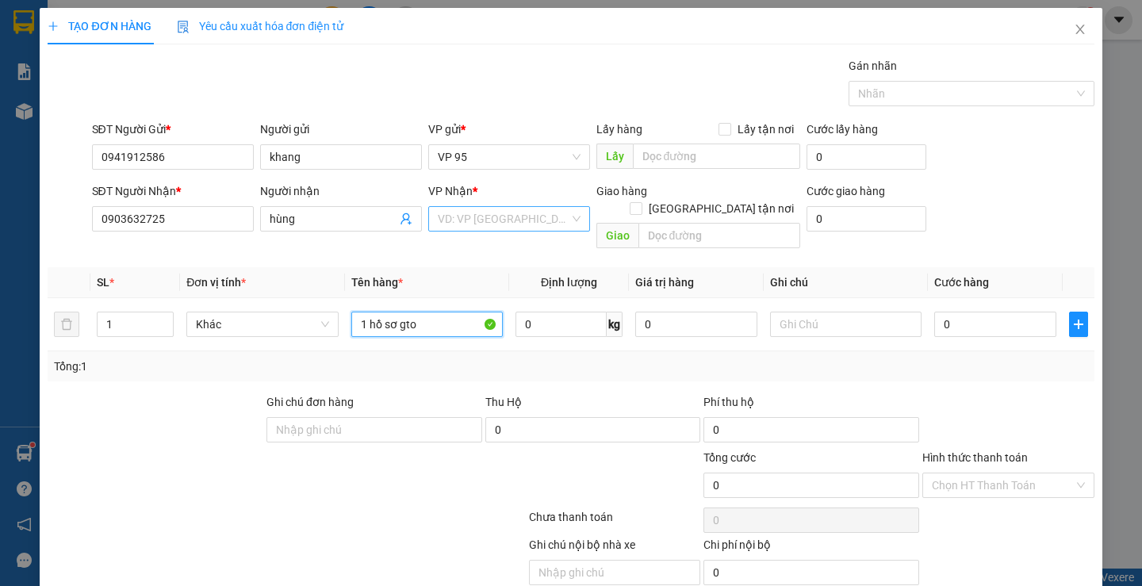
type input "1 hồ sơ gto"
click at [478, 221] on input "search" at bounding box center [504, 219] width 132 height 24
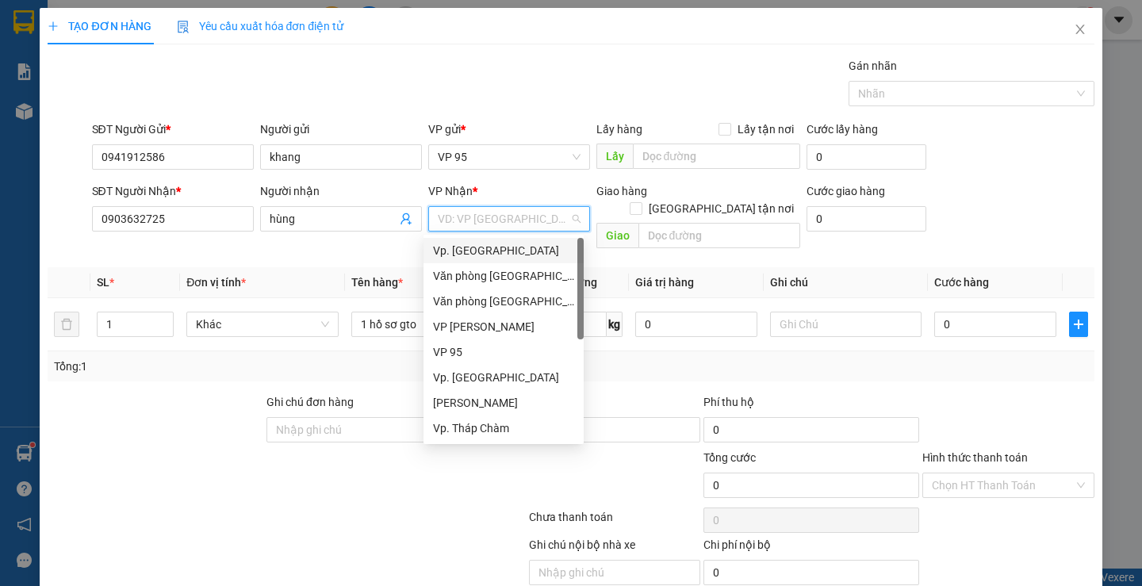
click at [478, 251] on div "Vp. [GEOGRAPHIC_DATA]" at bounding box center [503, 250] width 141 height 17
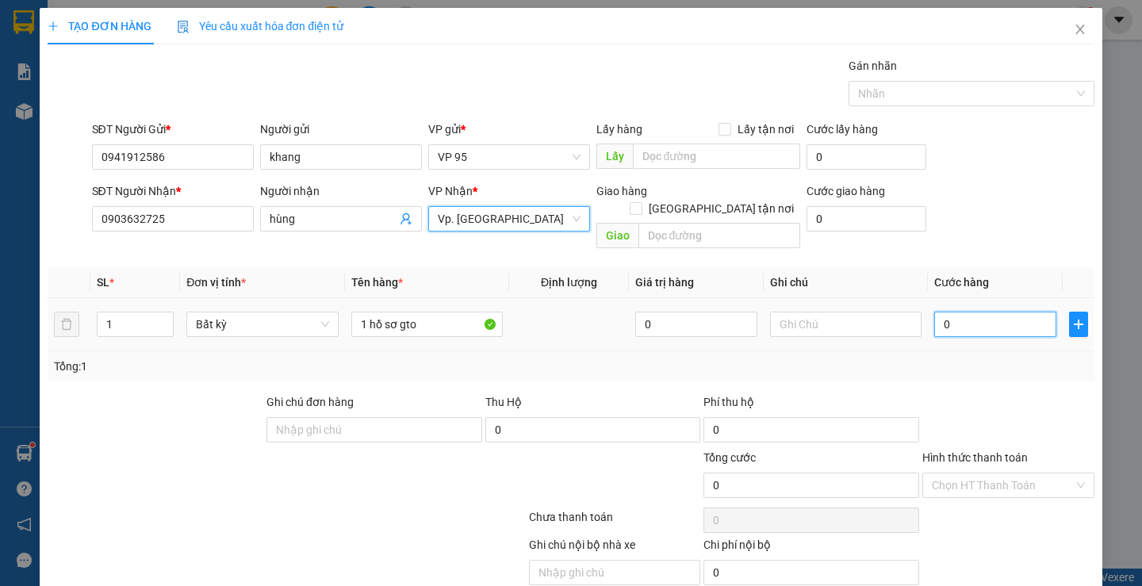
click at [981, 312] on input "0" at bounding box center [996, 324] width 122 height 25
type input "3"
type input "30"
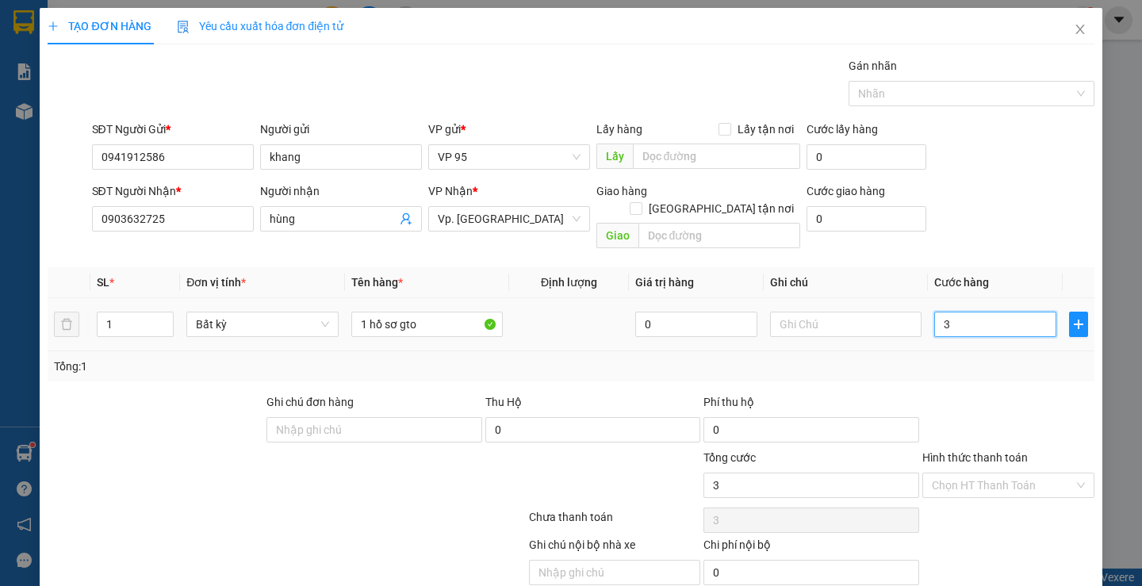
type input "30"
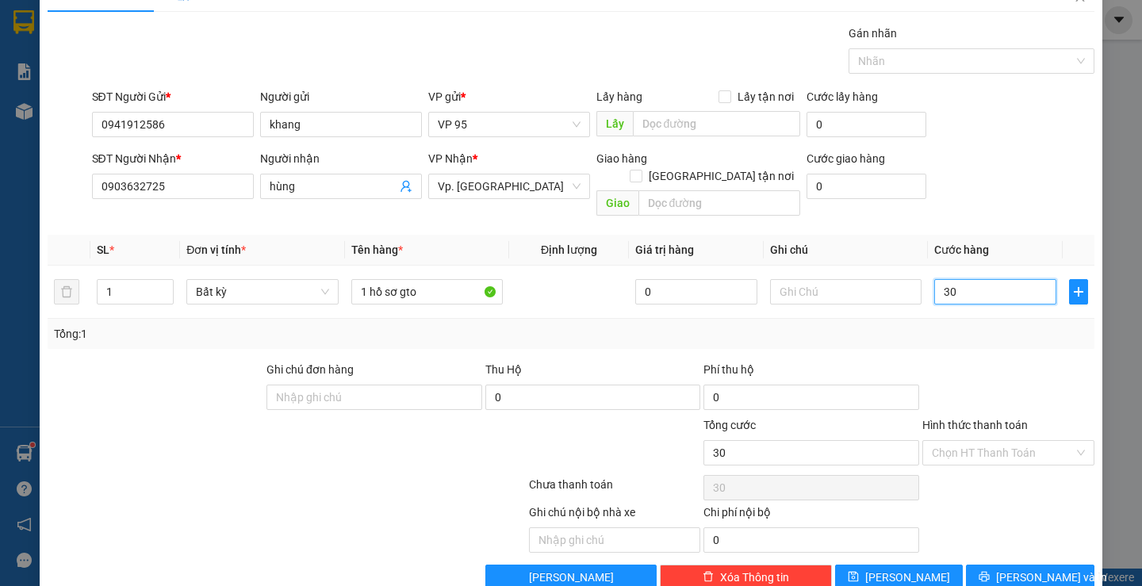
scroll to position [50, 0]
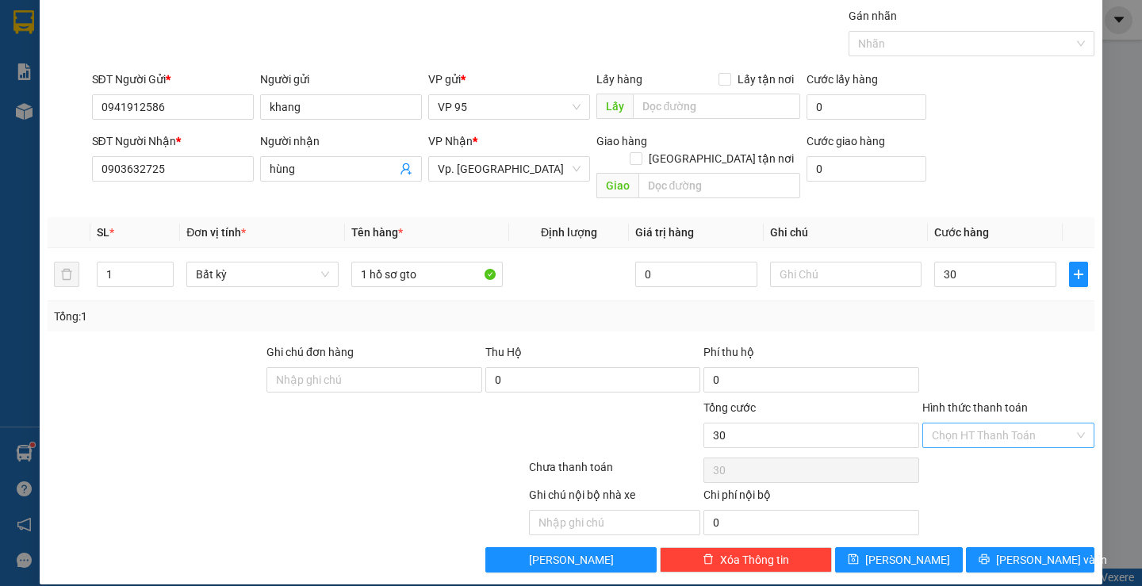
type input "30.000"
click at [987, 425] on input "Hình thức thanh toán" at bounding box center [1003, 436] width 142 height 24
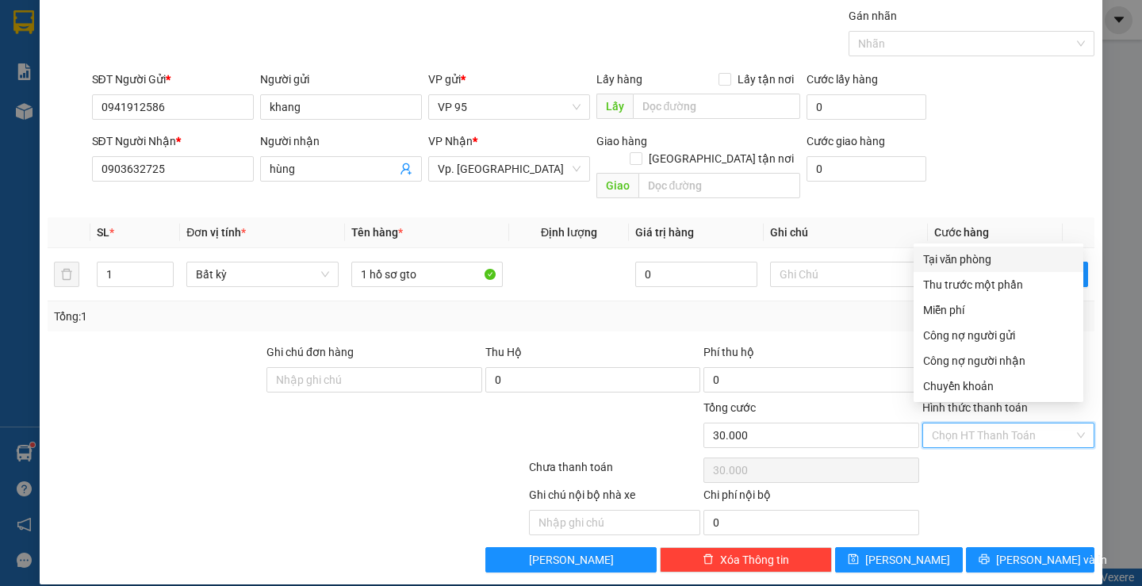
click at [989, 260] on div "Tại văn phòng" at bounding box center [998, 259] width 151 height 17
type input "0"
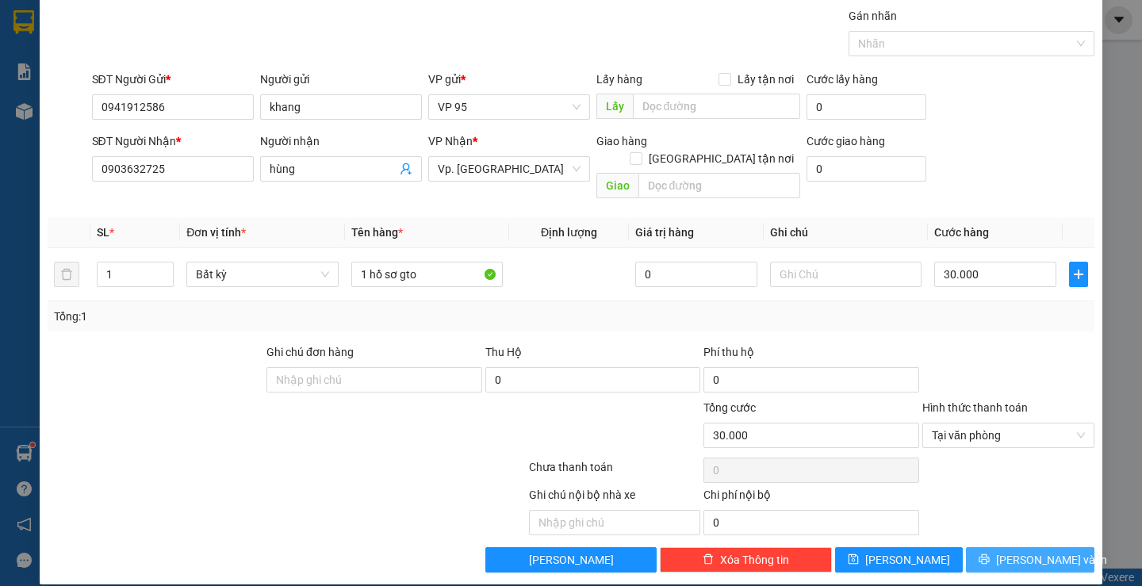
click at [1011, 547] on button "[PERSON_NAME] và In" at bounding box center [1030, 559] width 128 height 25
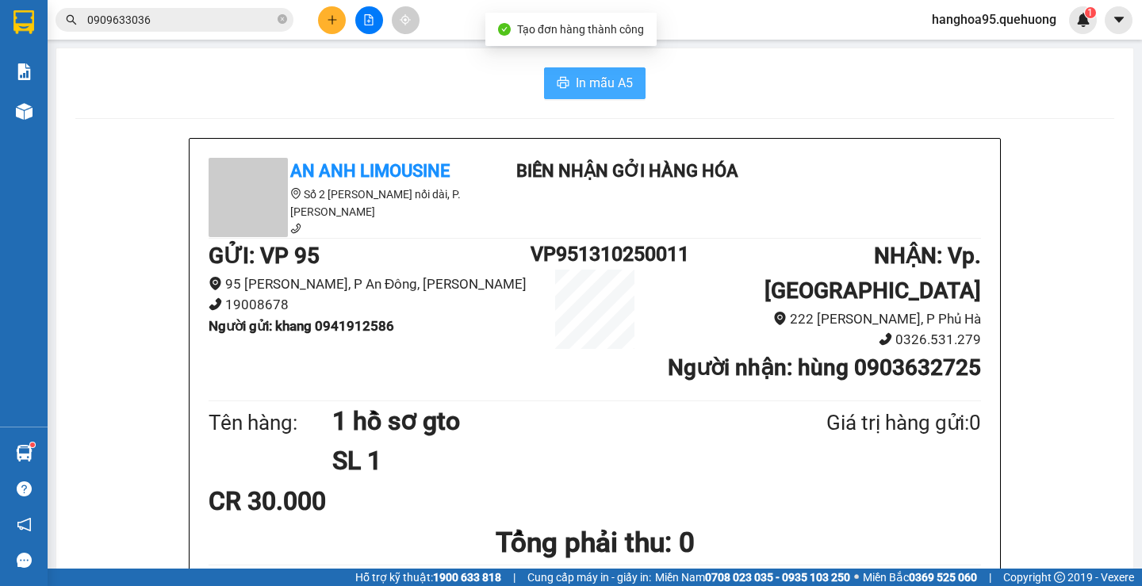
click at [601, 83] on span "In mẫu A5" at bounding box center [604, 83] width 57 height 20
